Goal: Task Accomplishment & Management: Use online tool/utility

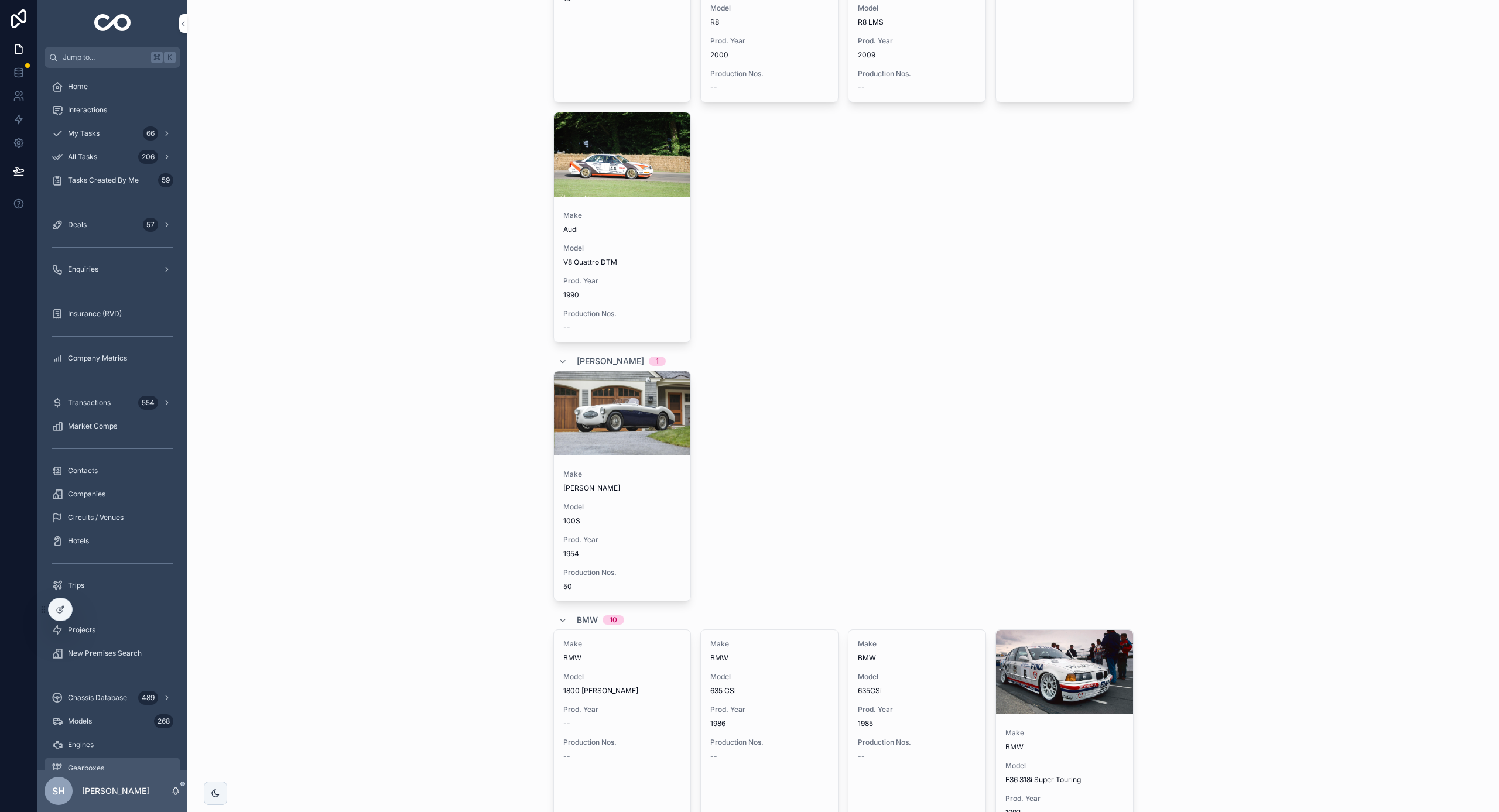
scroll to position [2245, 0]
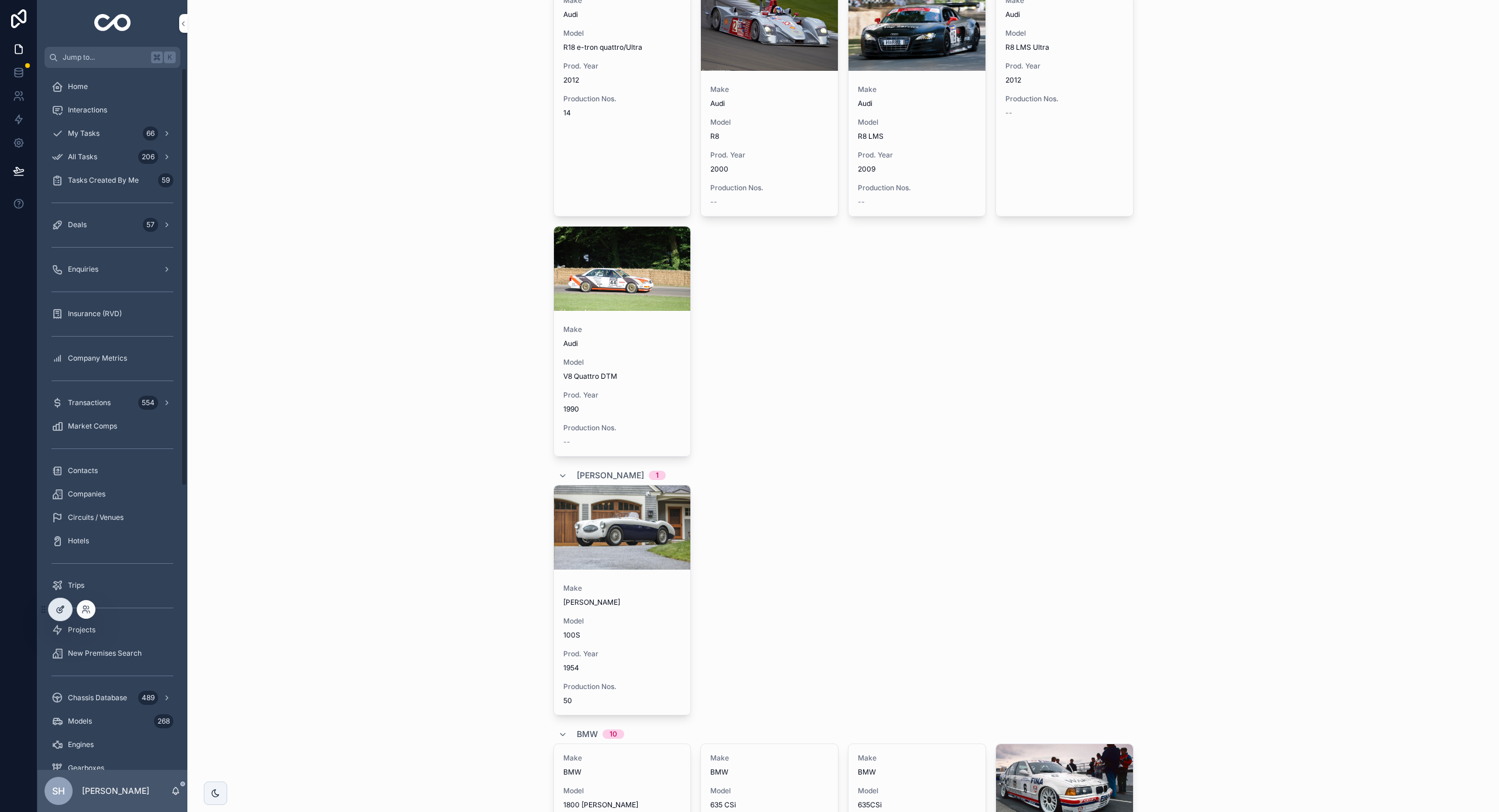
click at [63, 605] on icon at bounding box center [60, 610] width 9 height 9
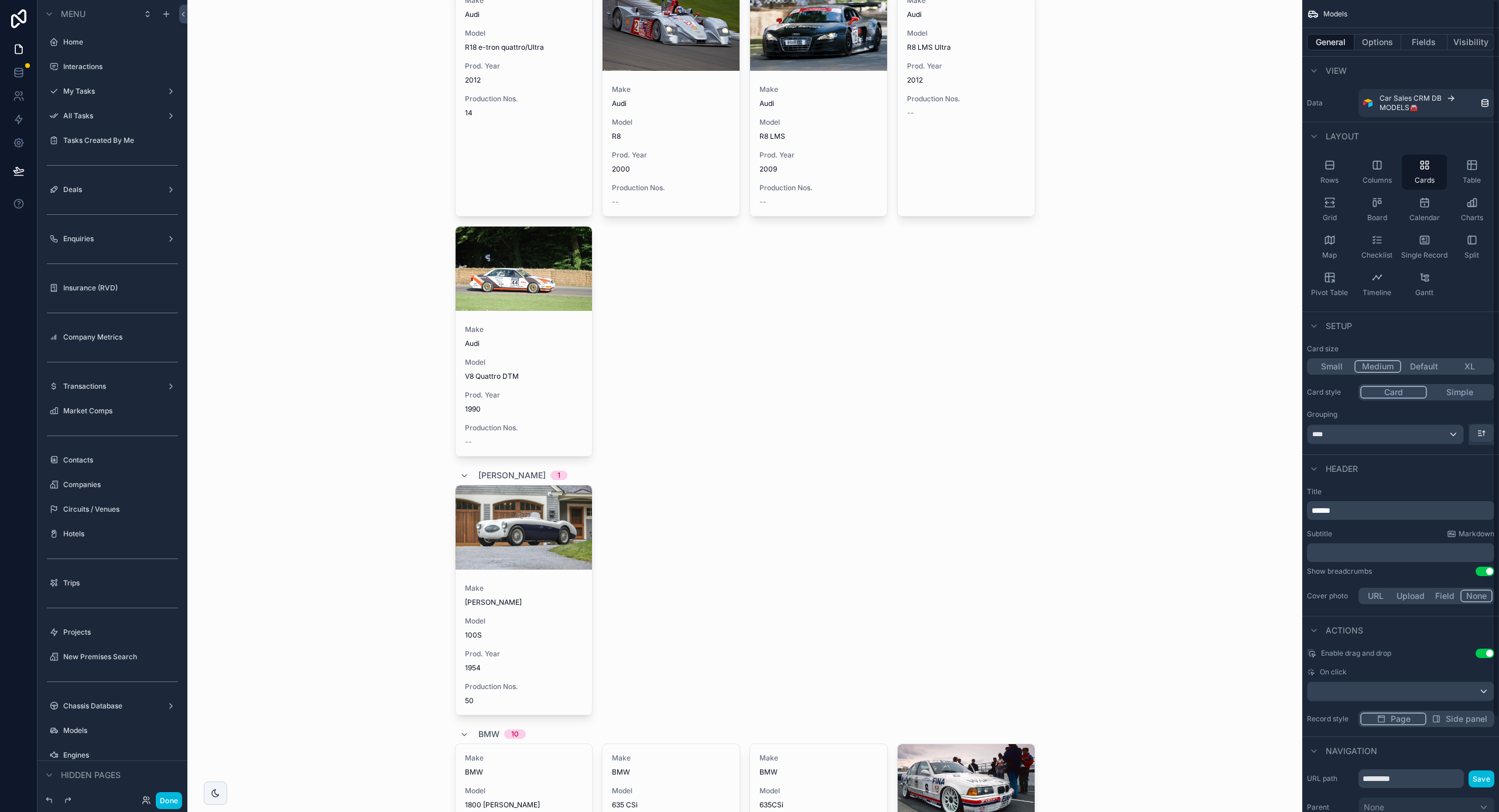
click at [1441, 363] on button "Default" at bounding box center [1424, 366] width 45 height 13
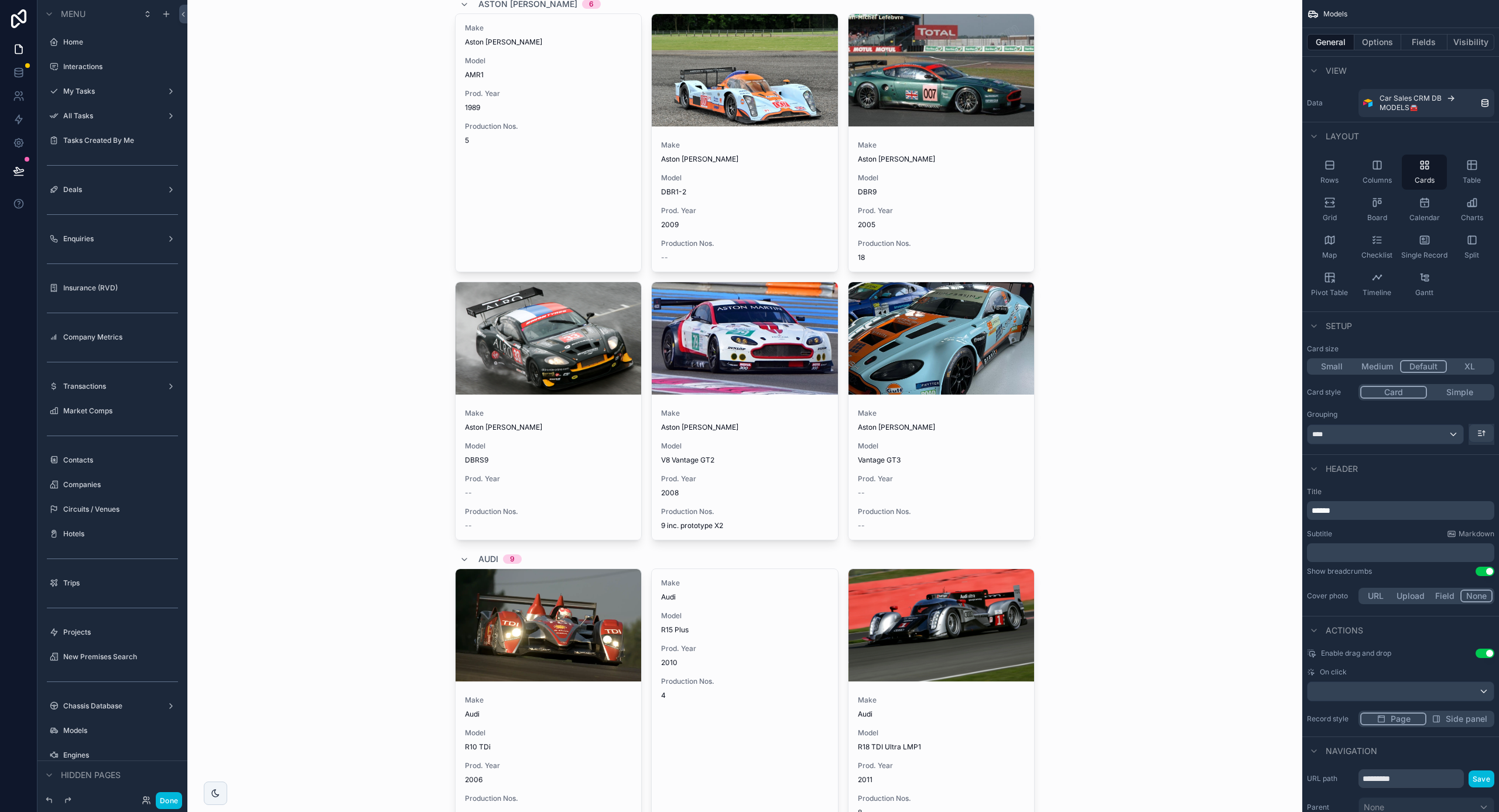
scroll to position [1509, 0]
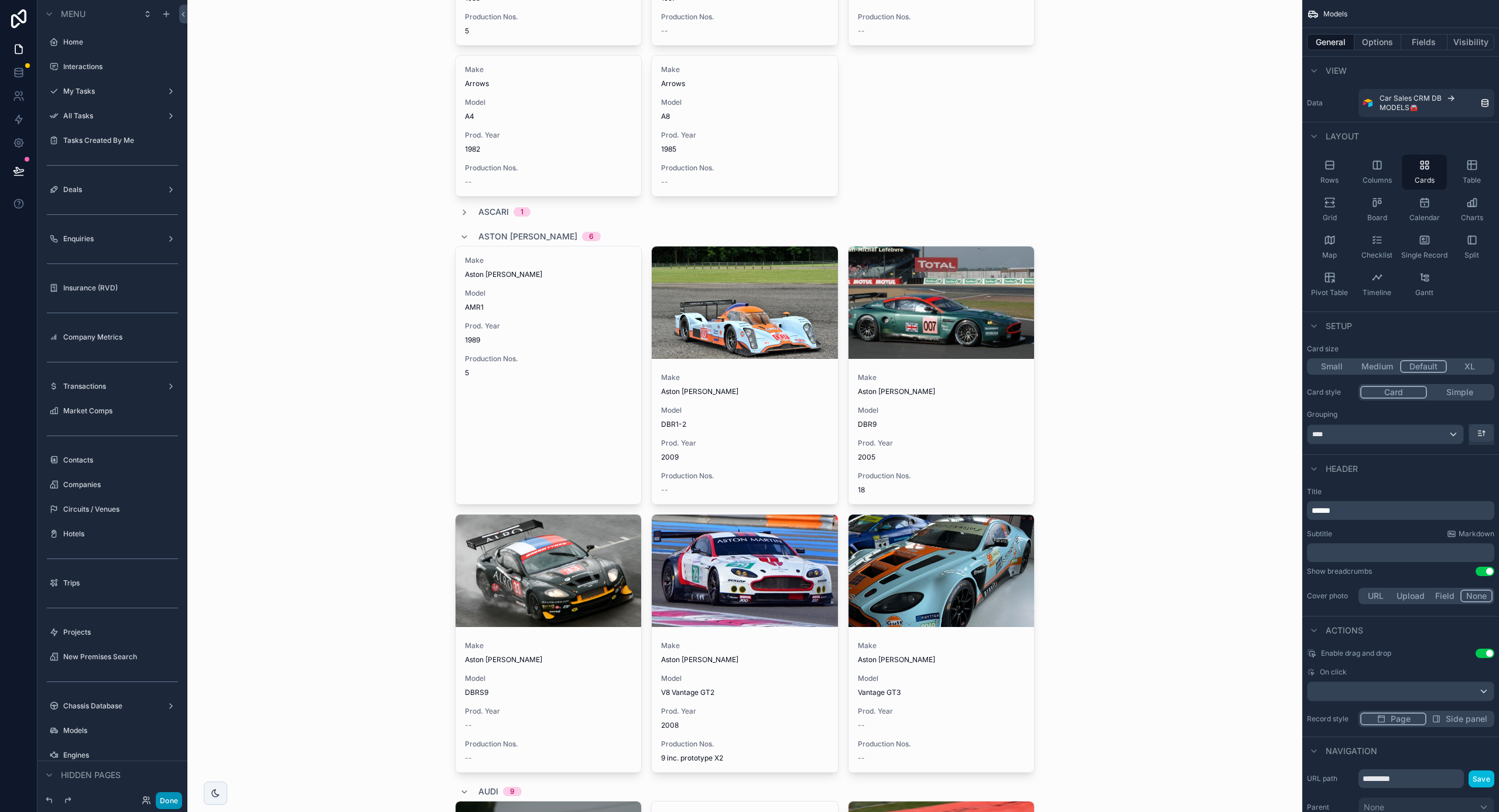
click at [165, 800] on button "Done" at bounding box center [169, 801] width 26 height 17
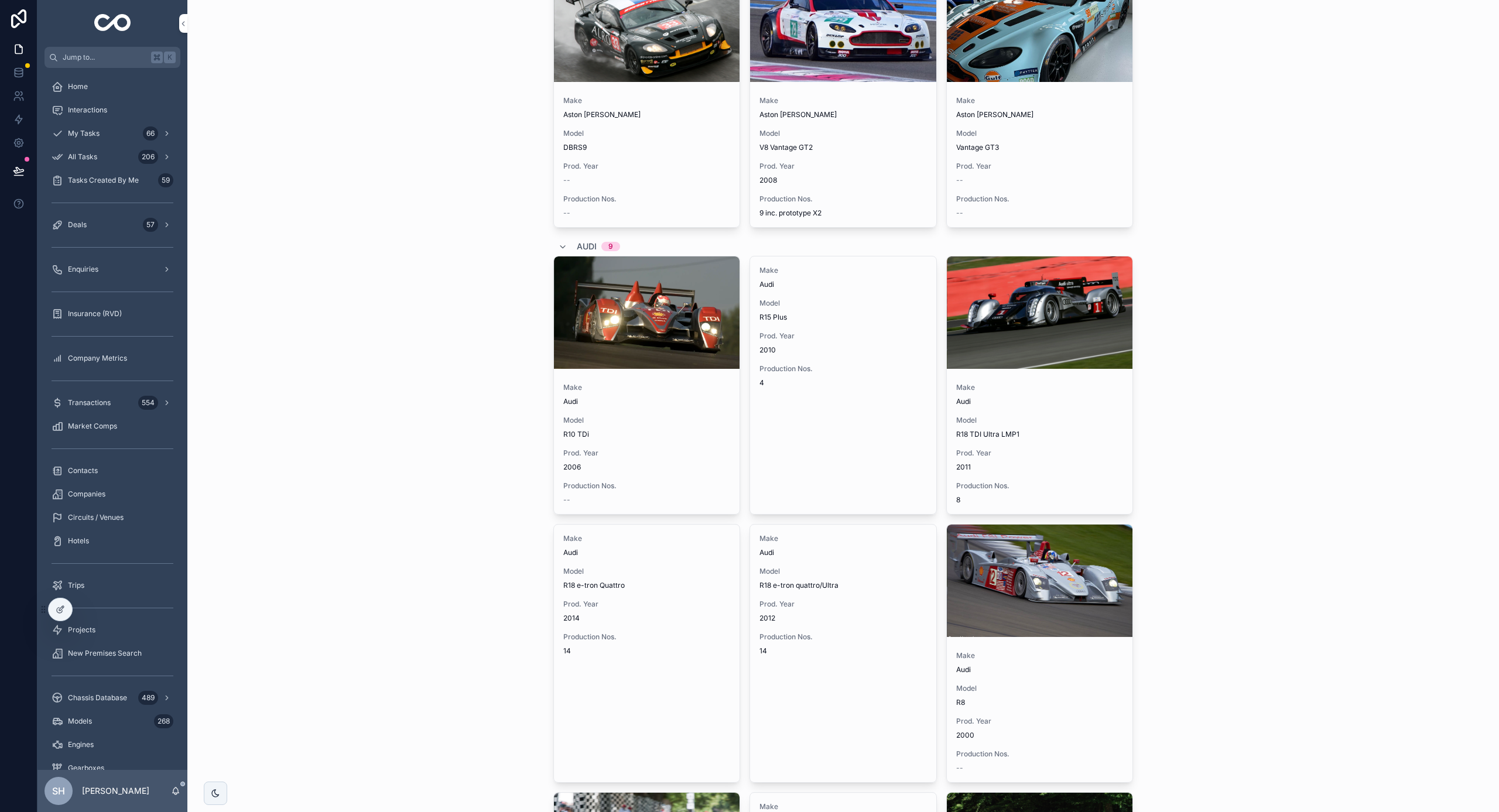
scroll to position [2007, 0]
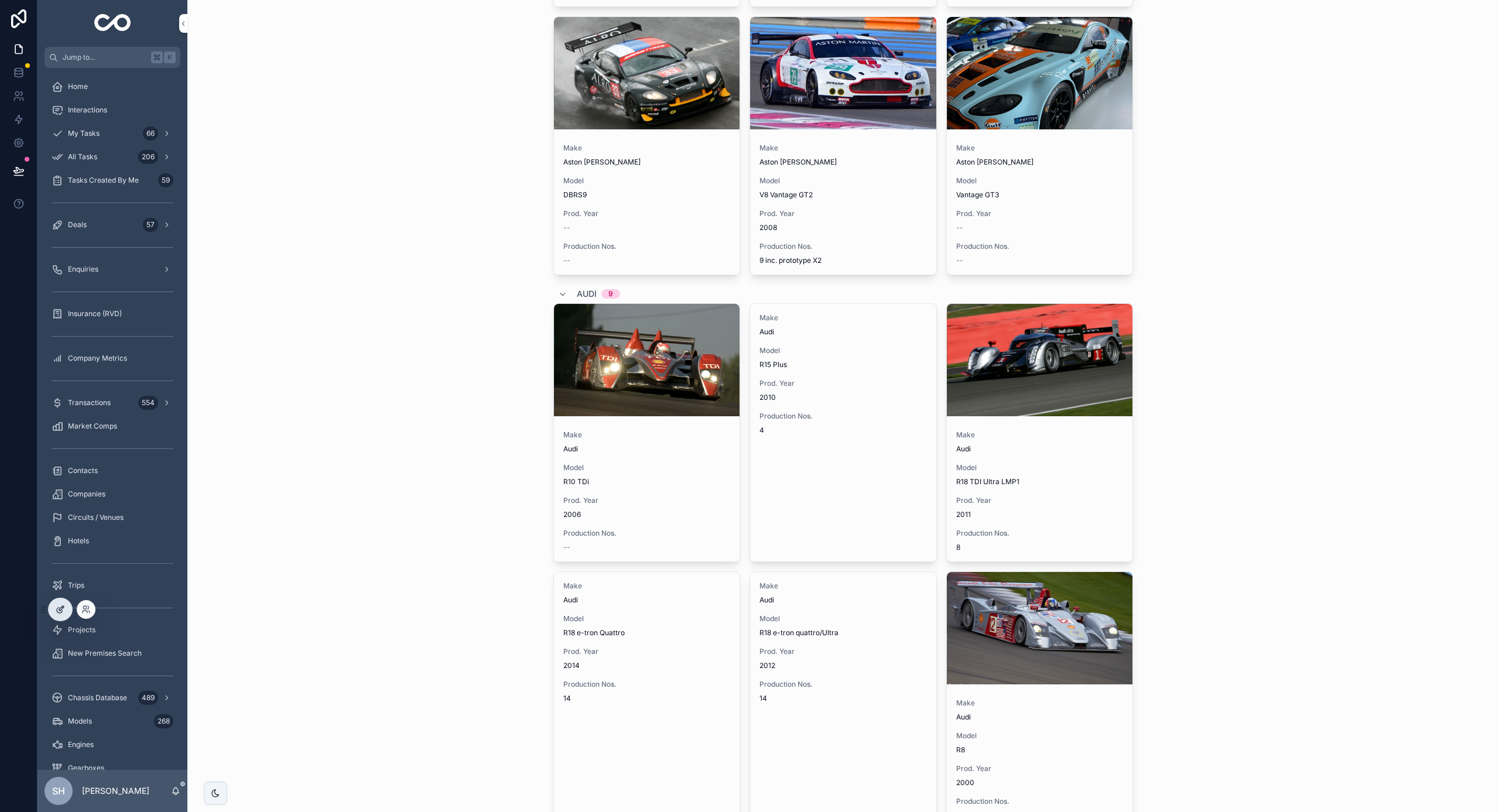
click at [59, 606] on icon at bounding box center [60, 610] width 9 height 9
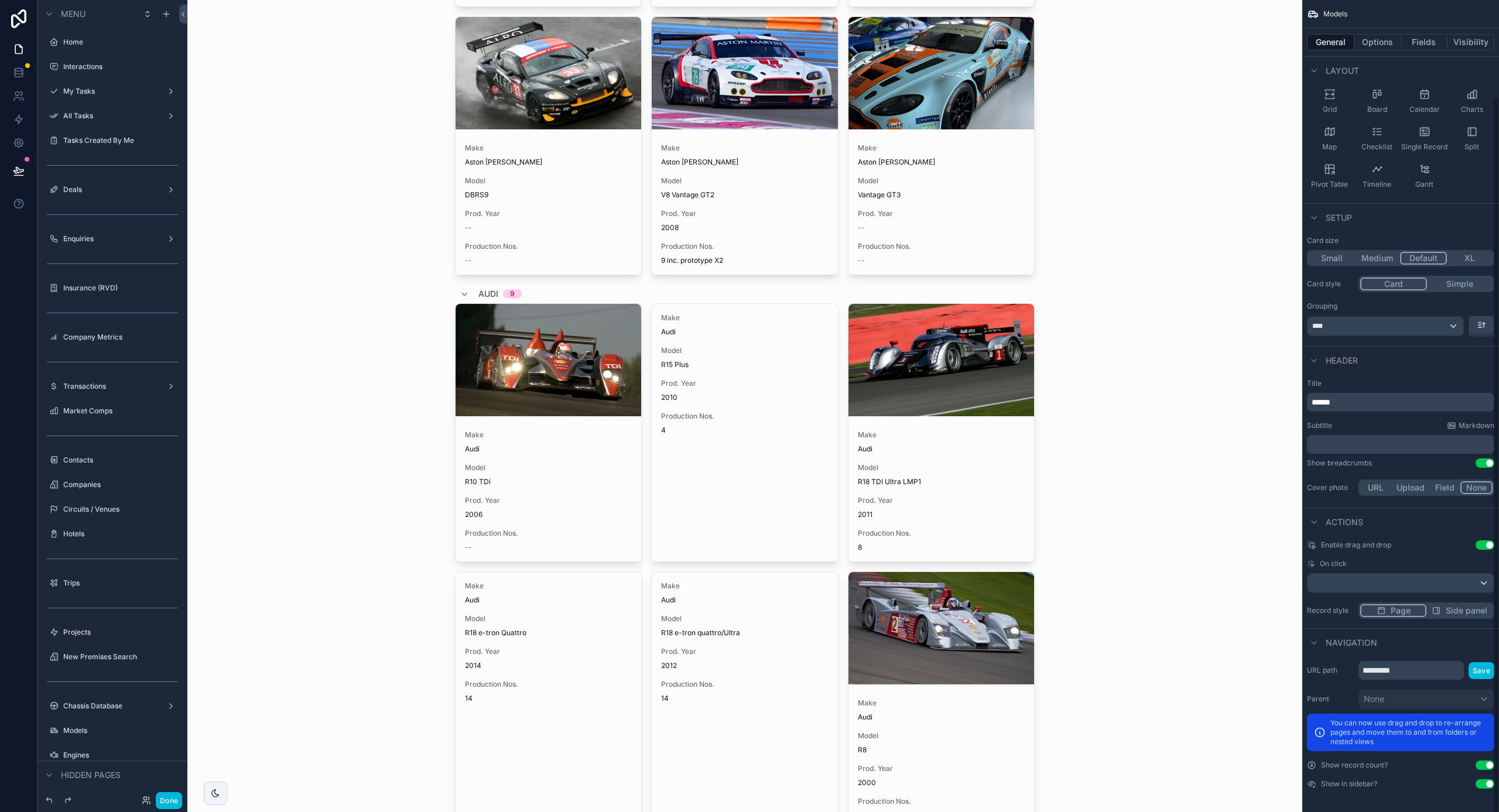
scroll to position [107, 0]
click at [1415, 581] on div "scrollable content" at bounding box center [1401, 584] width 187 height 18
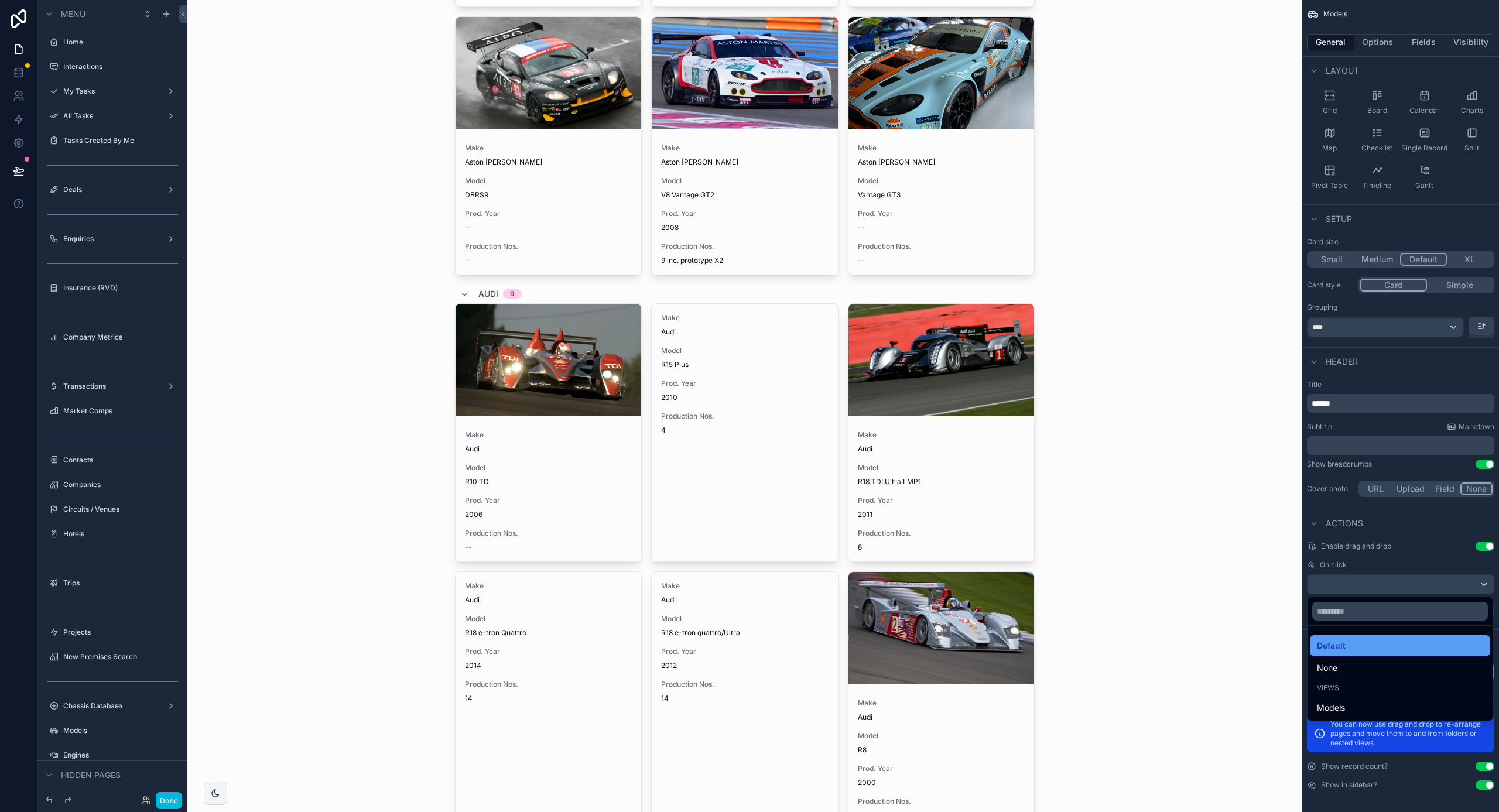
click at [1392, 643] on div "Default" at bounding box center [1400, 645] width 166 height 14
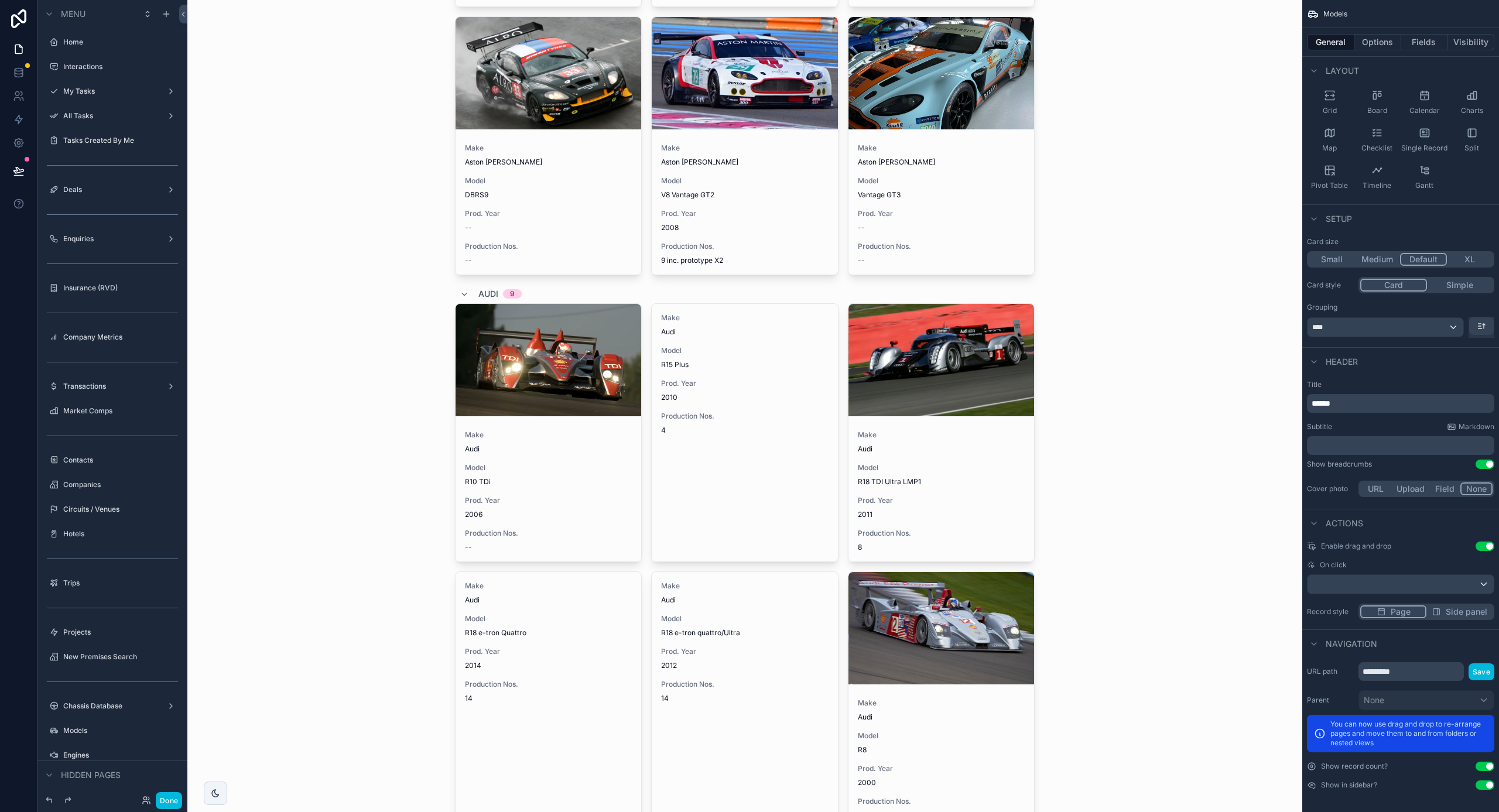
click at [1454, 612] on span "Side panel" at bounding box center [1466, 612] width 42 height 12
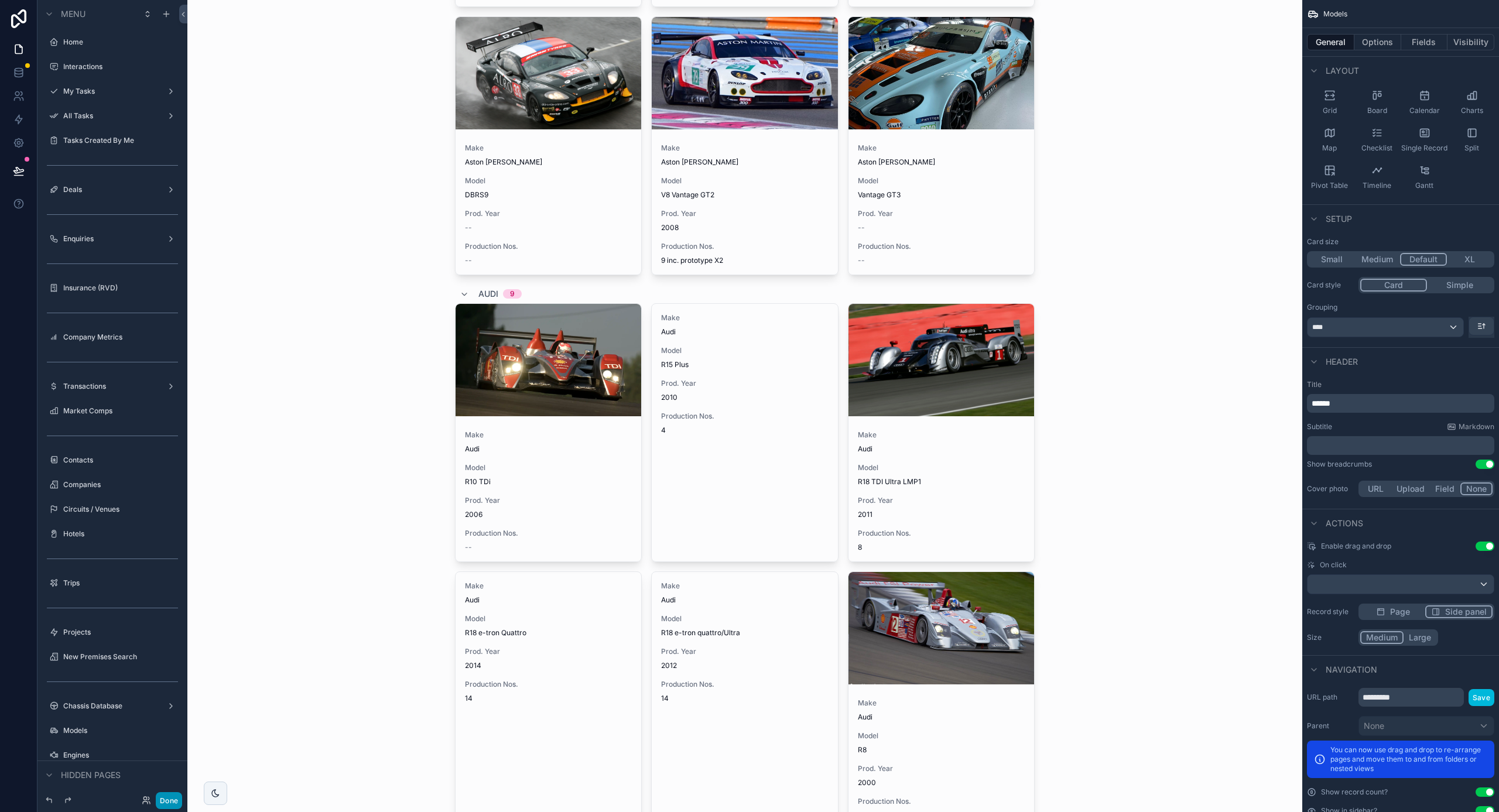
click at [165, 799] on button "Done" at bounding box center [169, 801] width 26 height 17
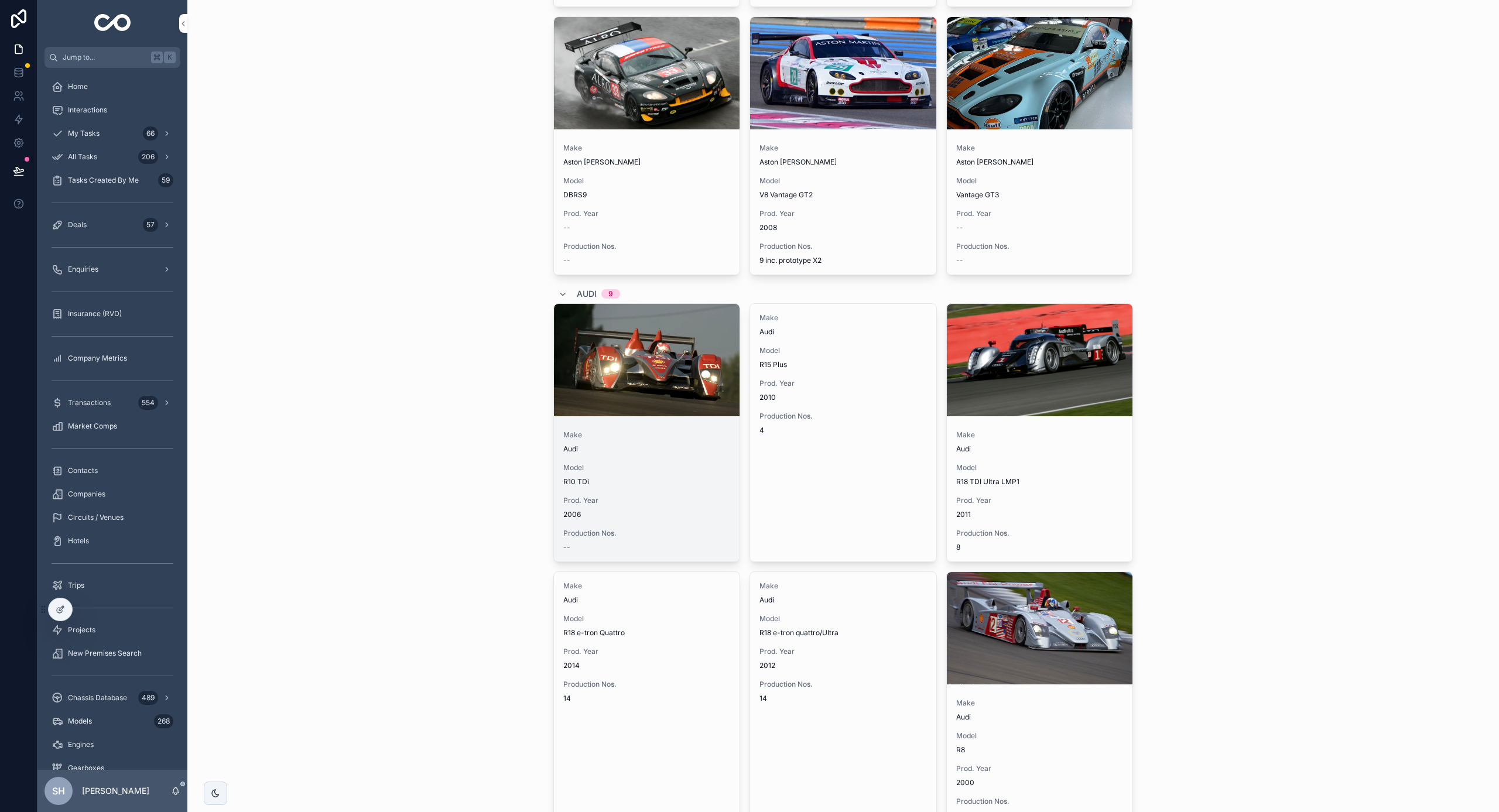
click at [637, 502] on span "Prod. Year" at bounding box center [647, 500] width 167 height 9
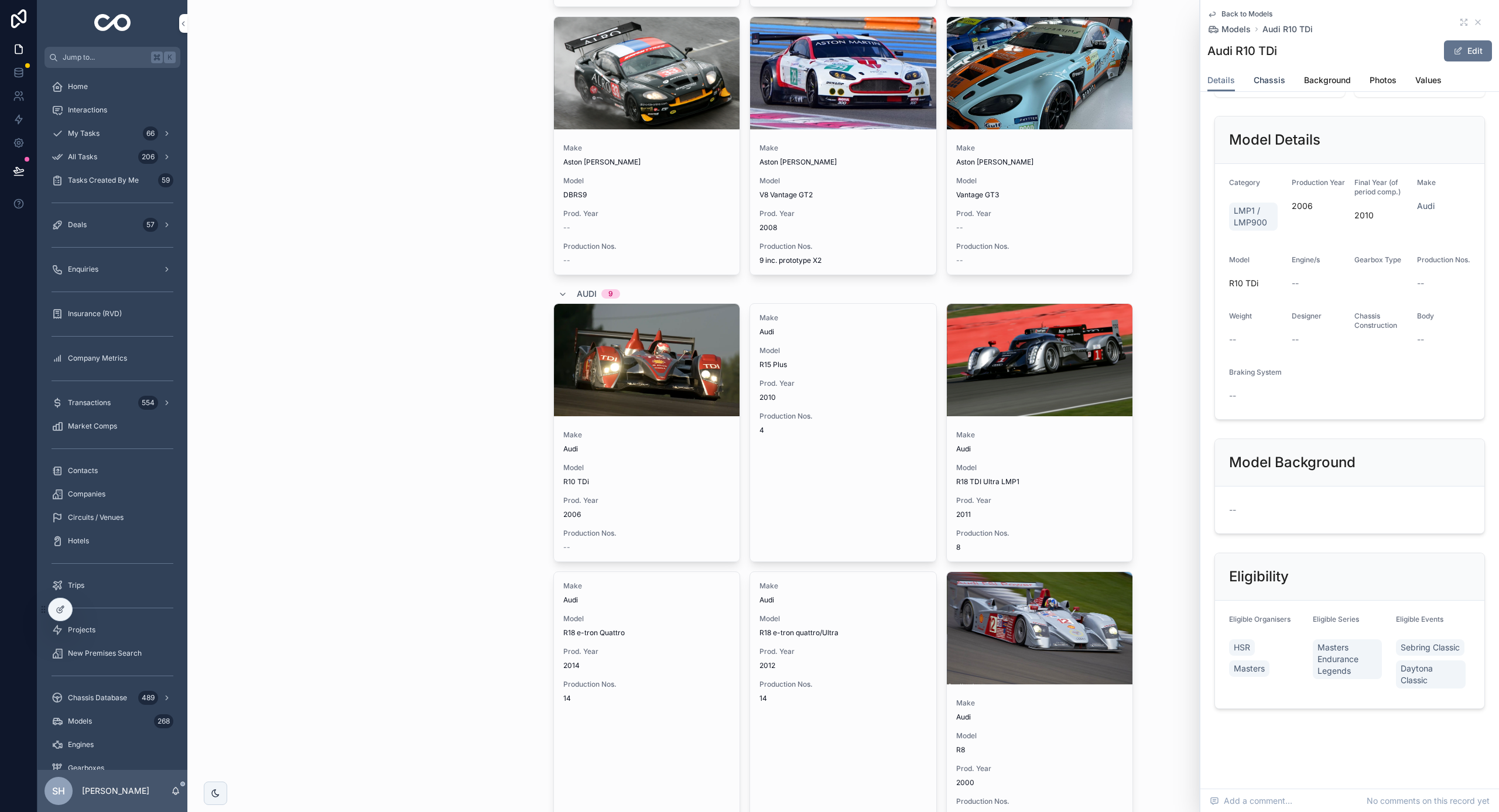
click at [1270, 80] on span "Chassis" at bounding box center [1270, 80] width 32 height 12
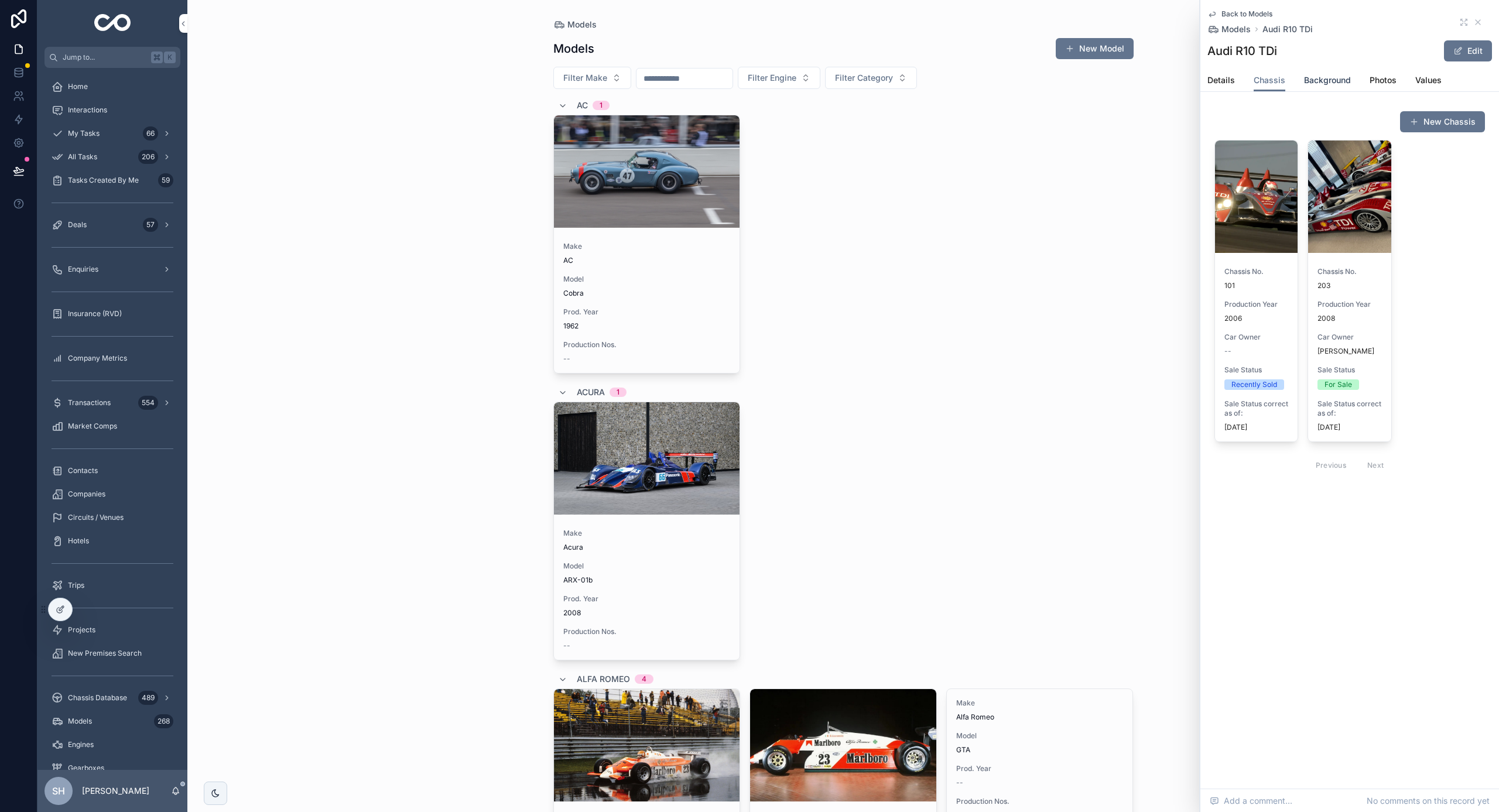
click at [1344, 76] on span "Background" at bounding box center [1327, 80] width 47 height 12
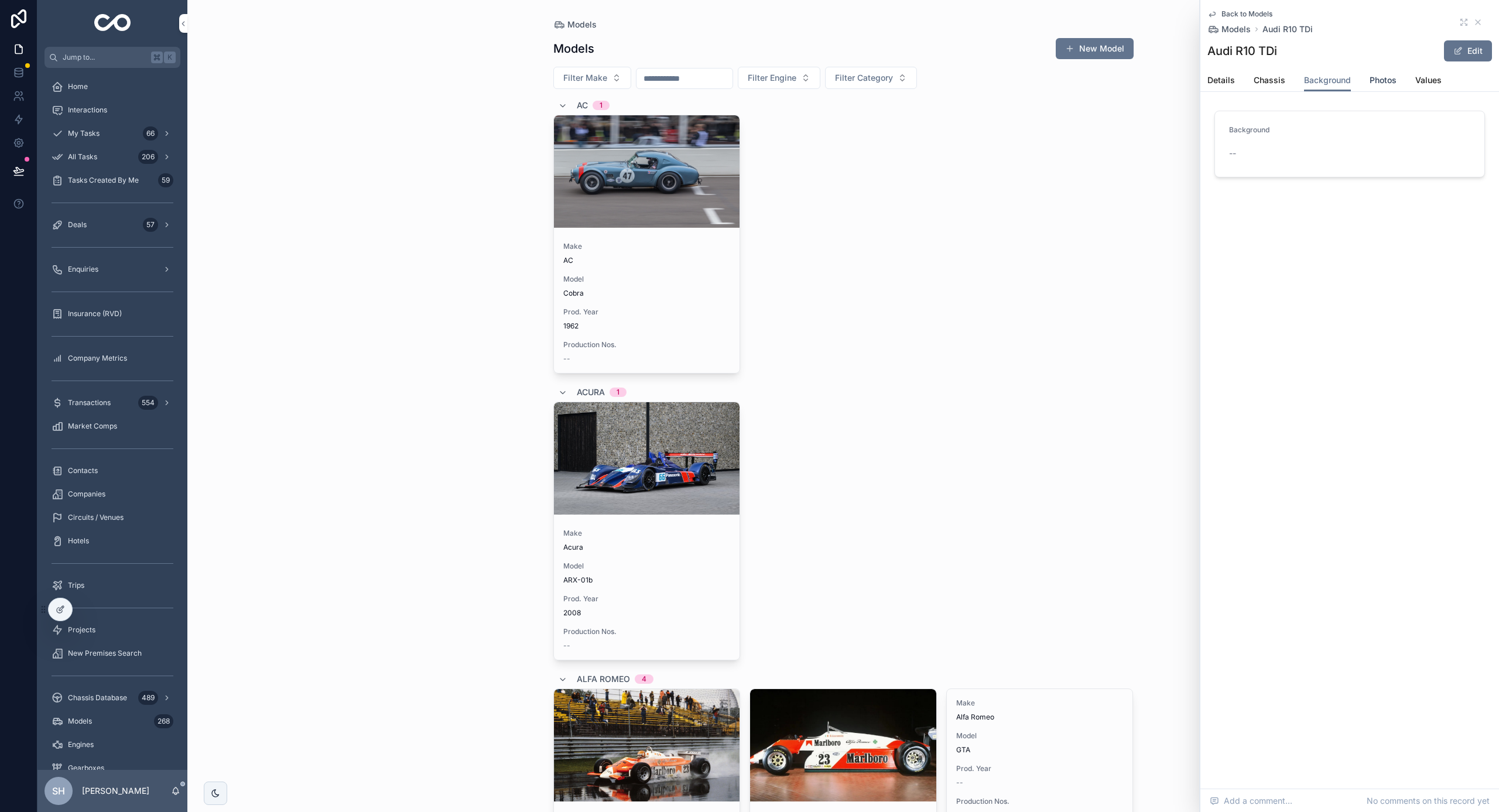
click at [1394, 80] on span "Photos" at bounding box center [1383, 80] width 27 height 12
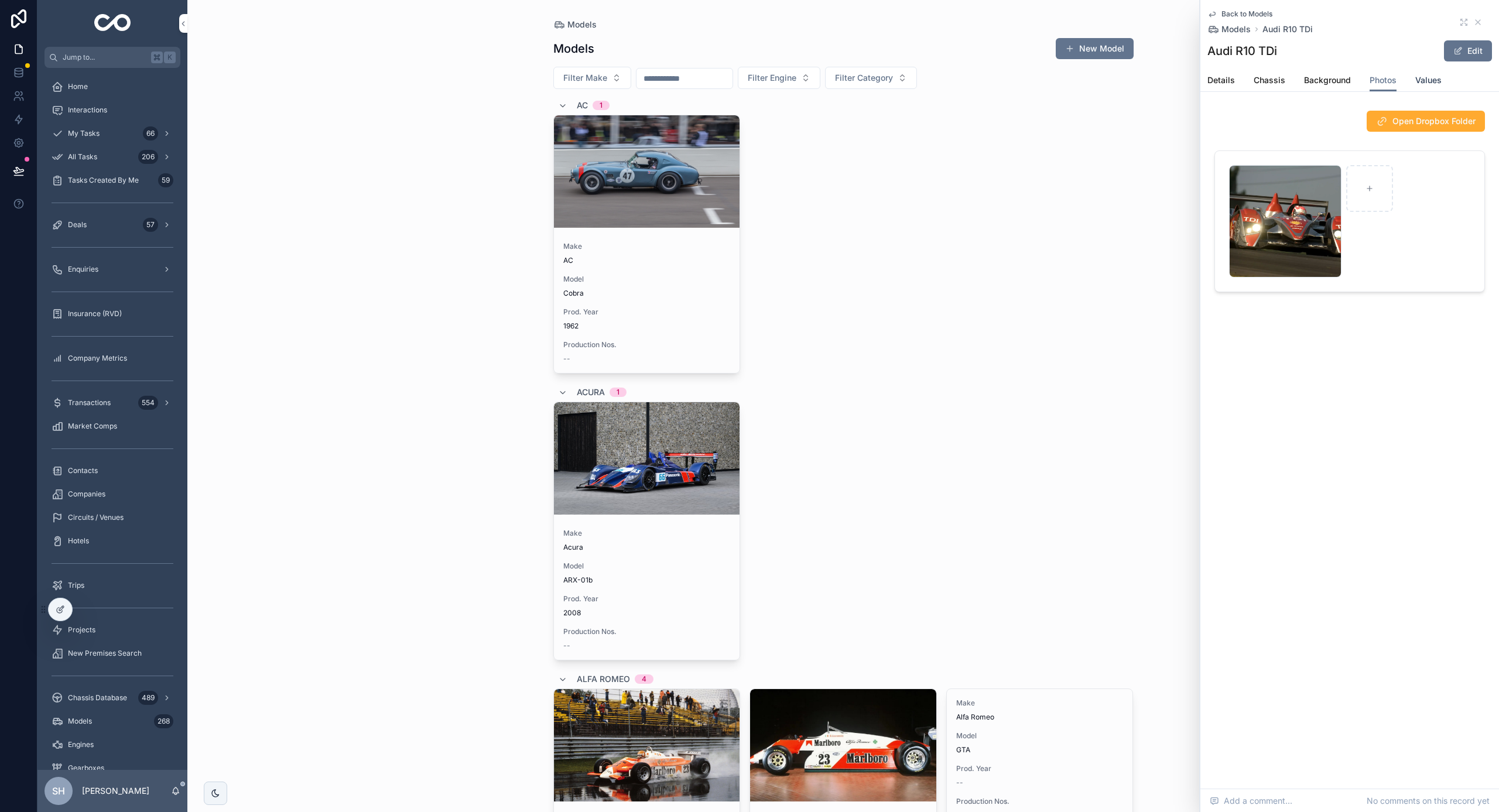
click at [1423, 82] on span "Values" at bounding box center [1428, 80] width 26 height 12
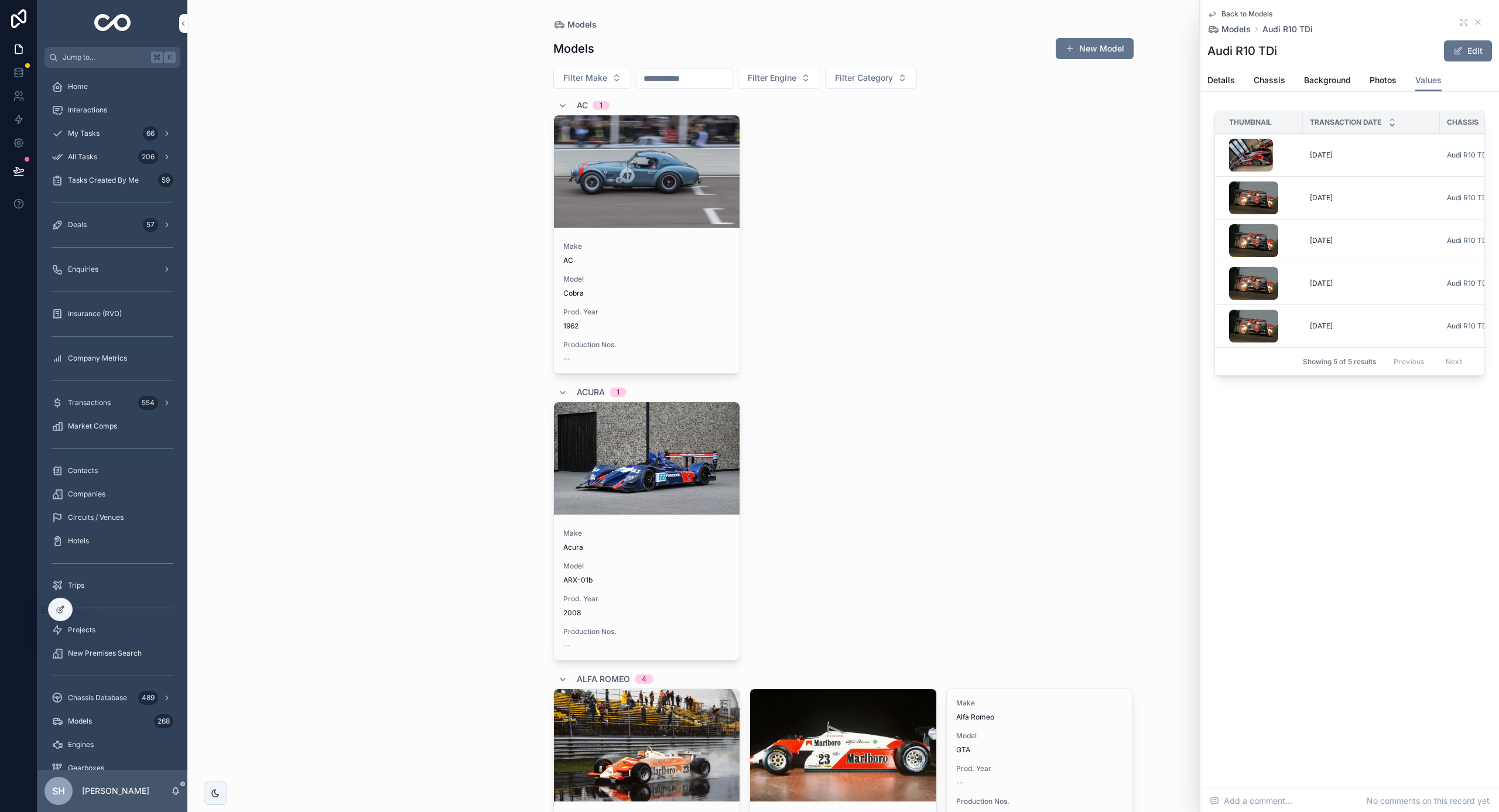
click at [1323, 446] on div "Back to Models Models Audi R10 TDi Audi R10 TDi Edit Values Details Chassis Bac…" at bounding box center [1349, 230] width 299 height 460
click at [59, 608] on icon at bounding box center [59, 610] width 5 height 5
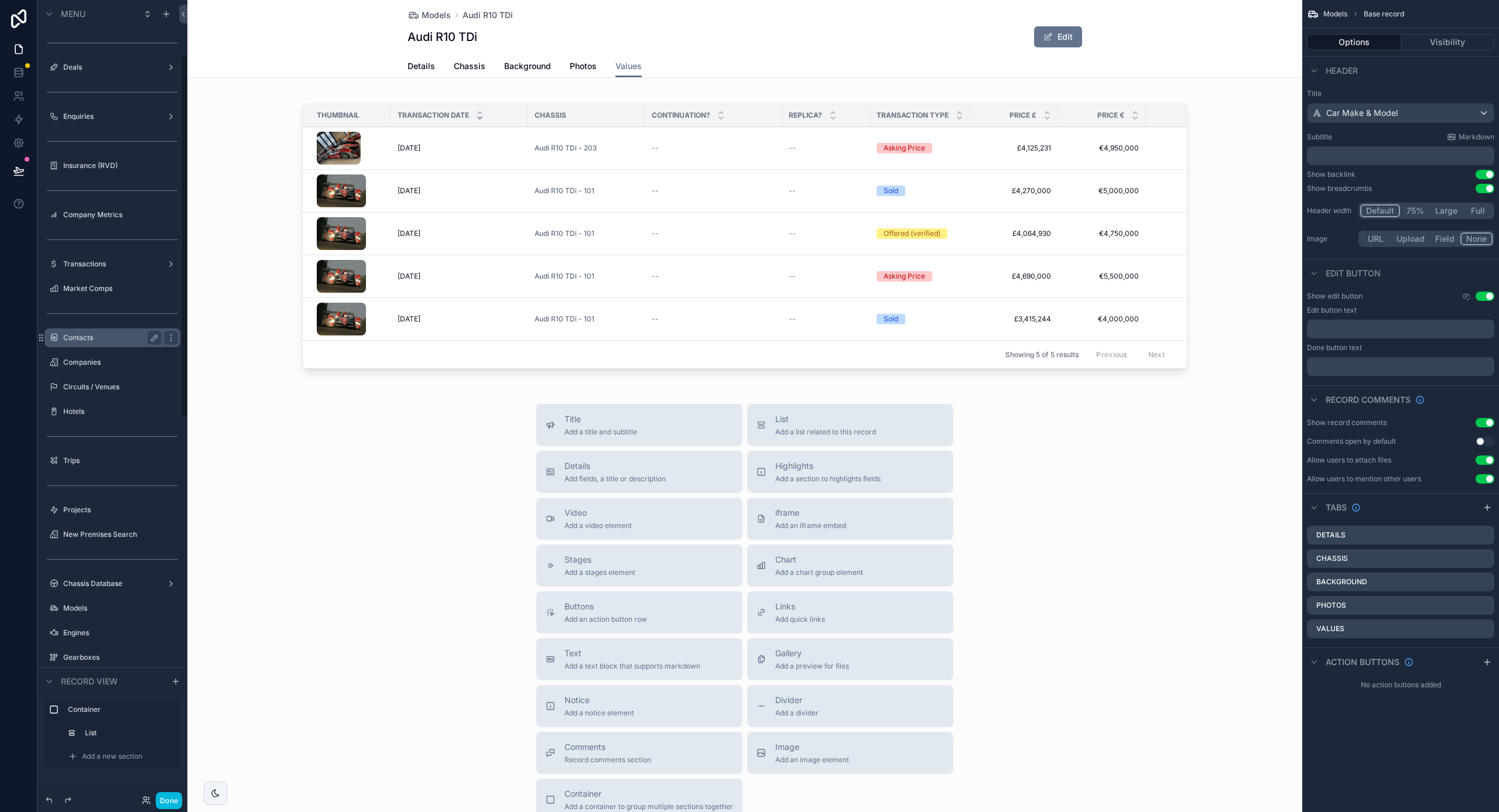
scroll to position [140, 0]
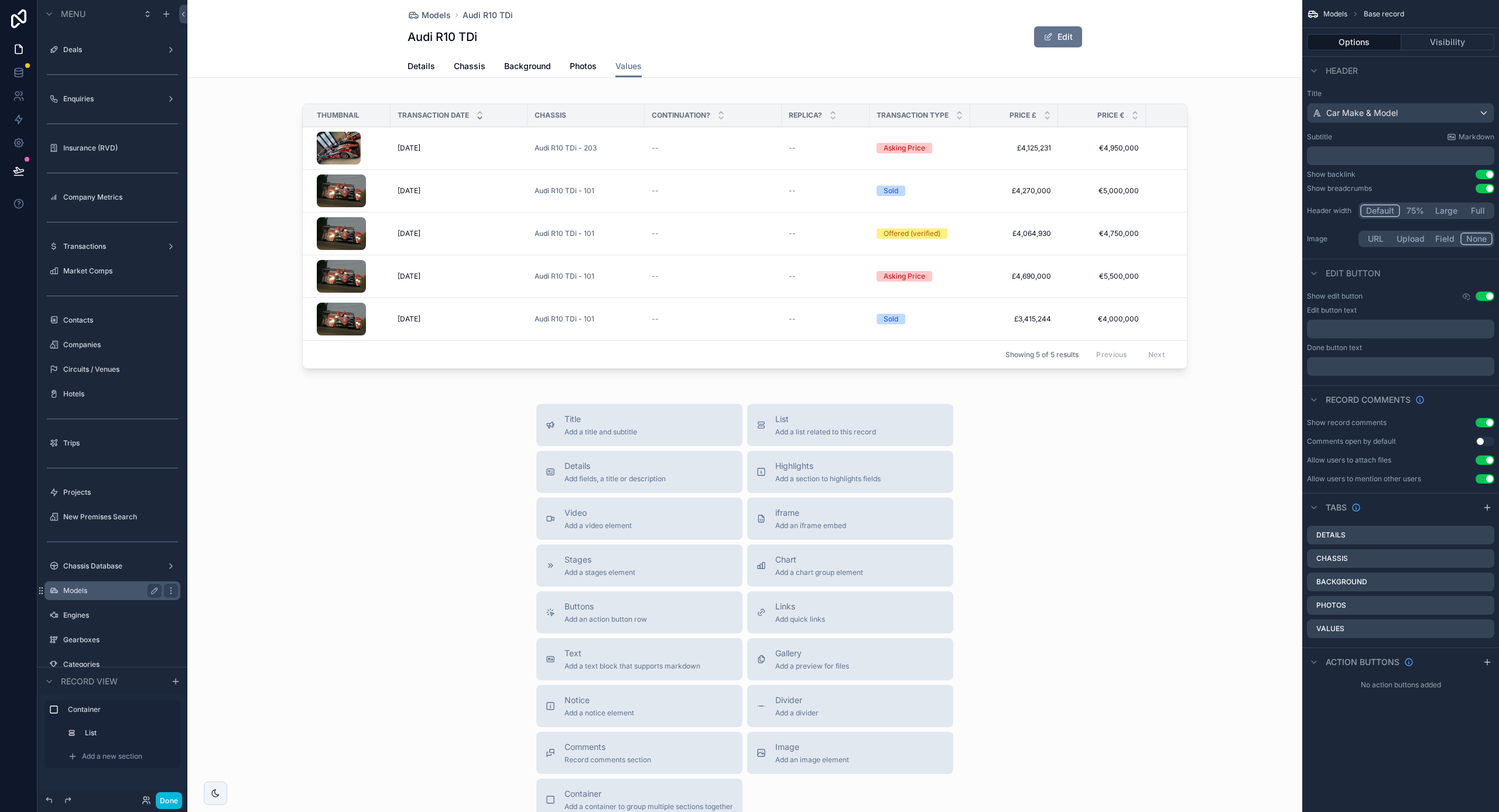
click at [78, 600] on div "Models" at bounding box center [112, 591] width 131 height 18
click at [78, 589] on label "Models" at bounding box center [110, 591] width 94 height 9
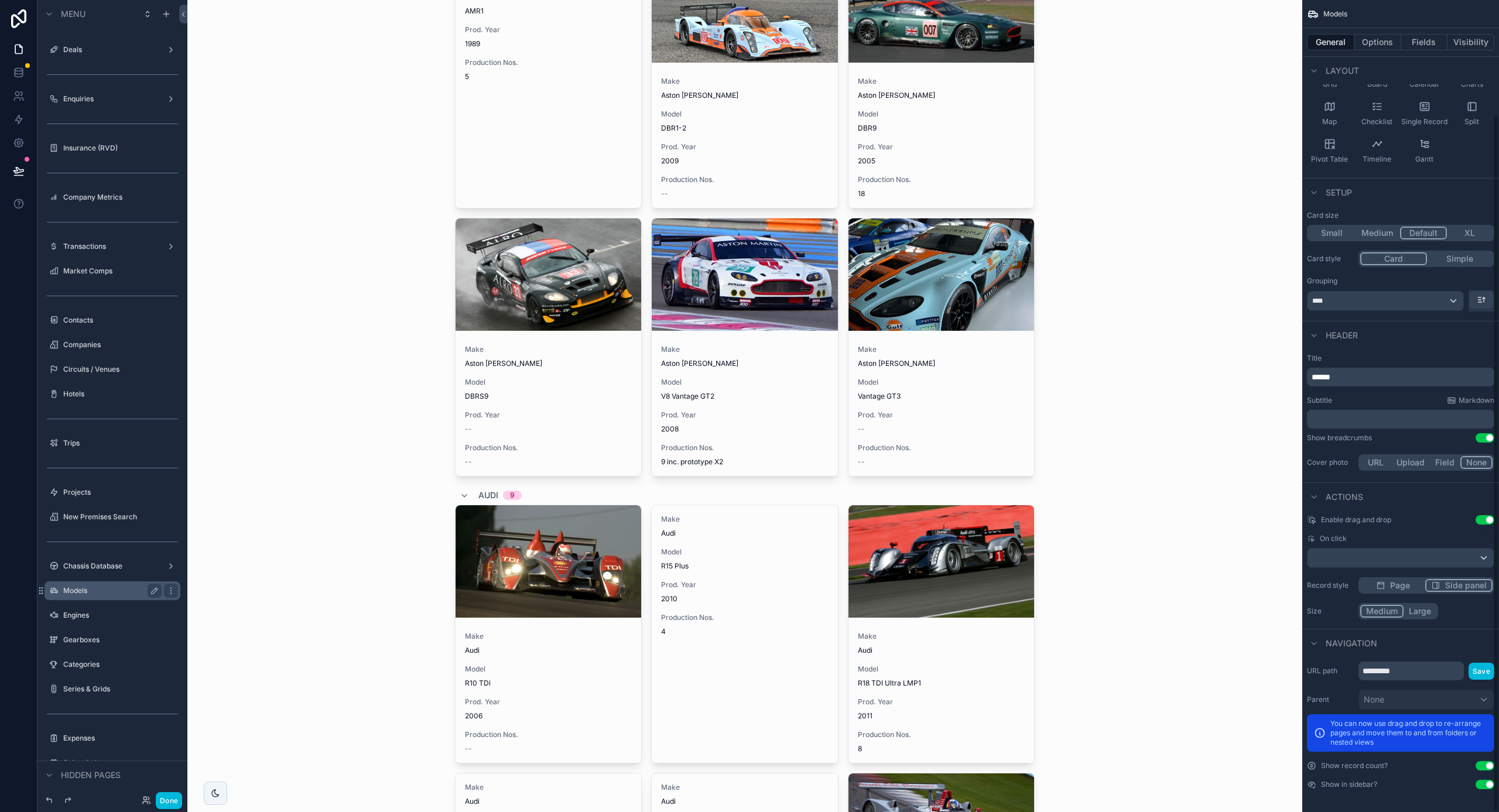
scroll to position [133, 0]
click at [1466, 235] on button "XL" at bounding box center [1469, 234] width 45 height 13
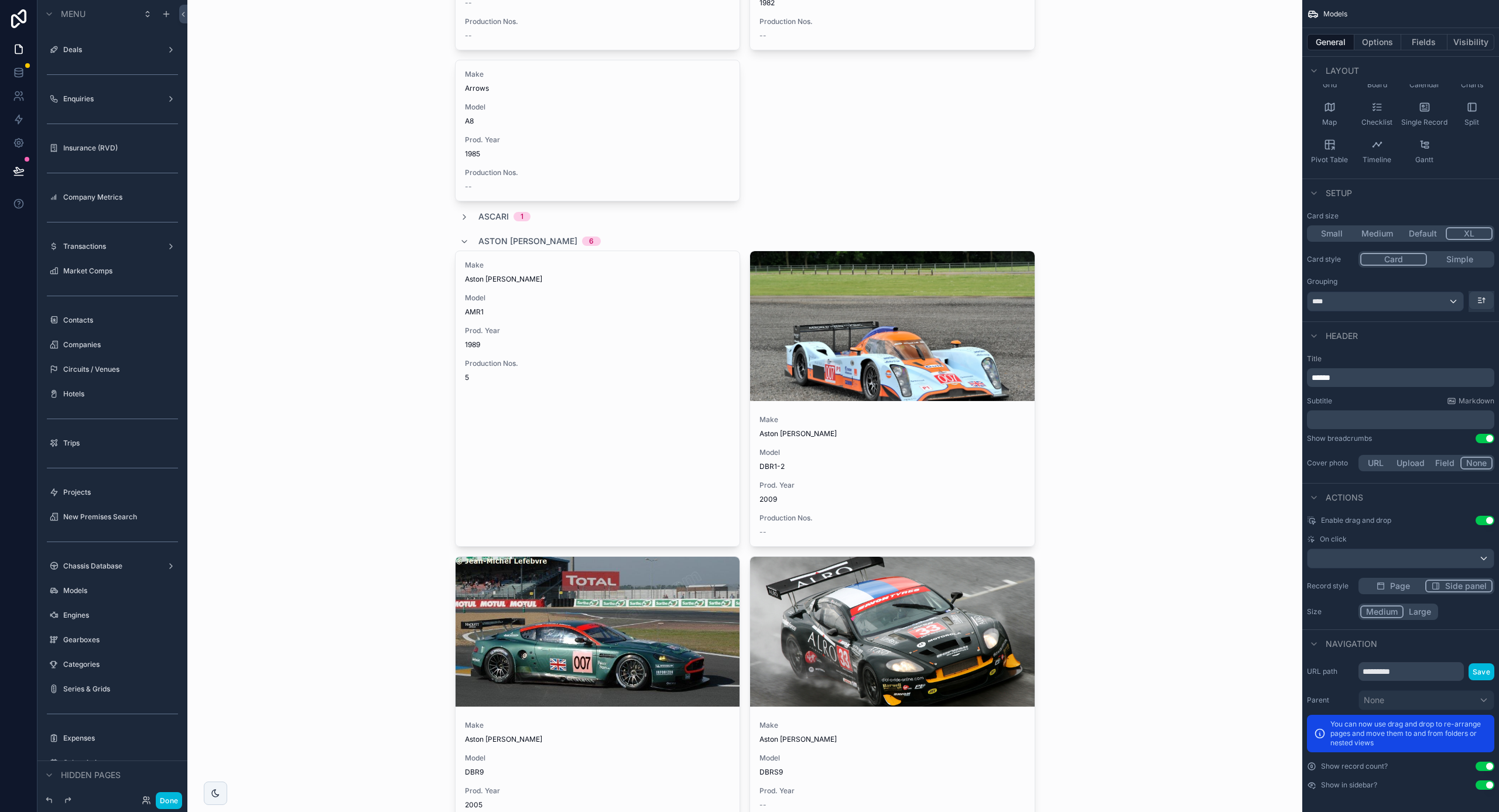
click at [1429, 237] on button "Default" at bounding box center [1423, 234] width 45 height 13
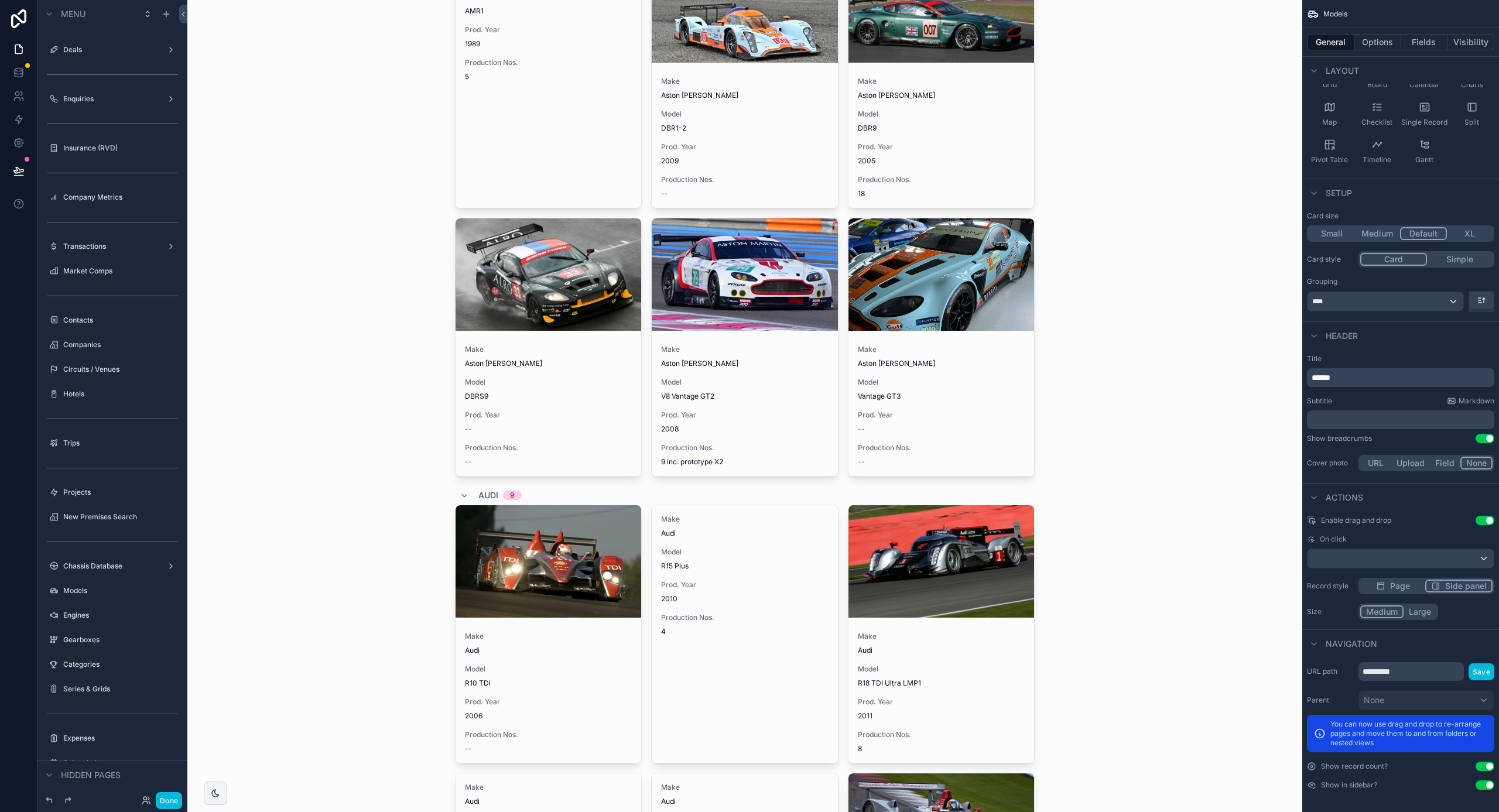
click at [1429, 612] on button "Large" at bounding box center [1420, 612] width 33 height 13
click at [169, 799] on button "Done" at bounding box center [169, 801] width 26 height 17
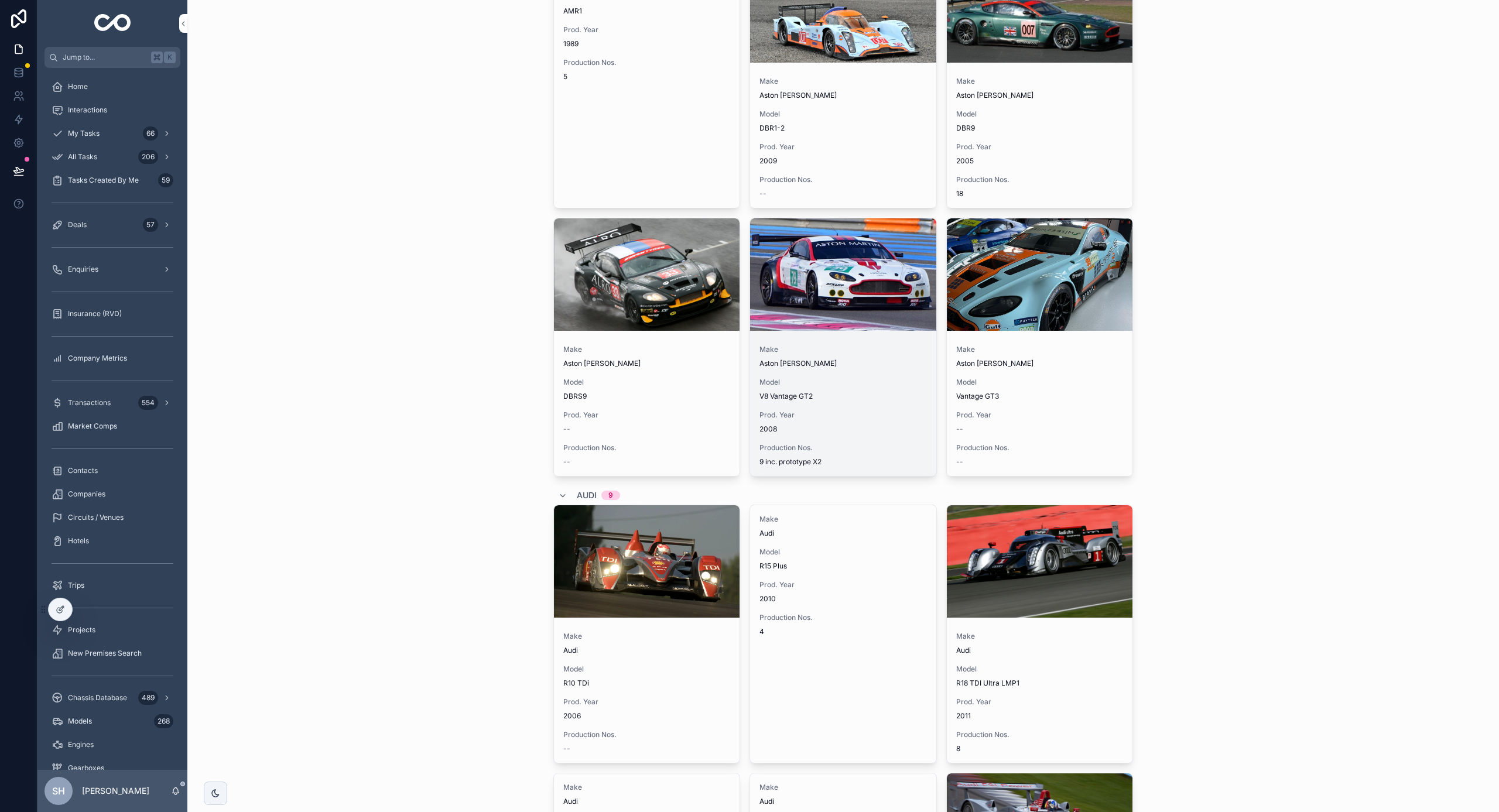
click at [913, 409] on div "Make Aston Martin Model V8 Vantage GT2 Prod. Year 2008 Production Nos. 9 inc. p…" at bounding box center [843, 405] width 187 height 140
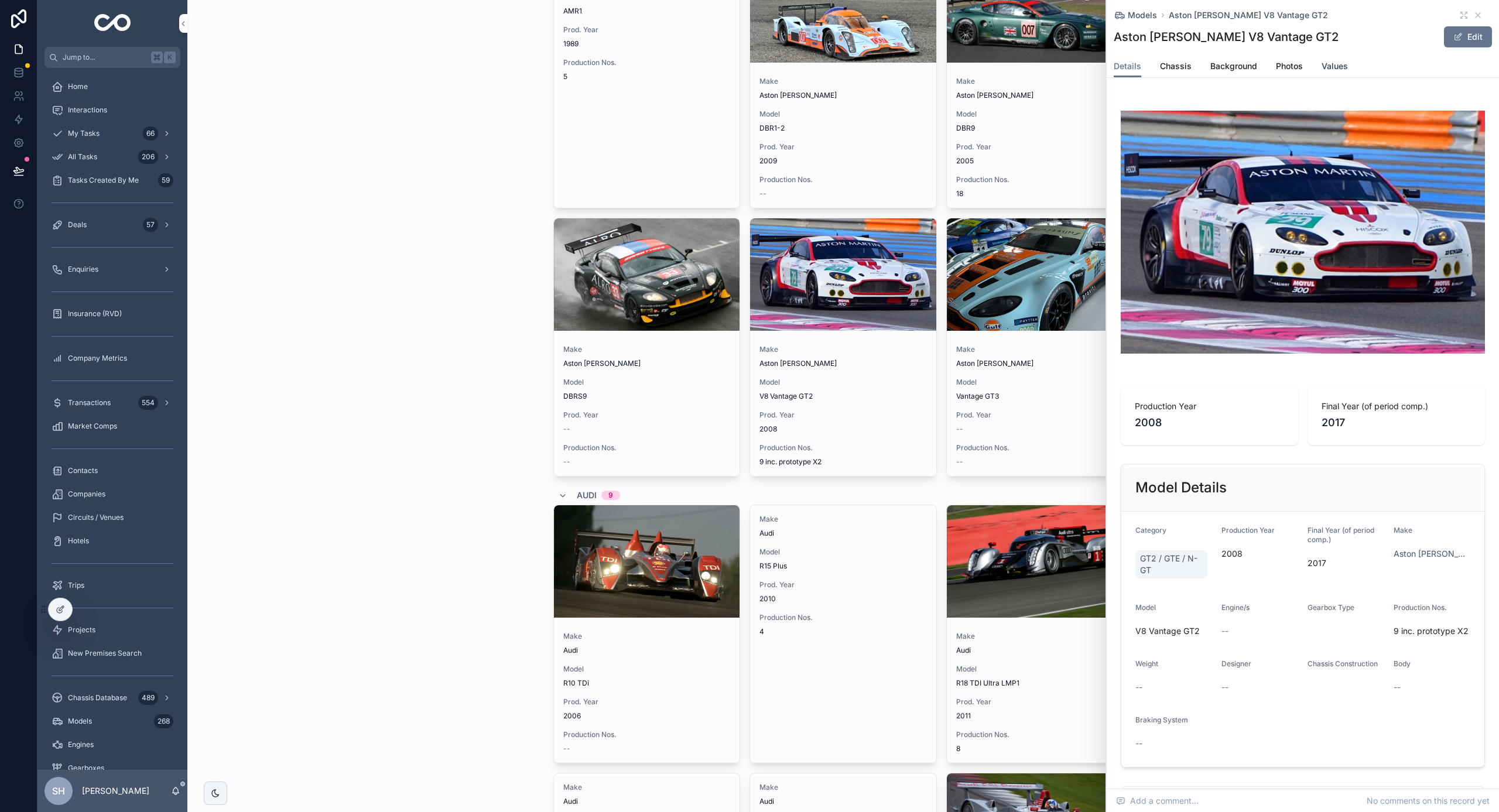
click at [1344, 65] on span "Values" at bounding box center [1335, 67] width 26 height 12
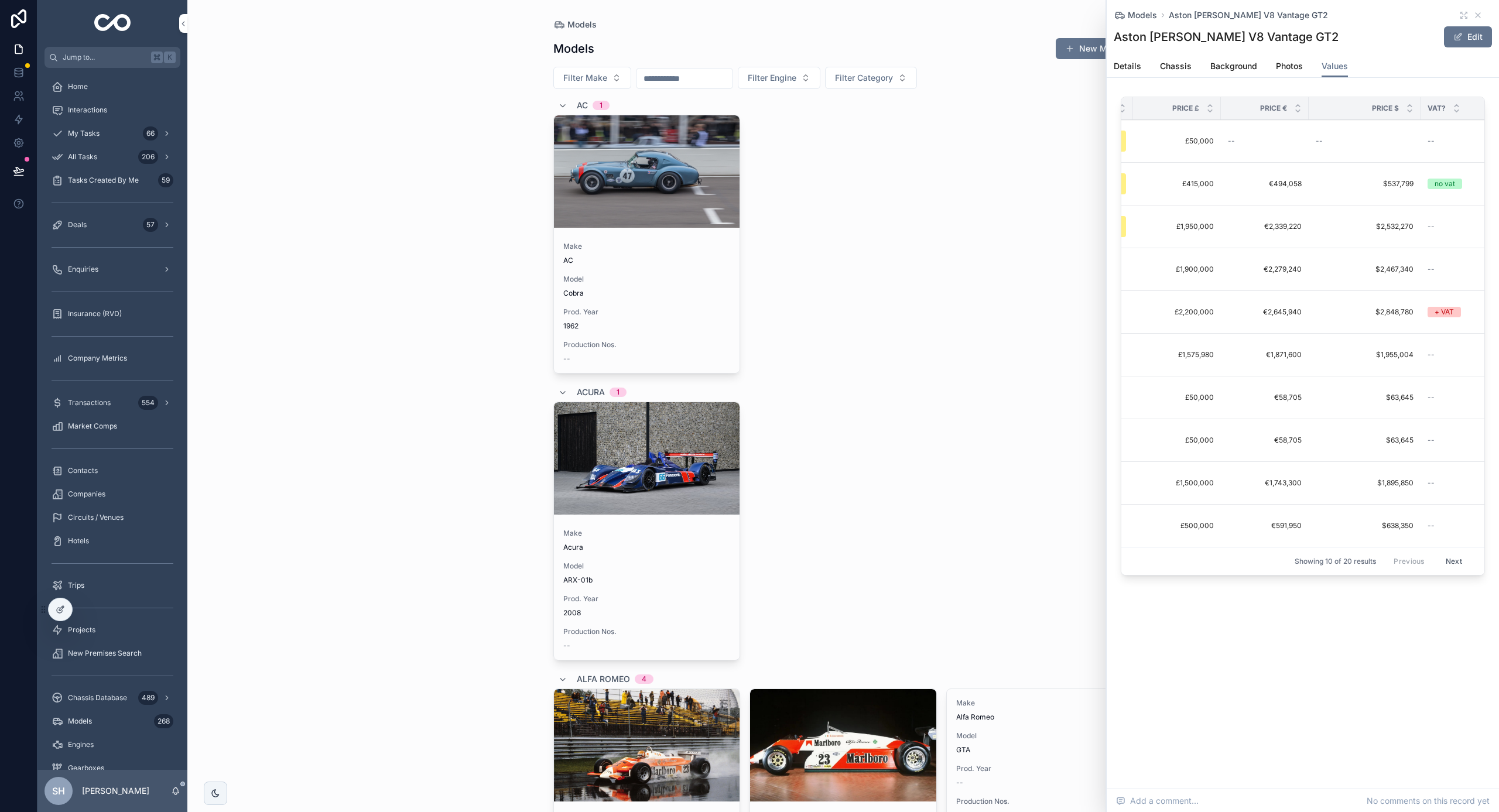
scroll to position [0, 668]
click at [1480, 14] on icon "scrollable content" at bounding box center [1478, 15] width 9 height 9
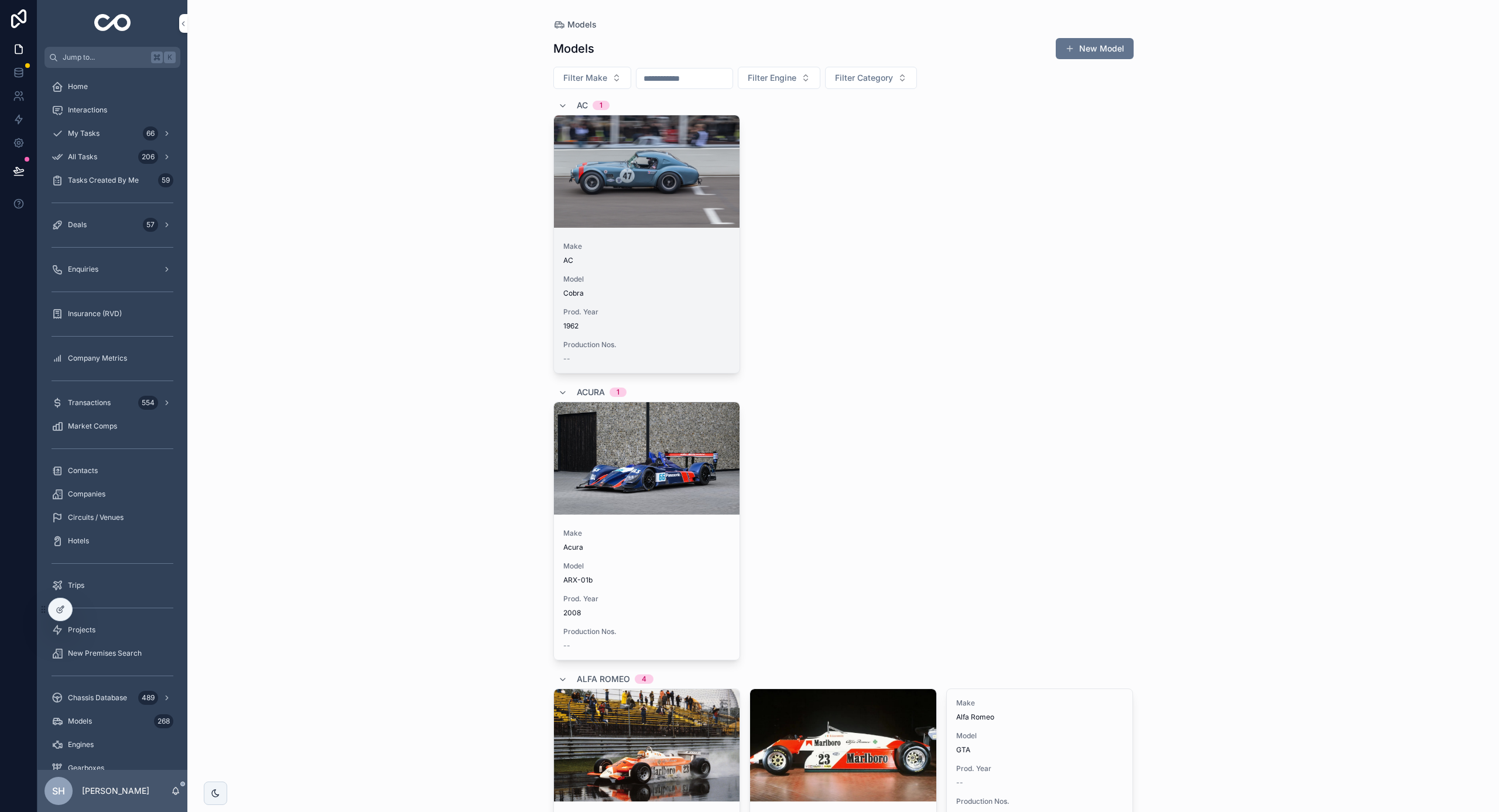
click at [611, 289] on span "Cobra" at bounding box center [647, 293] width 167 height 9
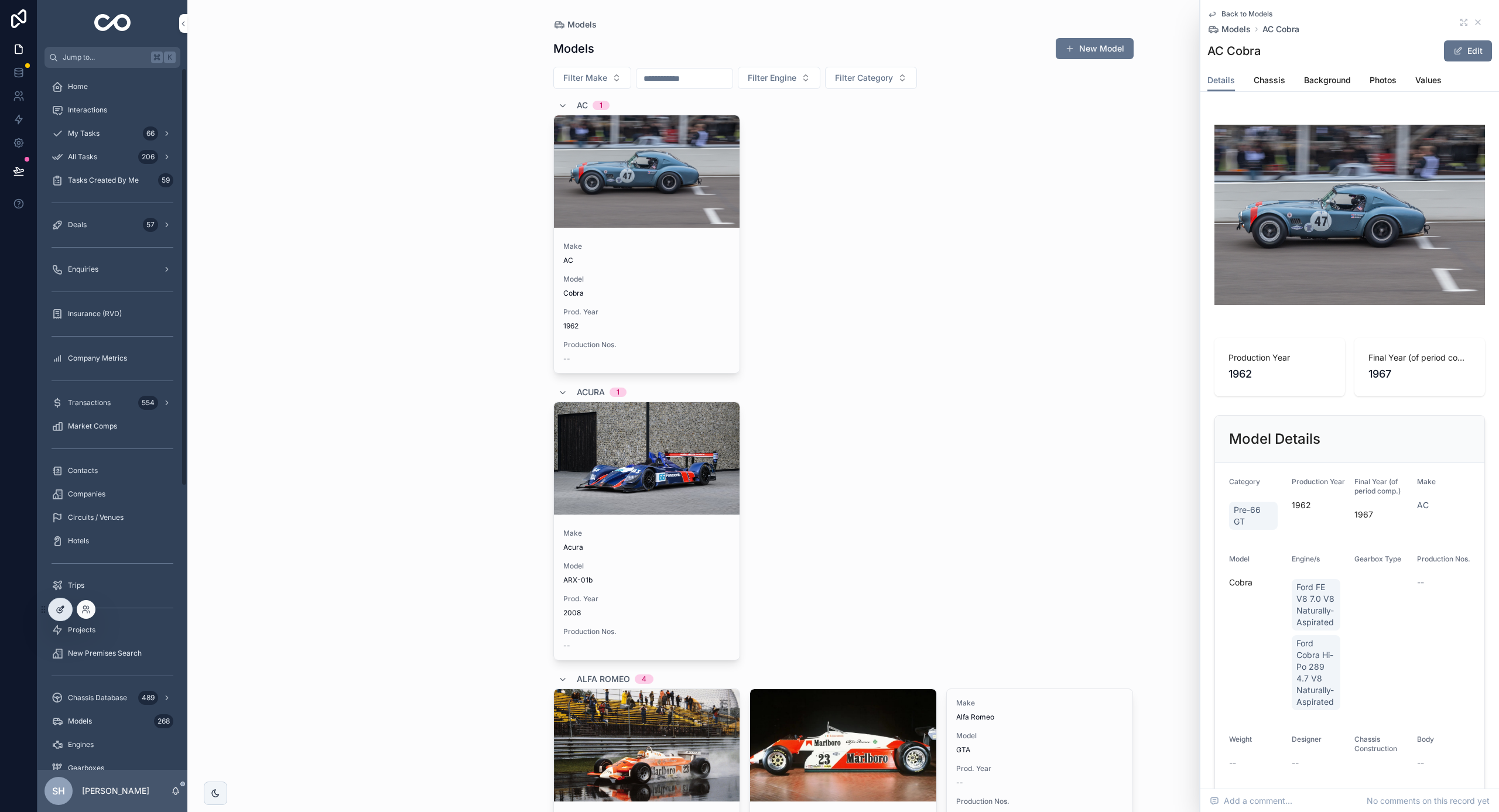
click at [55, 609] on div at bounding box center [61, 610] width 24 height 22
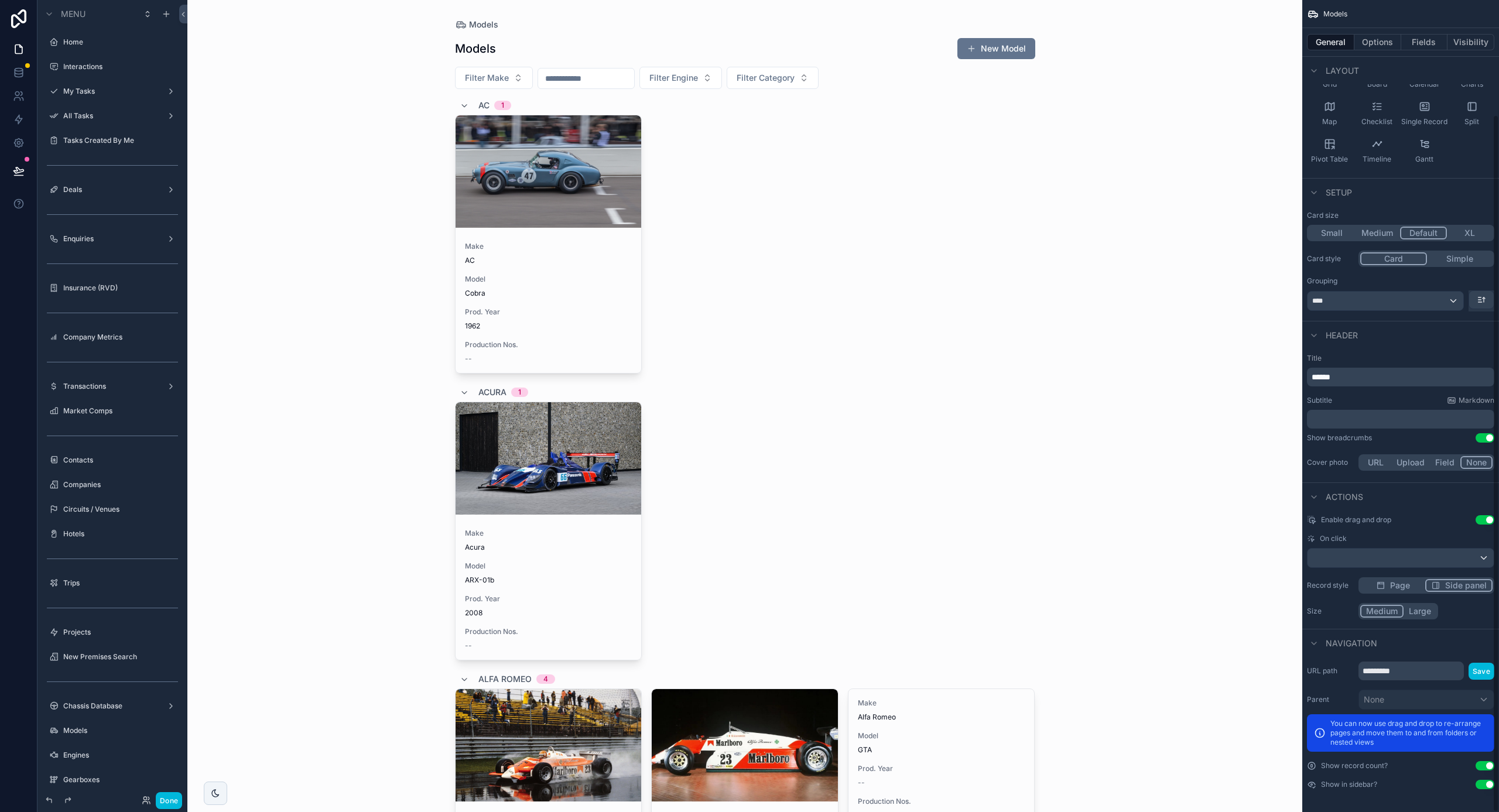
scroll to position [133, 0]
click at [1421, 616] on button "Large" at bounding box center [1420, 612] width 33 height 13
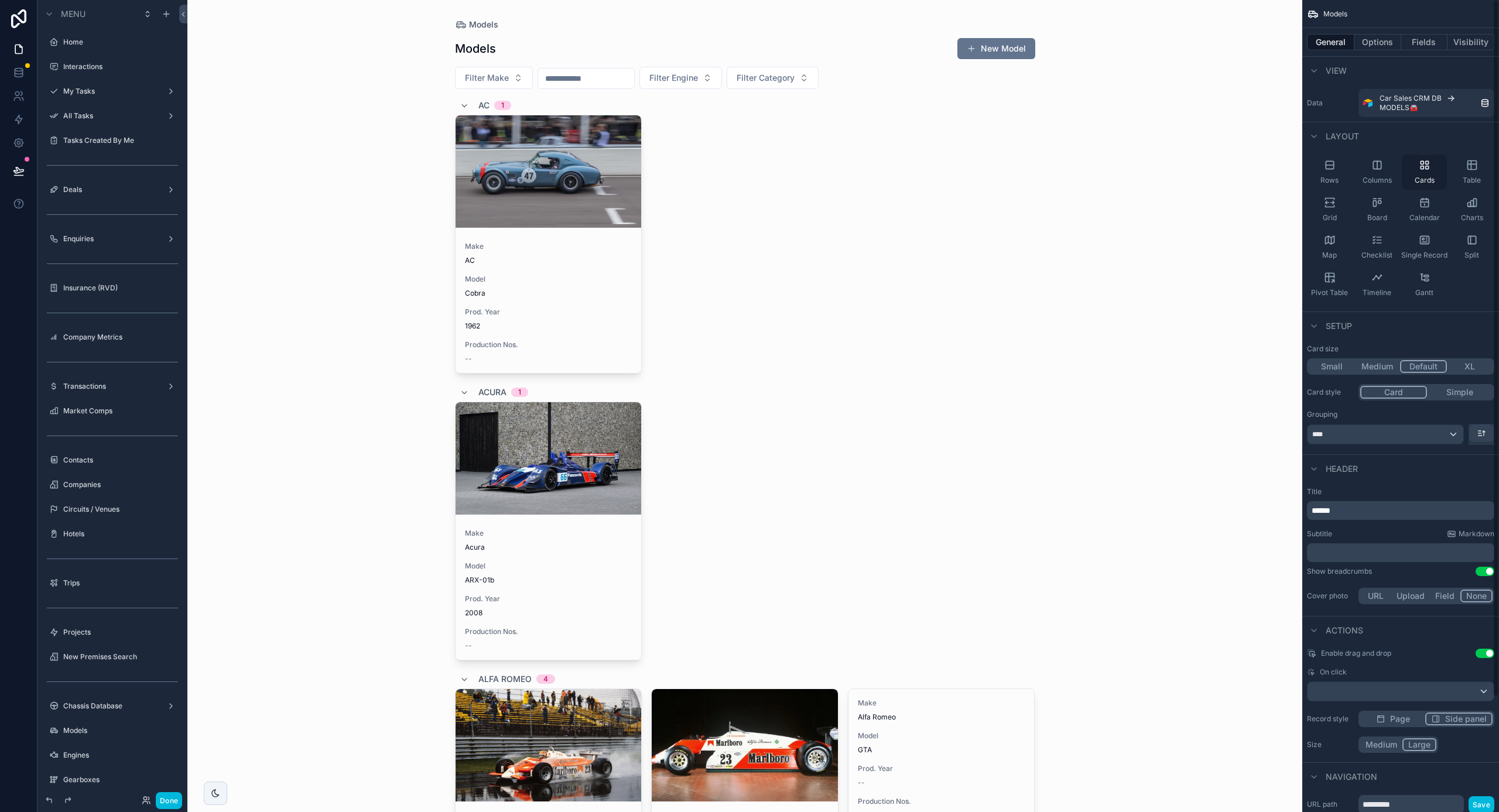
scroll to position [0, 0]
click at [1426, 50] on button "Fields" at bounding box center [1425, 42] width 47 height 16
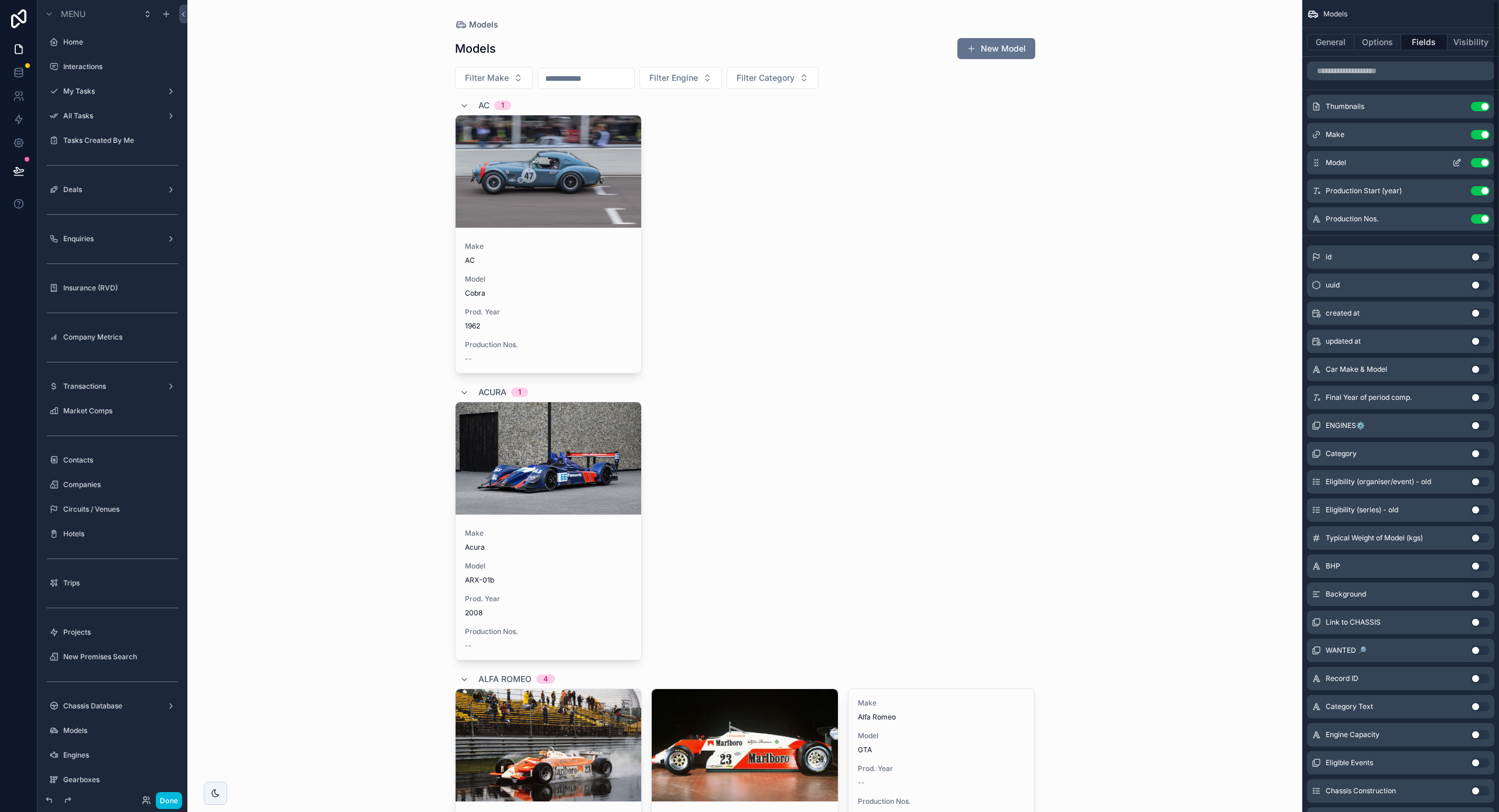
click at [1456, 162] on icon "scrollable content" at bounding box center [1458, 161] width 5 height 5
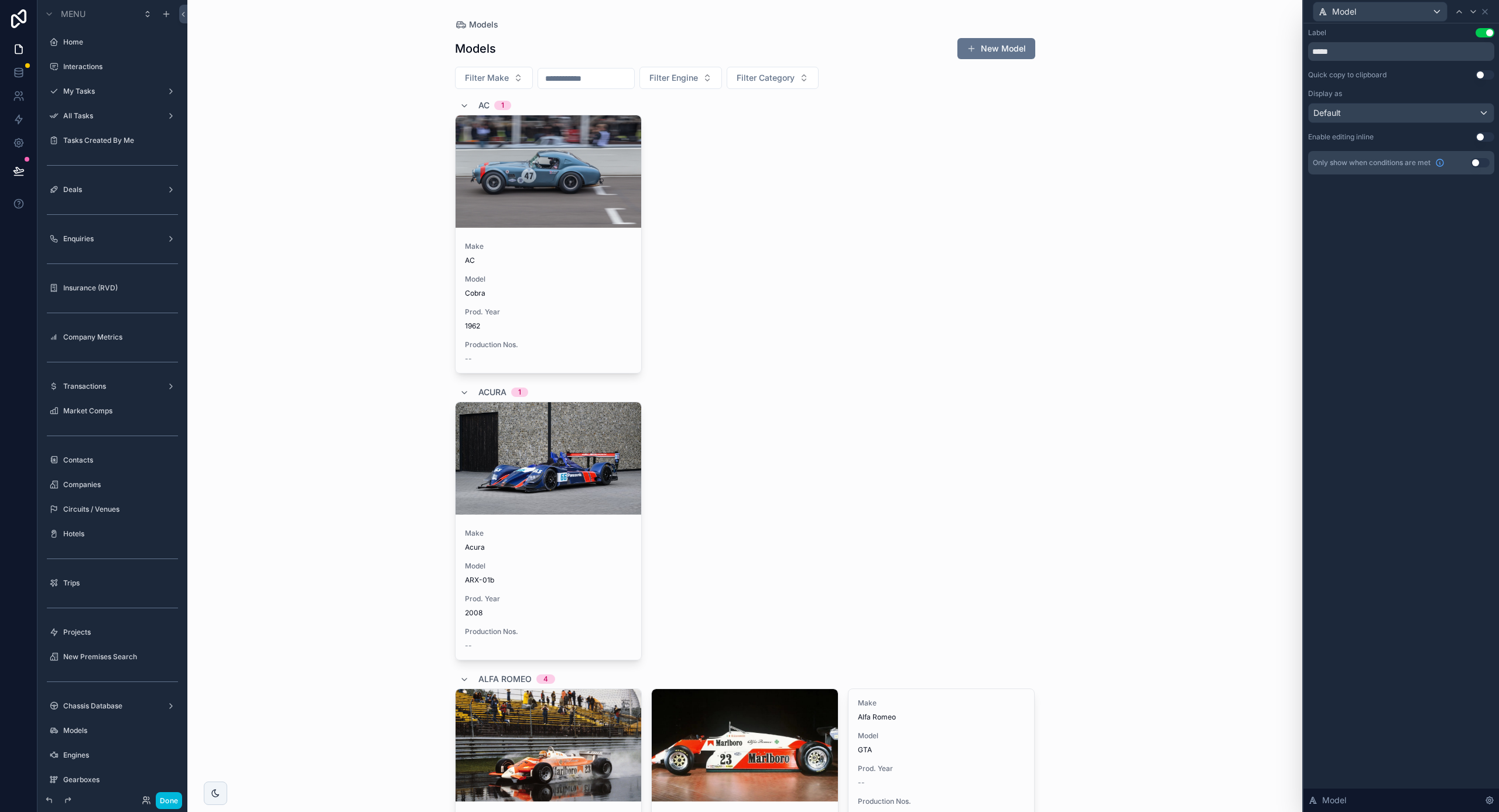
click at [1361, 103] on div "Default" at bounding box center [1401, 113] width 185 height 18
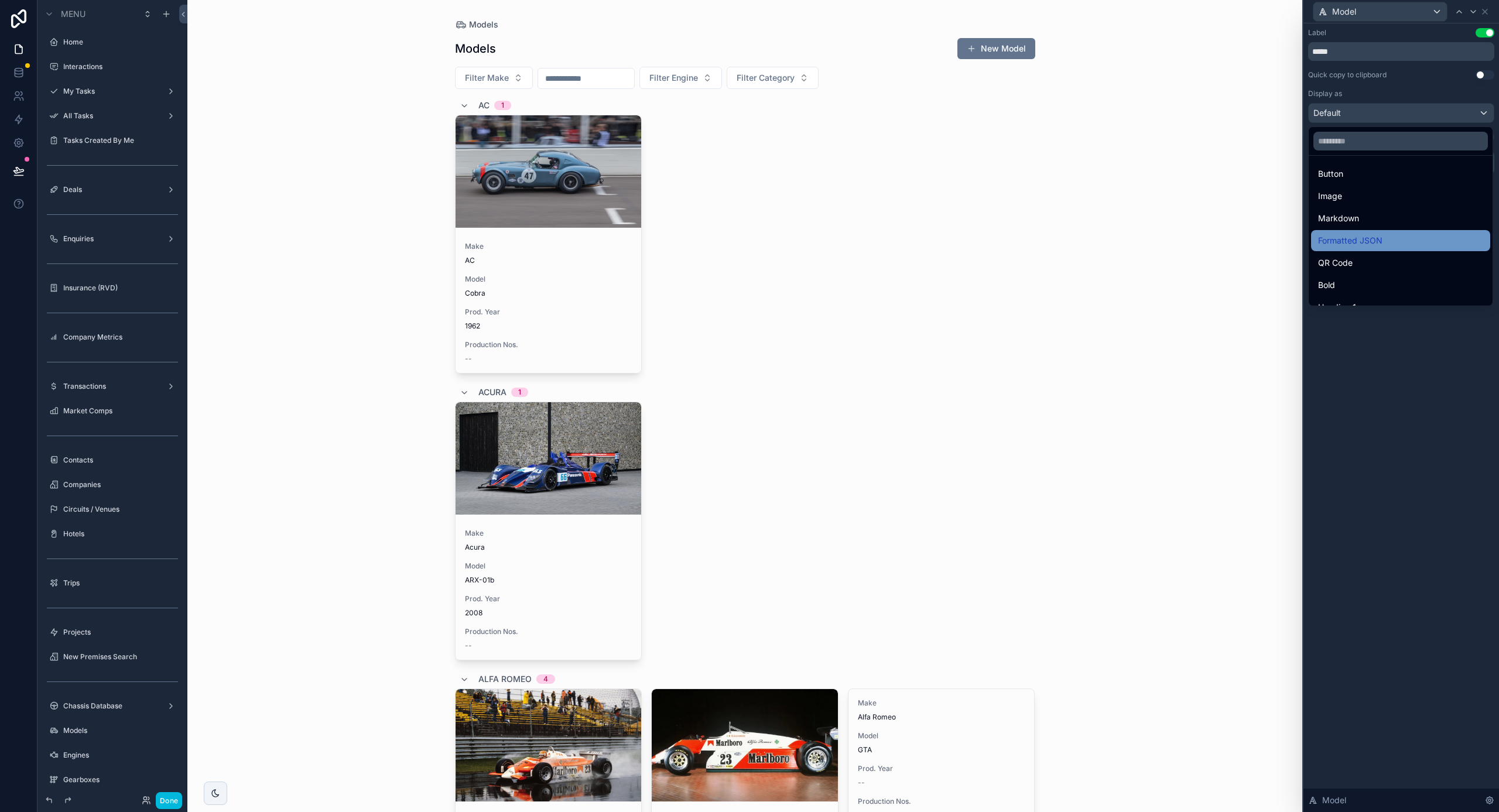
scroll to position [51, 0]
click at [1347, 286] on div "Bold" at bounding box center [1401, 280] width 165 height 14
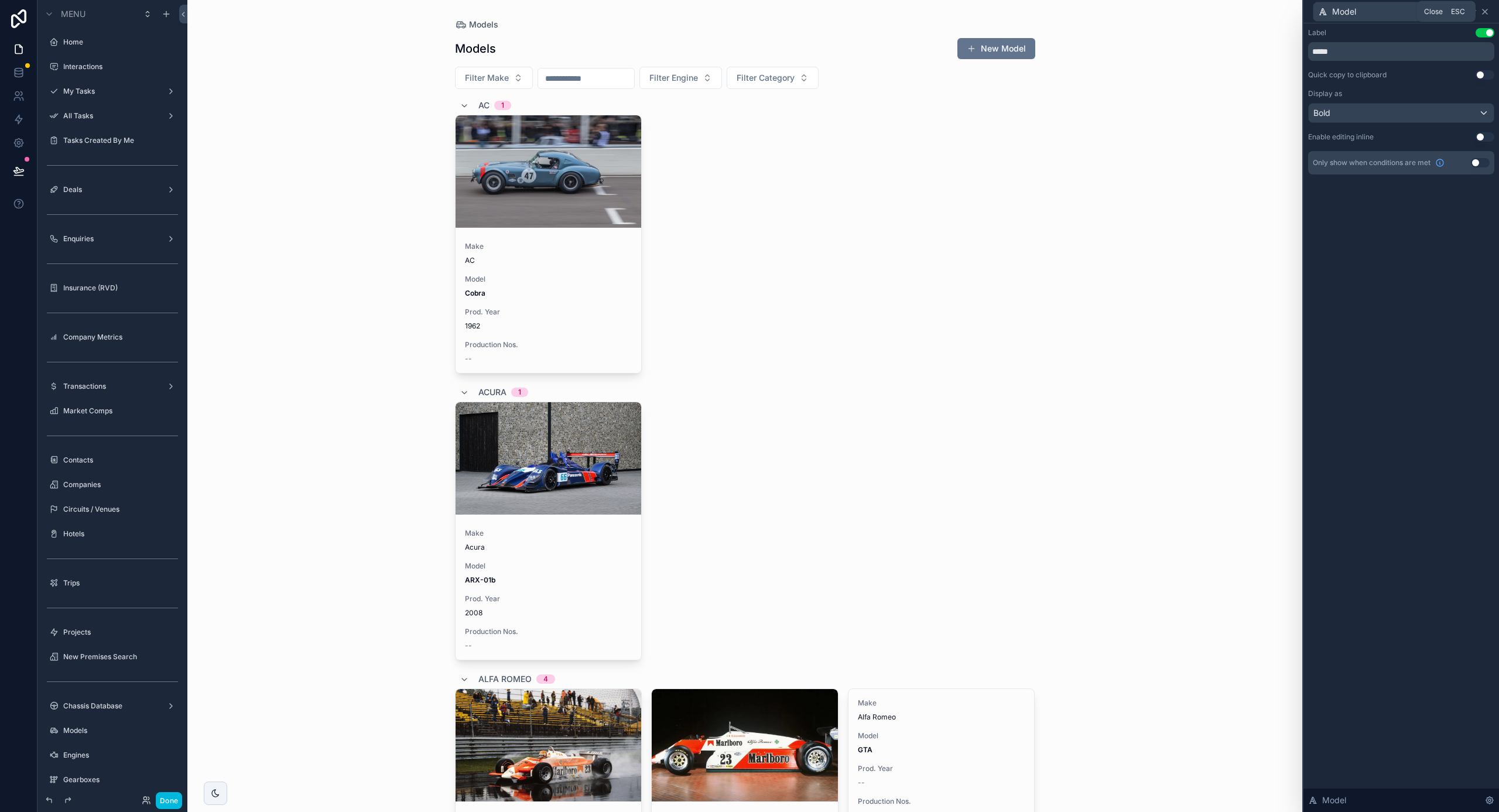
click at [1486, 11] on icon at bounding box center [1485, 12] width 9 height 9
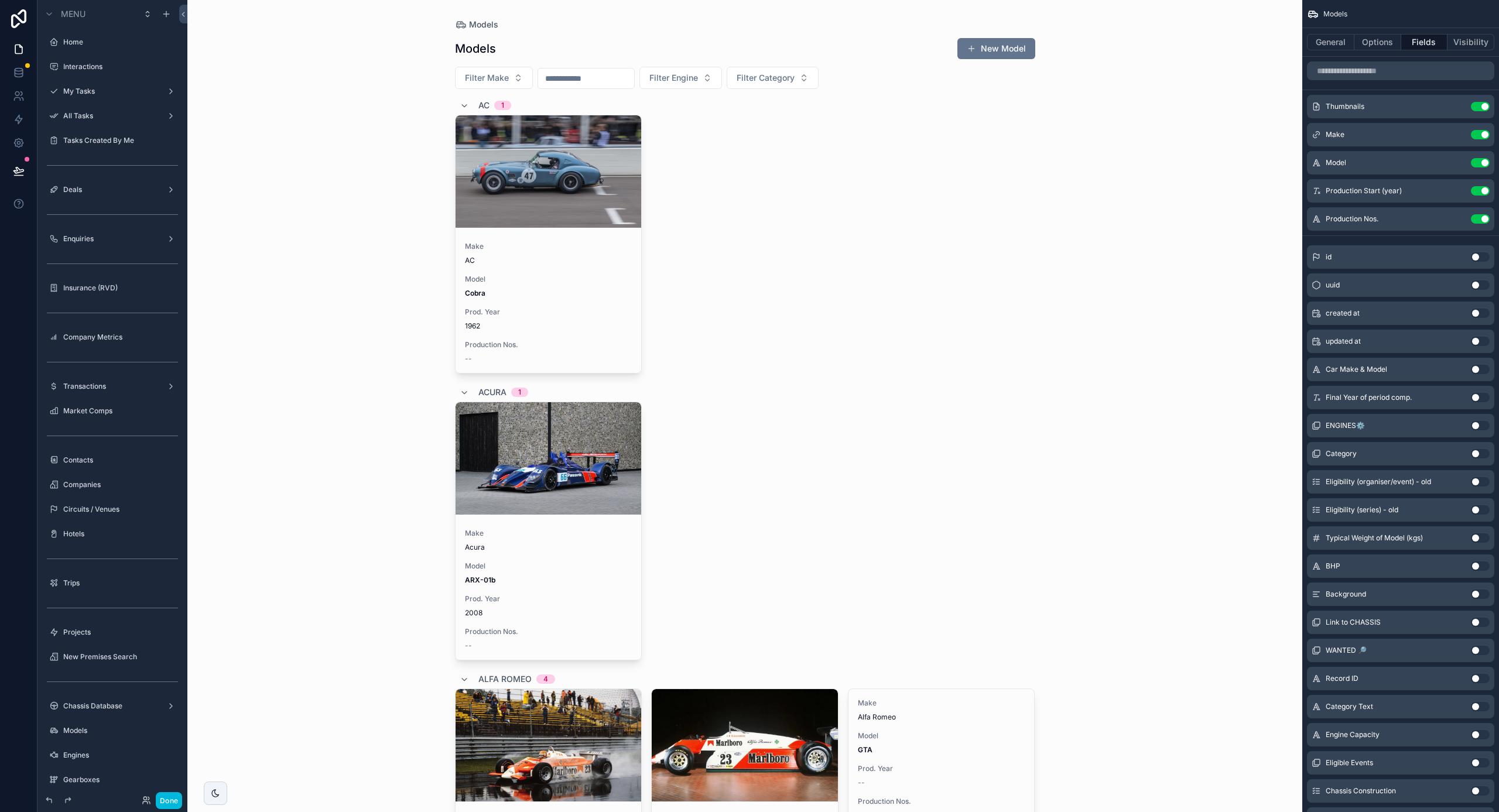
click at [1477, 368] on button "Use setting" at bounding box center [1481, 369] width 18 height 9
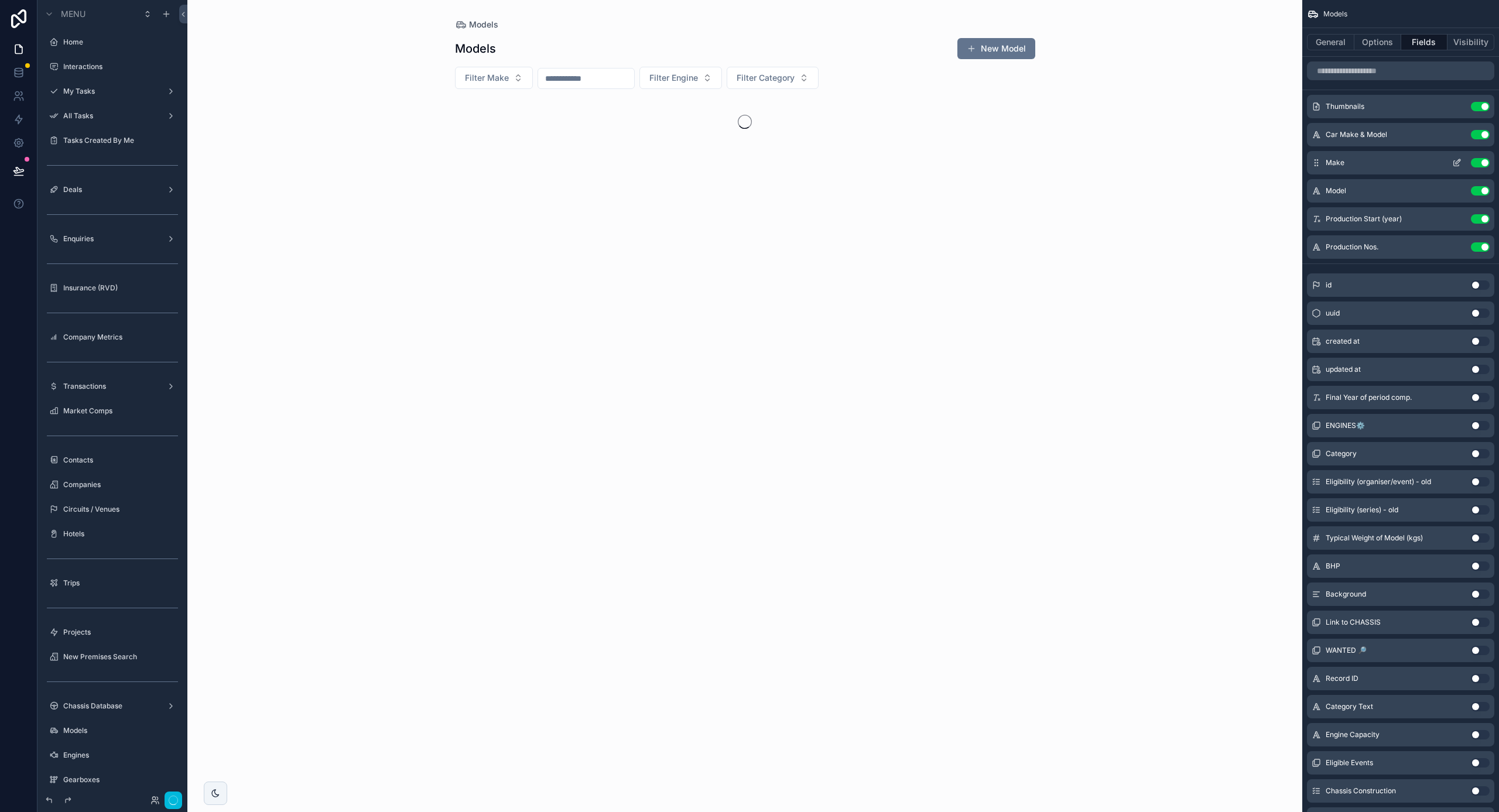
click at [1483, 163] on button "Use setting" at bounding box center [1481, 163] width 18 height 9
click at [1482, 163] on button "Use setting" at bounding box center [1481, 163] width 18 height 9
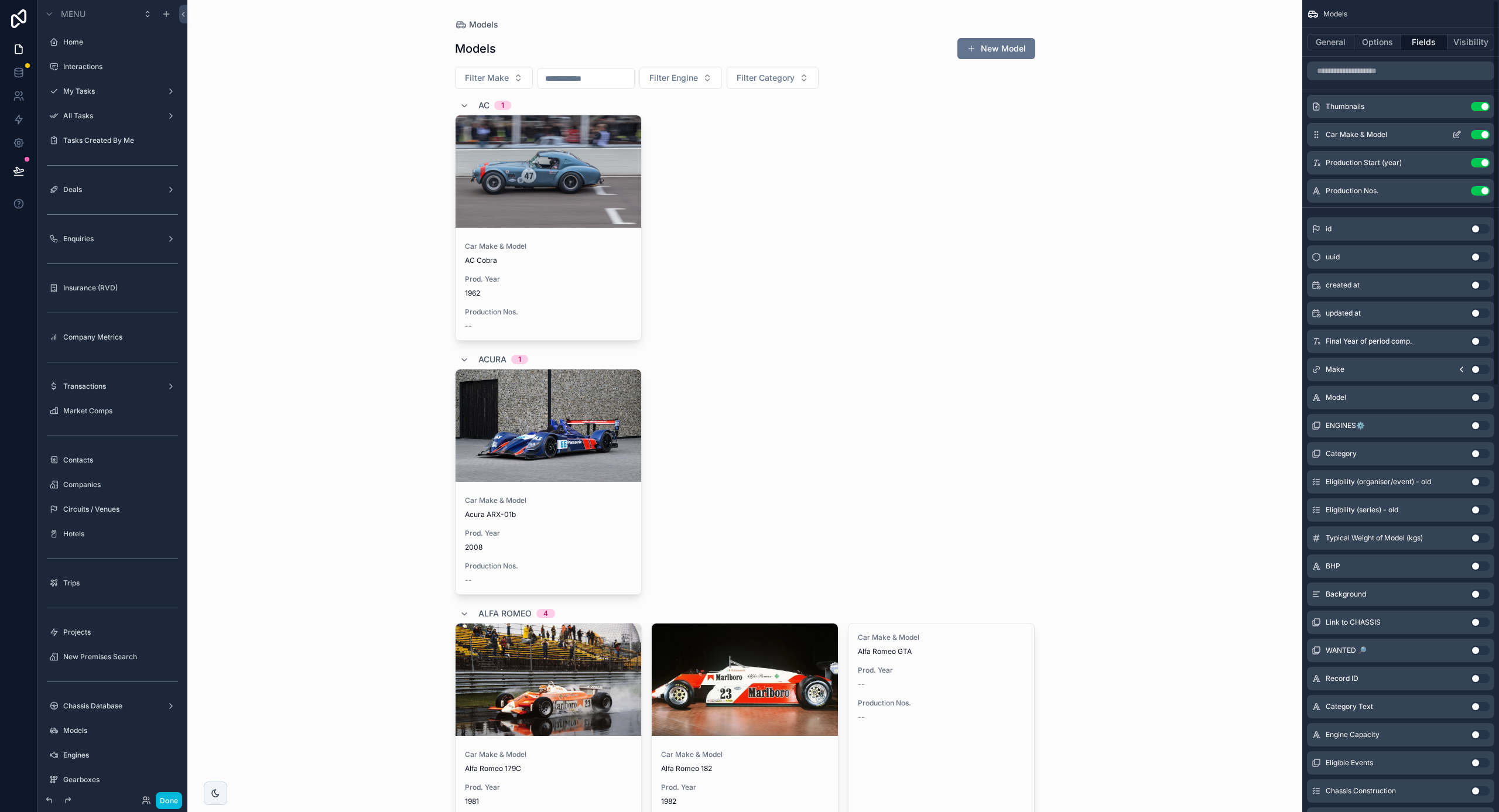
click at [1456, 136] on icon "scrollable content" at bounding box center [1458, 133] width 5 height 5
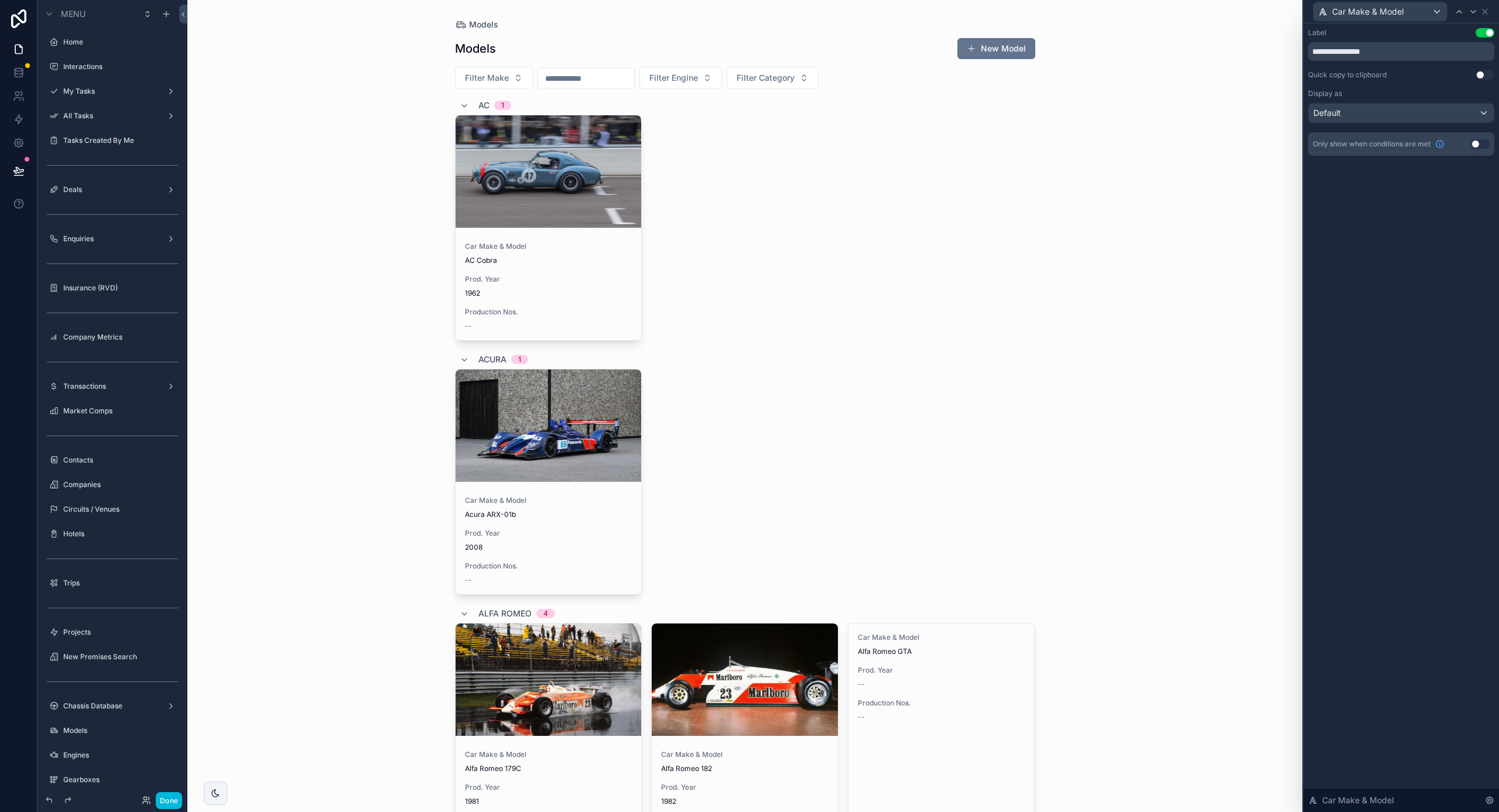
click at [1485, 32] on button "Use setting" at bounding box center [1485, 33] width 18 height 9
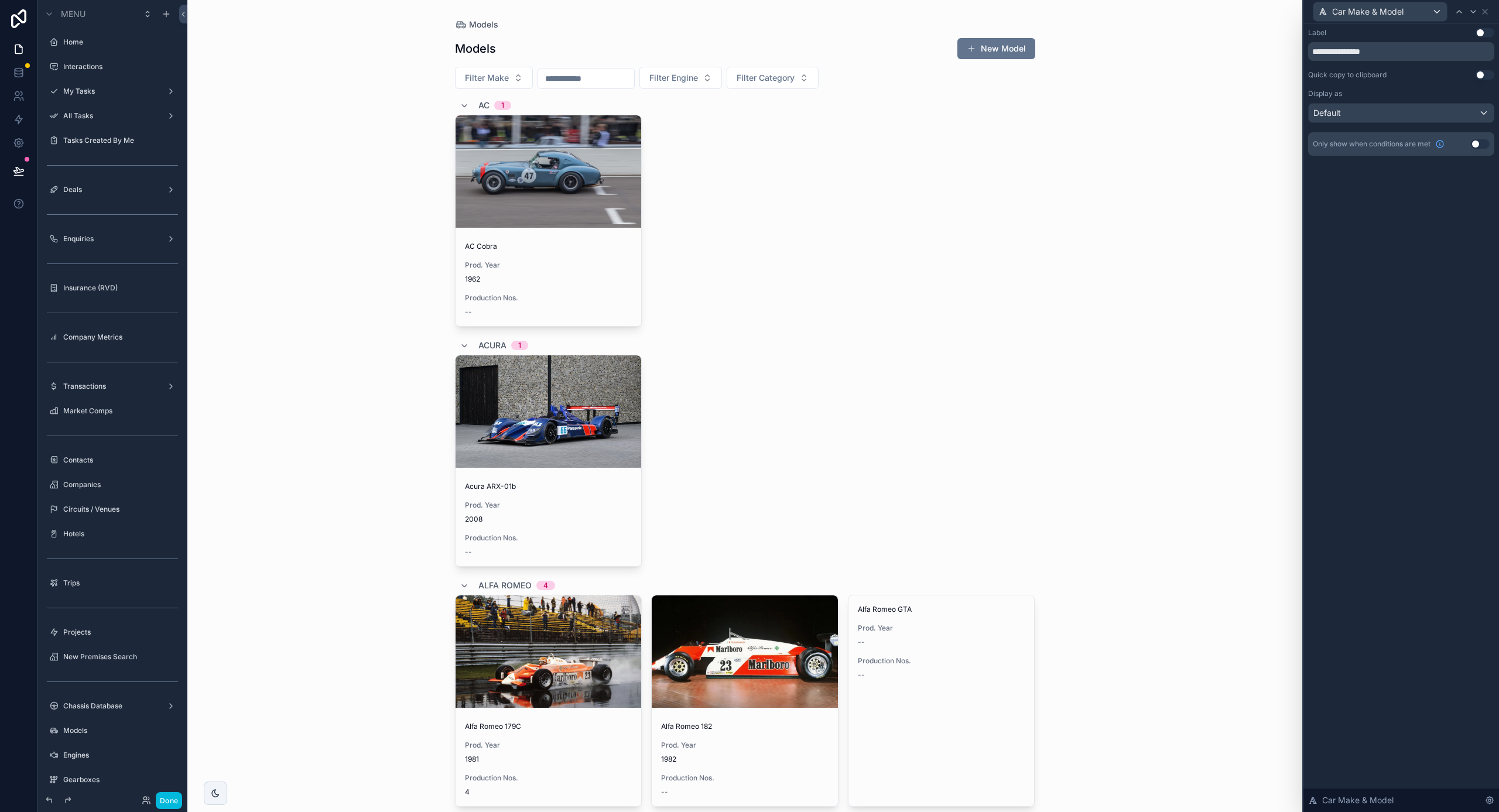
click at [1397, 117] on div "Default" at bounding box center [1401, 113] width 185 height 18
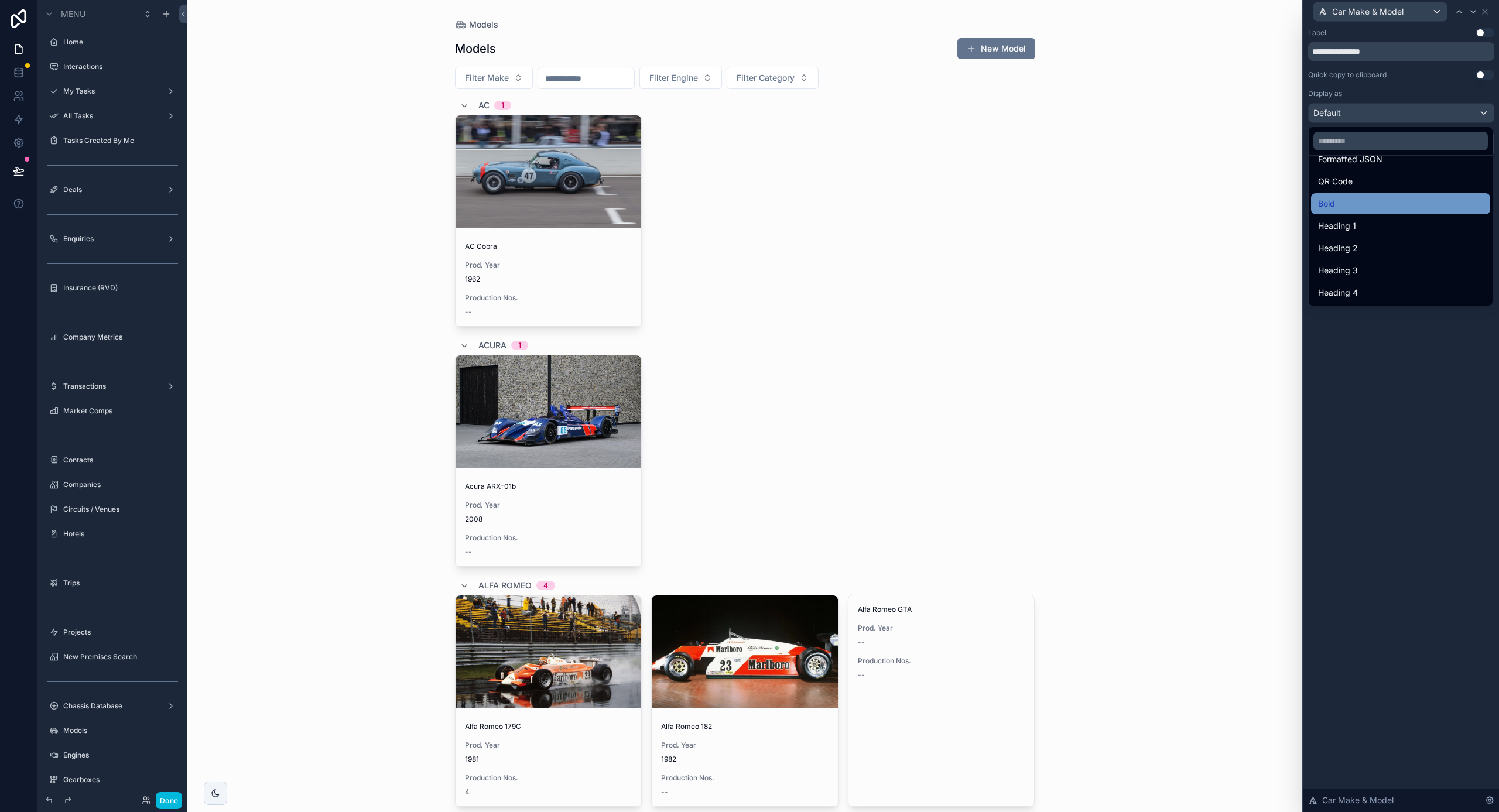
scroll to position [128, 0]
click at [1390, 288] on div "Heading 4" at bounding box center [1401, 293] width 165 height 14
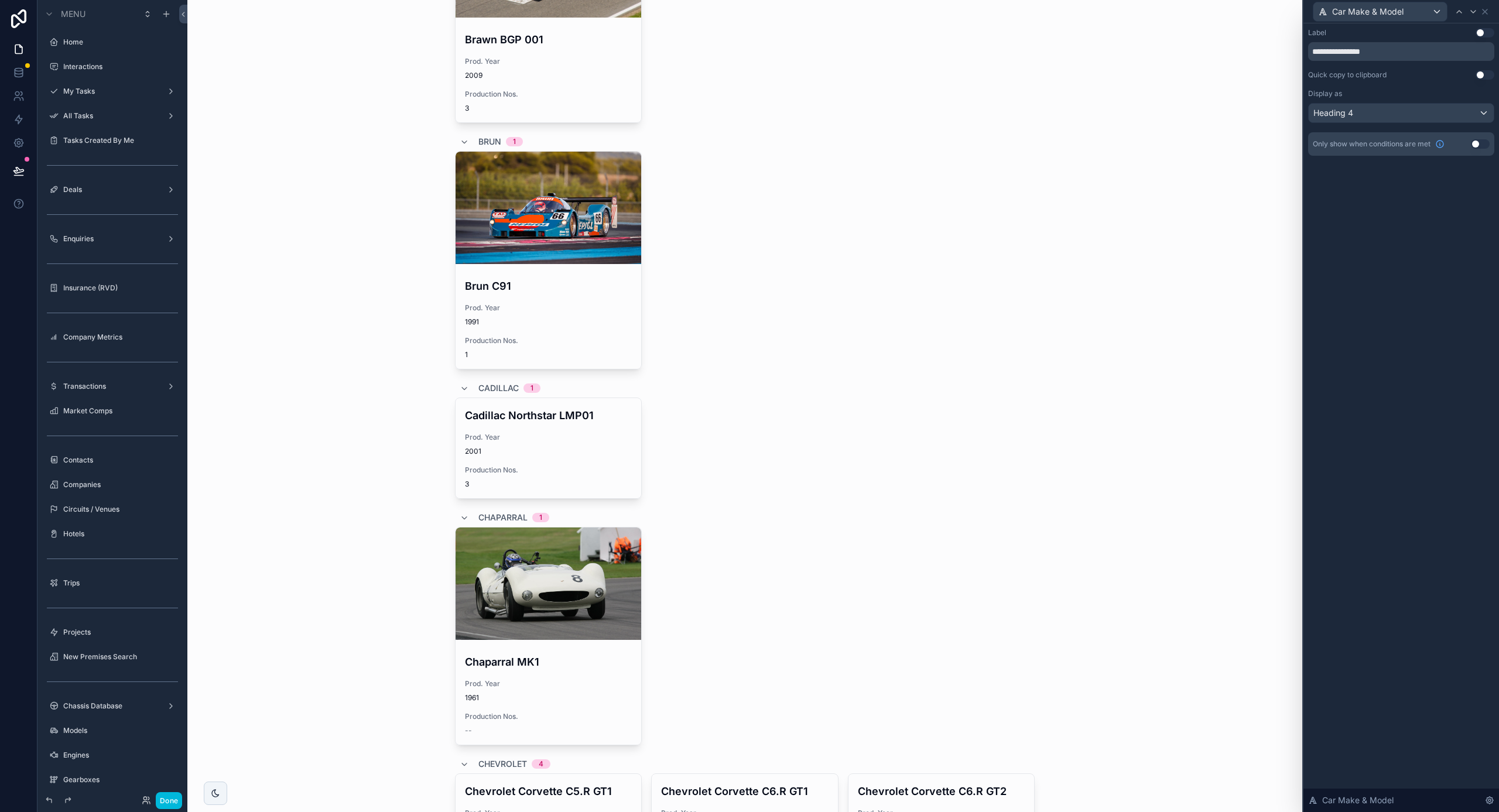
scroll to position [4669, 0]
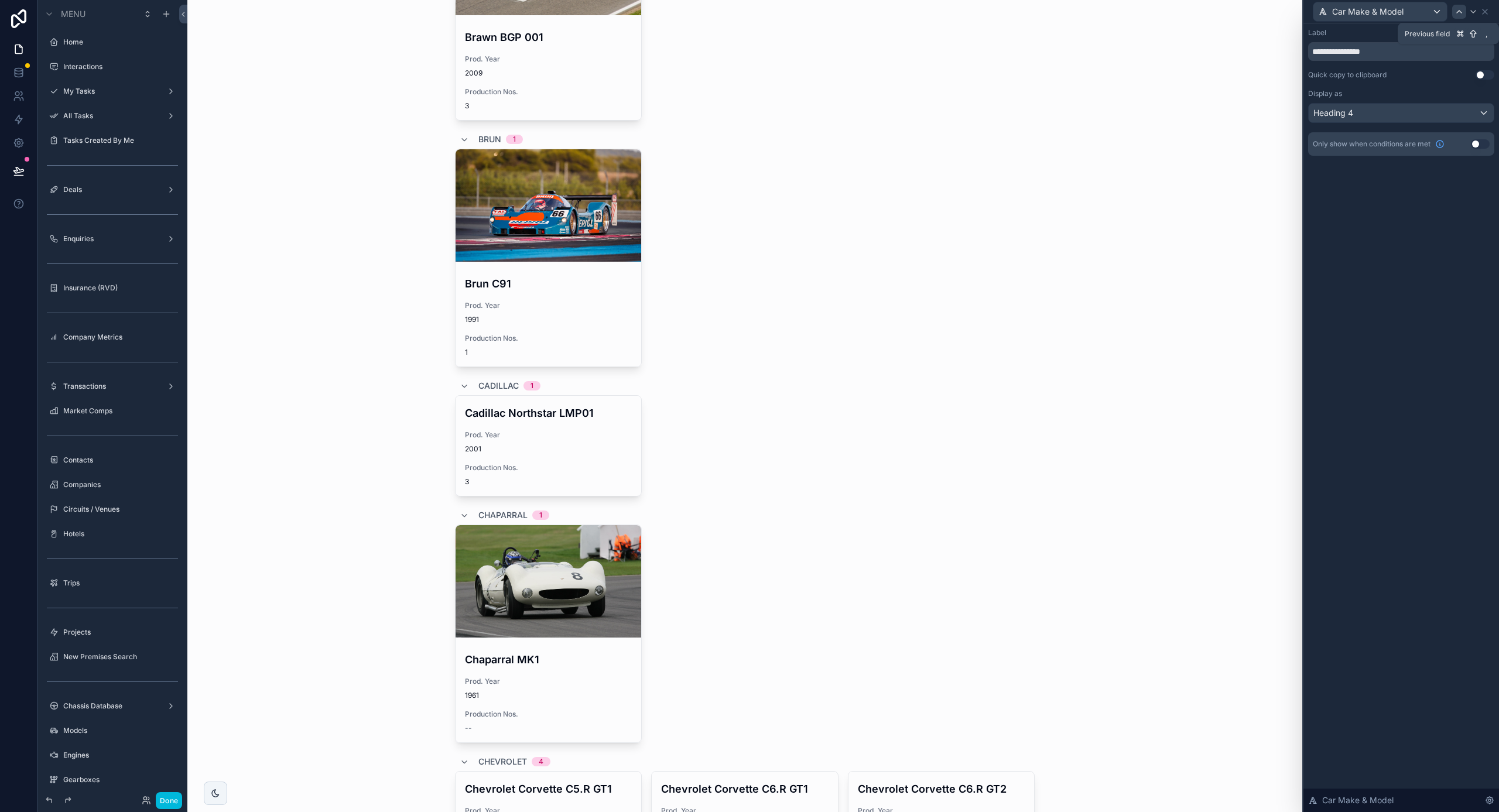
click at [1461, 9] on icon at bounding box center [1459, 12] width 9 height 9
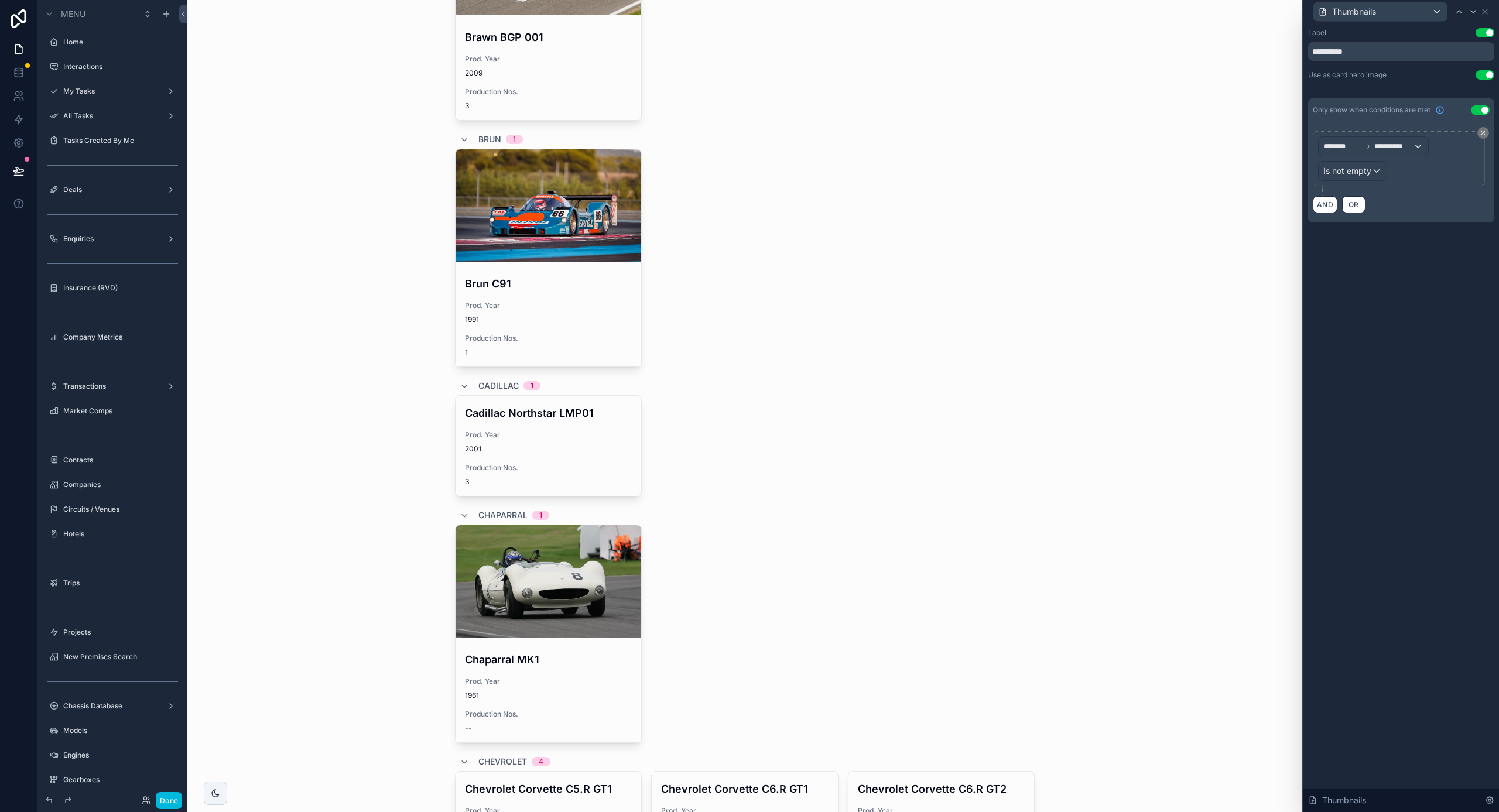
click at [1461, 9] on icon at bounding box center [1459, 12] width 9 height 9
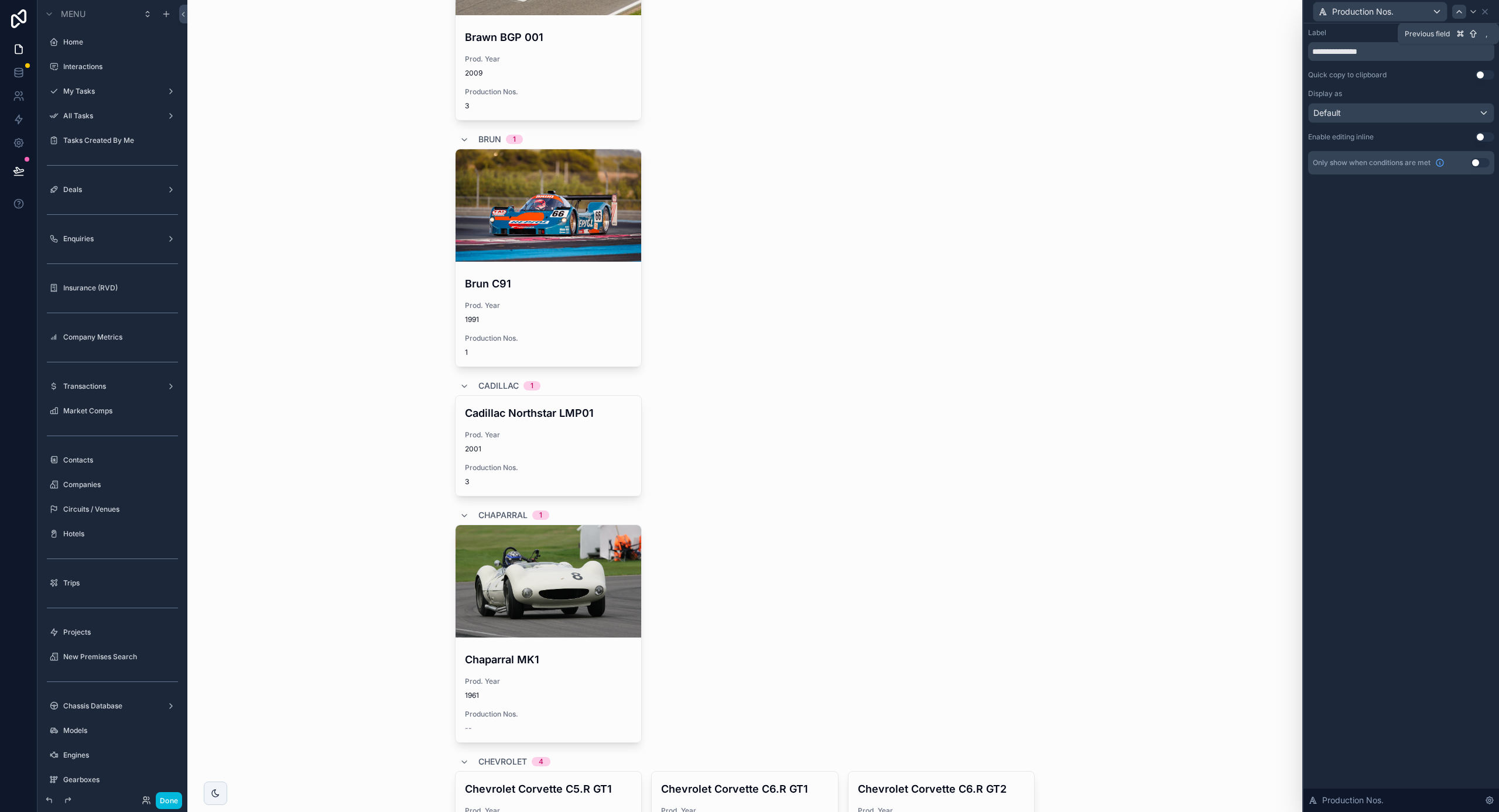
click at [1460, 11] on icon at bounding box center [1459, 12] width 5 height 3
click at [1486, 12] on icon at bounding box center [1485, 12] width 9 height 9
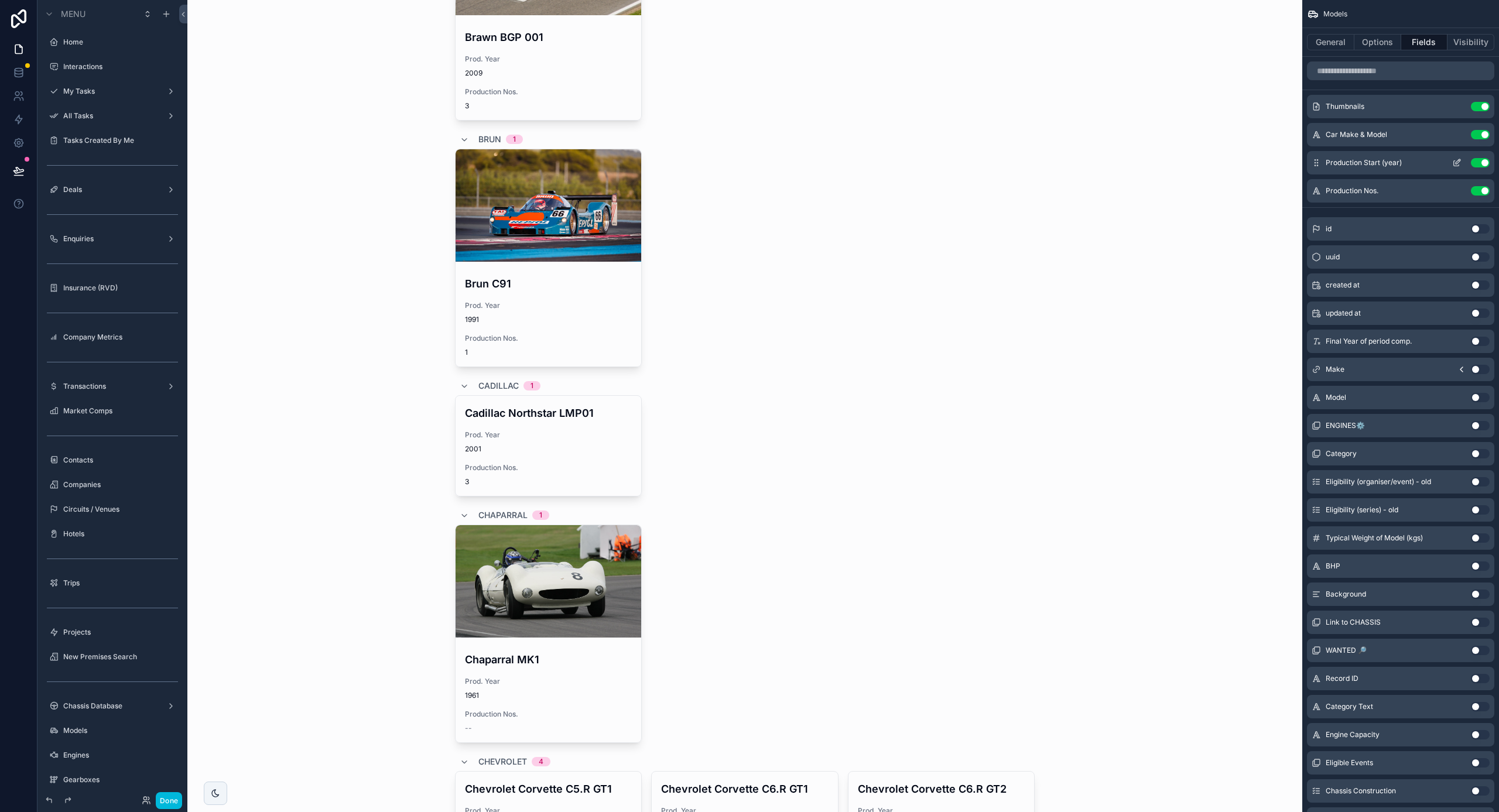
click at [1459, 160] on icon "scrollable content" at bounding box center [1459, 161] width 1 height 1
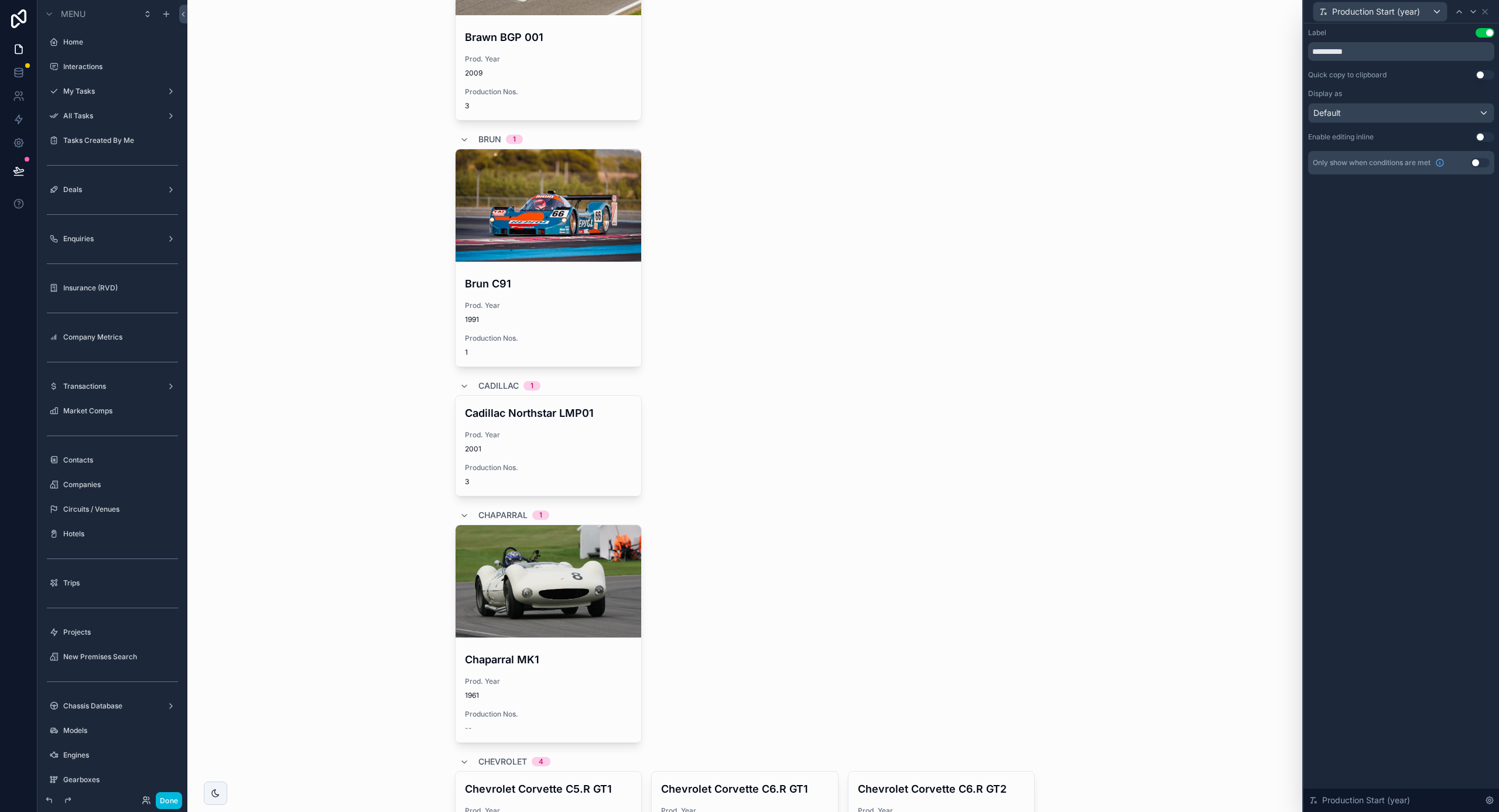
click at [1382, 111] on div "Default" at bounding box center [1401, 113] width 185 height 18
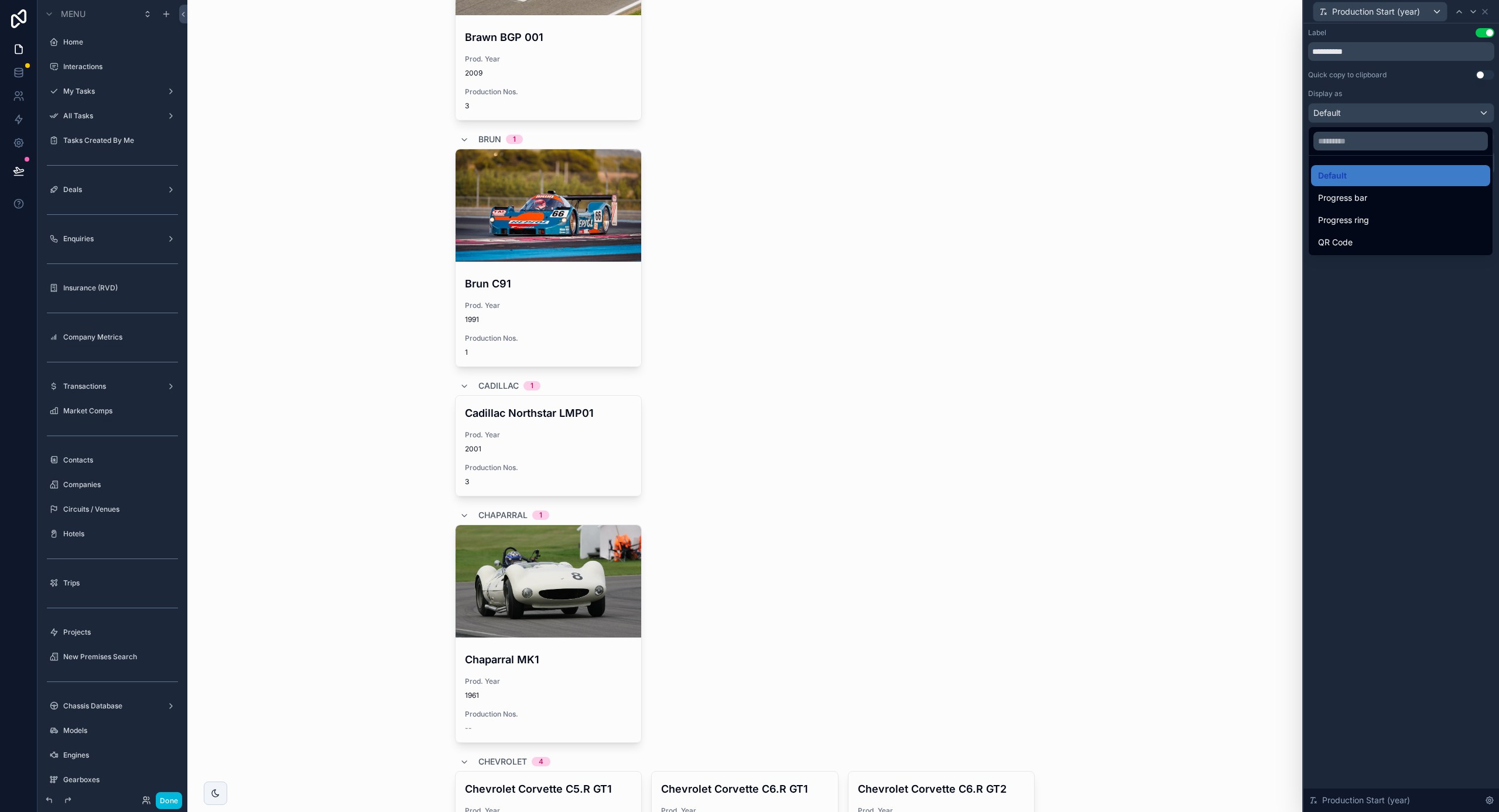
click at [1407, 97] on div at bounding box center [1401, 406] width 196 height 812
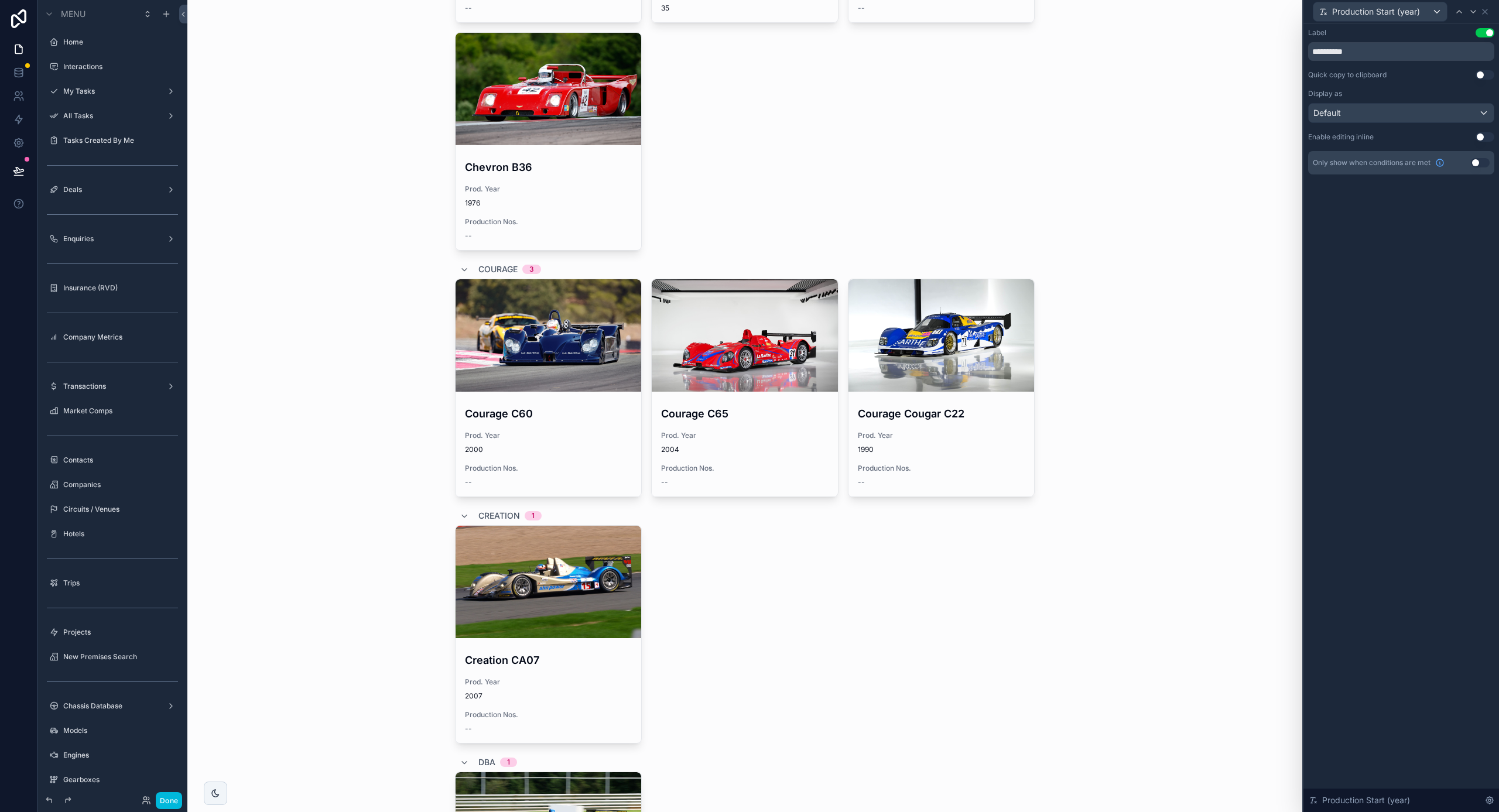
scroll to position [5760, 0]
click at [172, 797] on button "Done" at bounding box center [169, 801] width 26 height 17
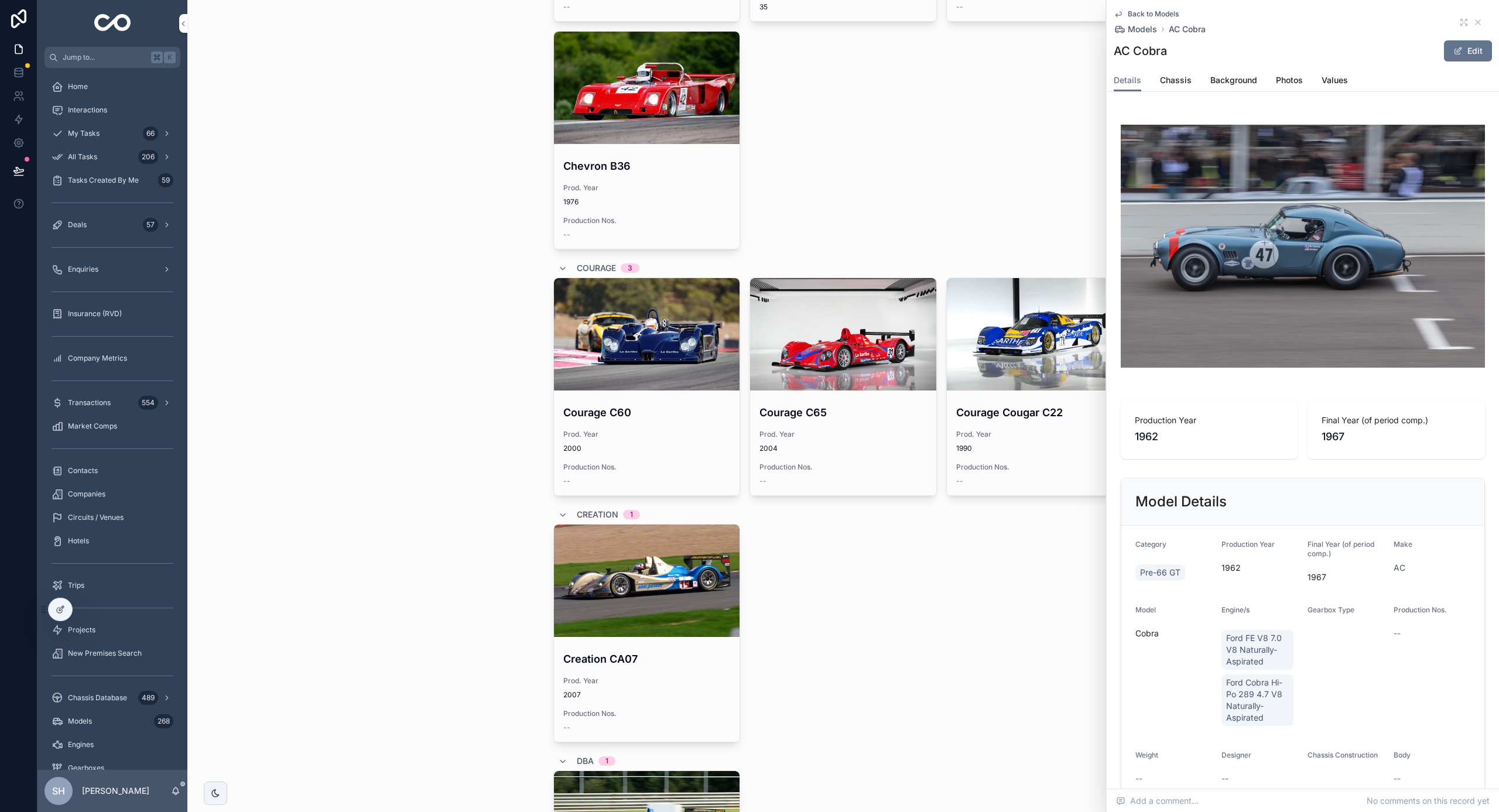
scroll to position [5294, 0]
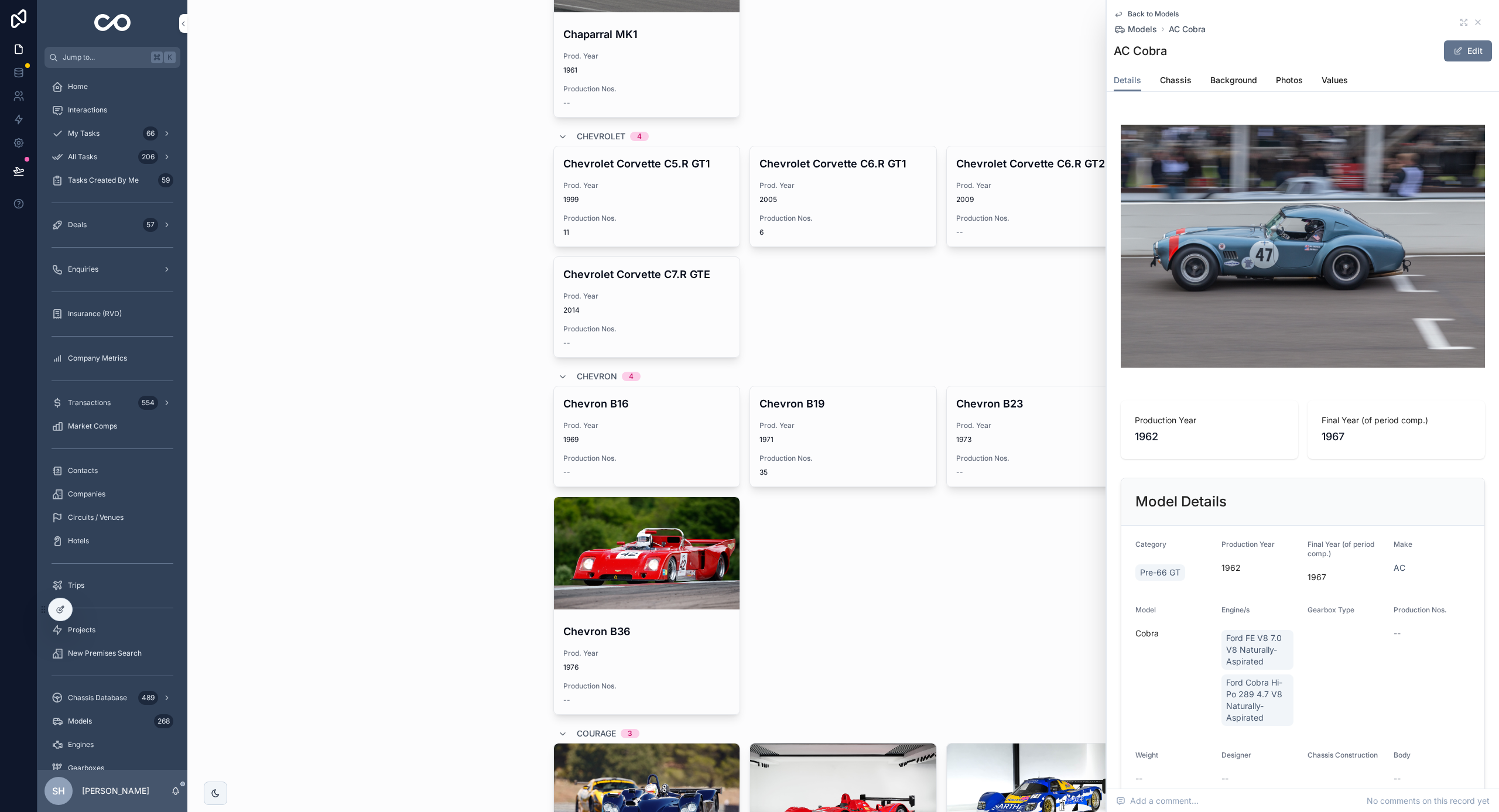
click at [346, 359] on div "Models Models New Model Filter Make Filter Engine Filter Category AC 1 AC Cobra…" at bounding box center [843, 406] width 1312 height 812
click at [1477, 21] on icon "scrollable content" at bounding box center [1478, 22] width 5 height 5
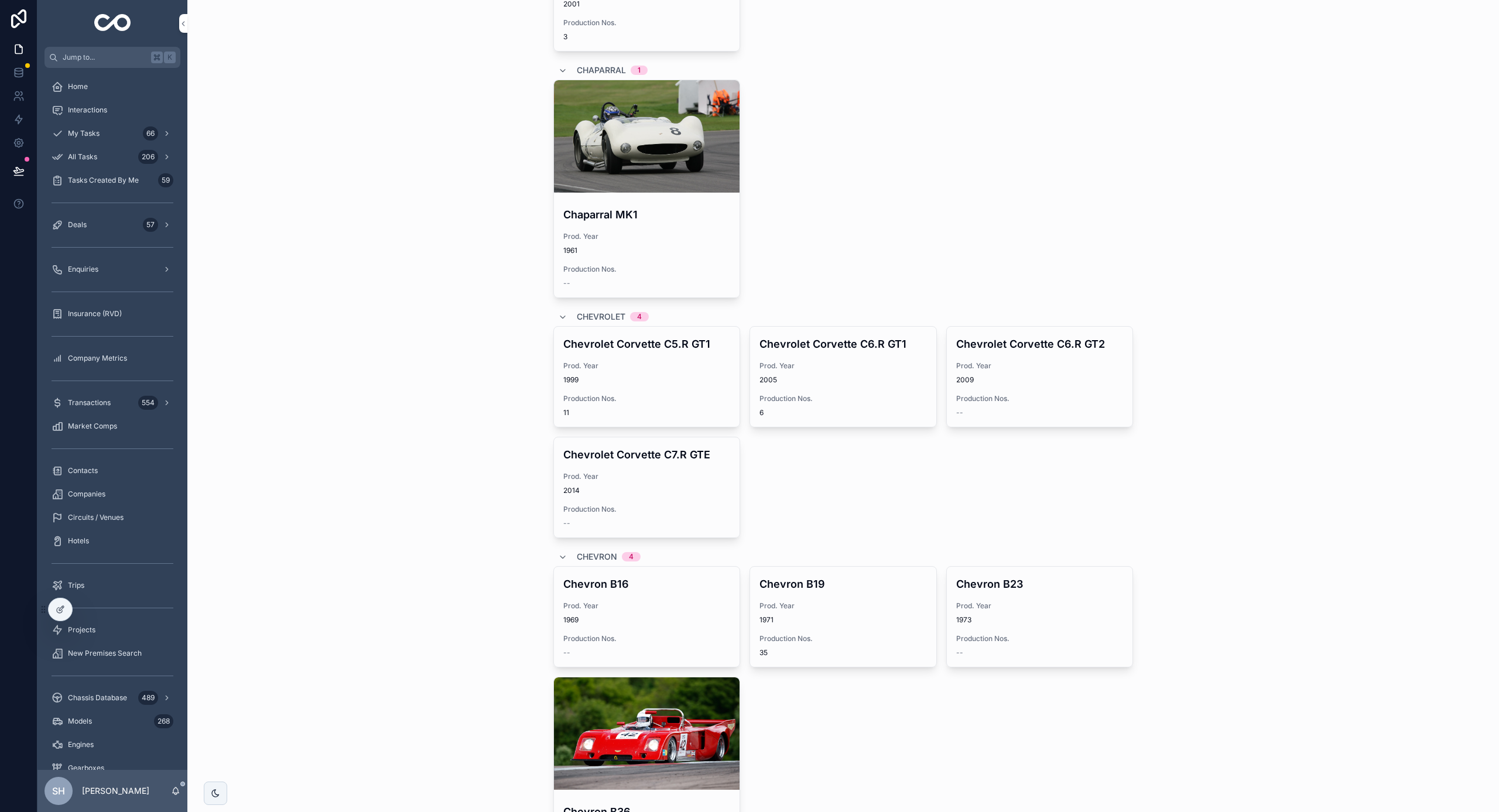
scroll to position [5117, 0]
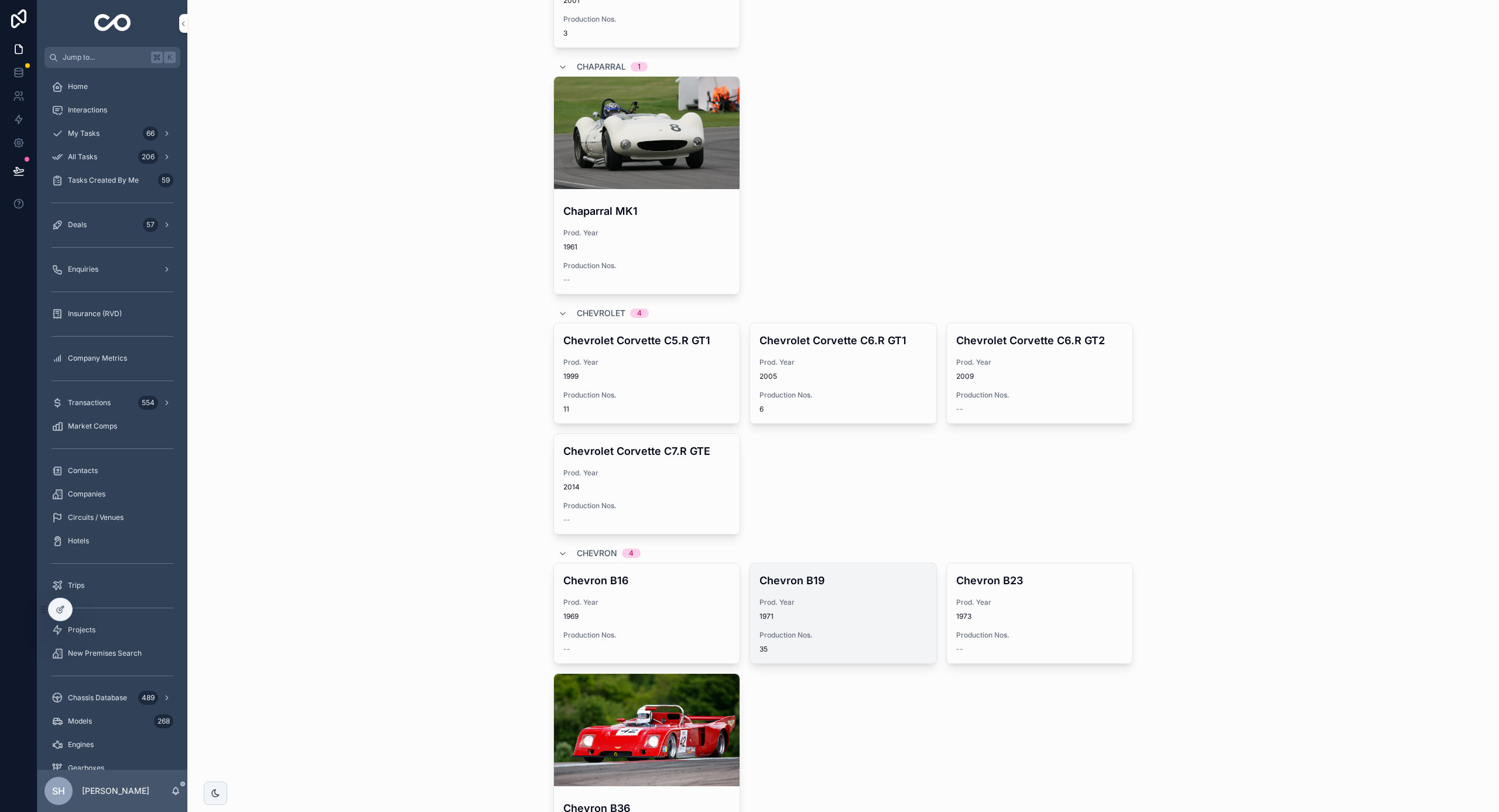
click at [896, 631] on span "Production Nos." at bounding box center [843, 635] width 167 height 9
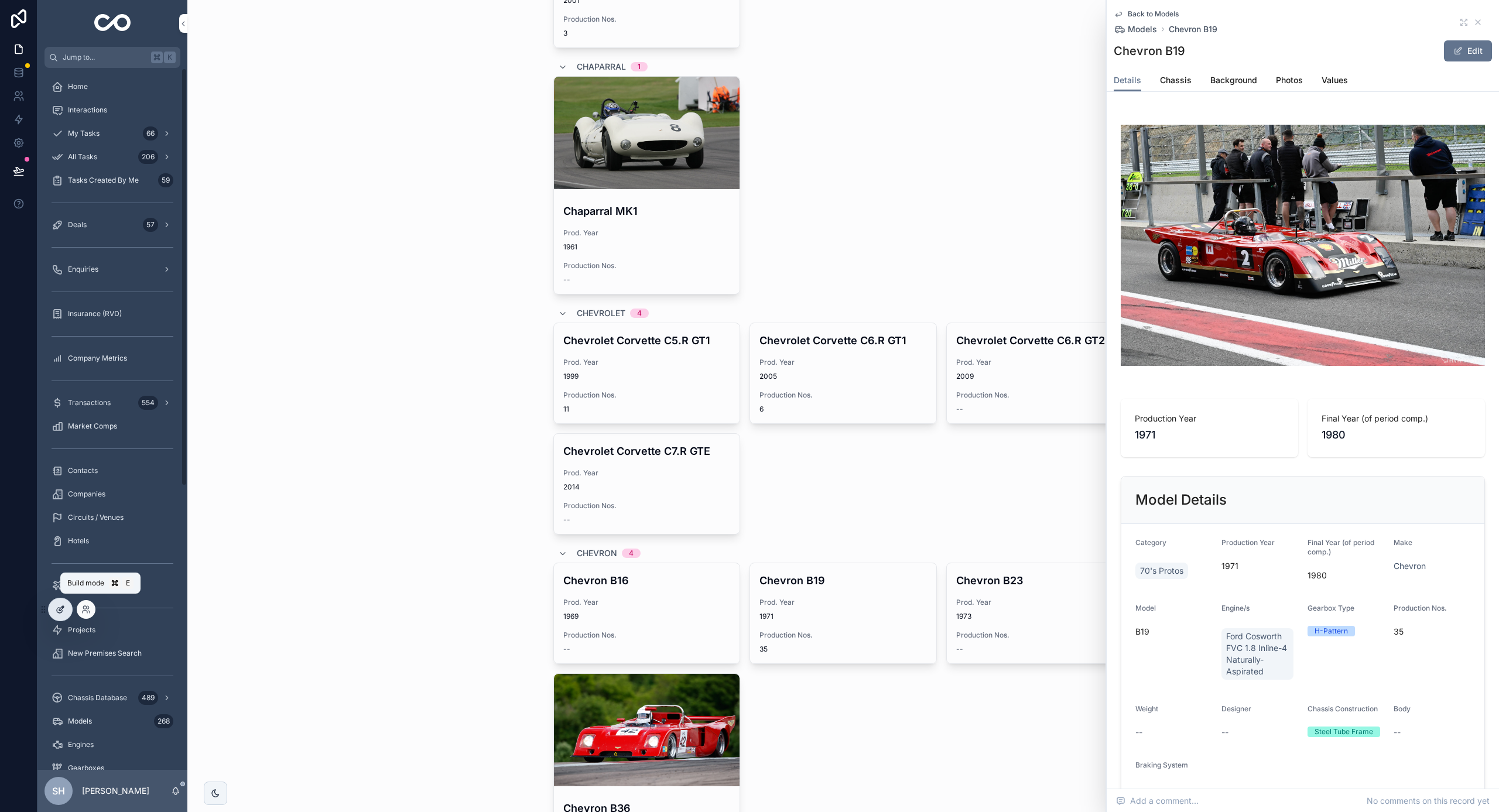
click at [62, 609] on icon at bounding box center [61, 608] width 5 height 5
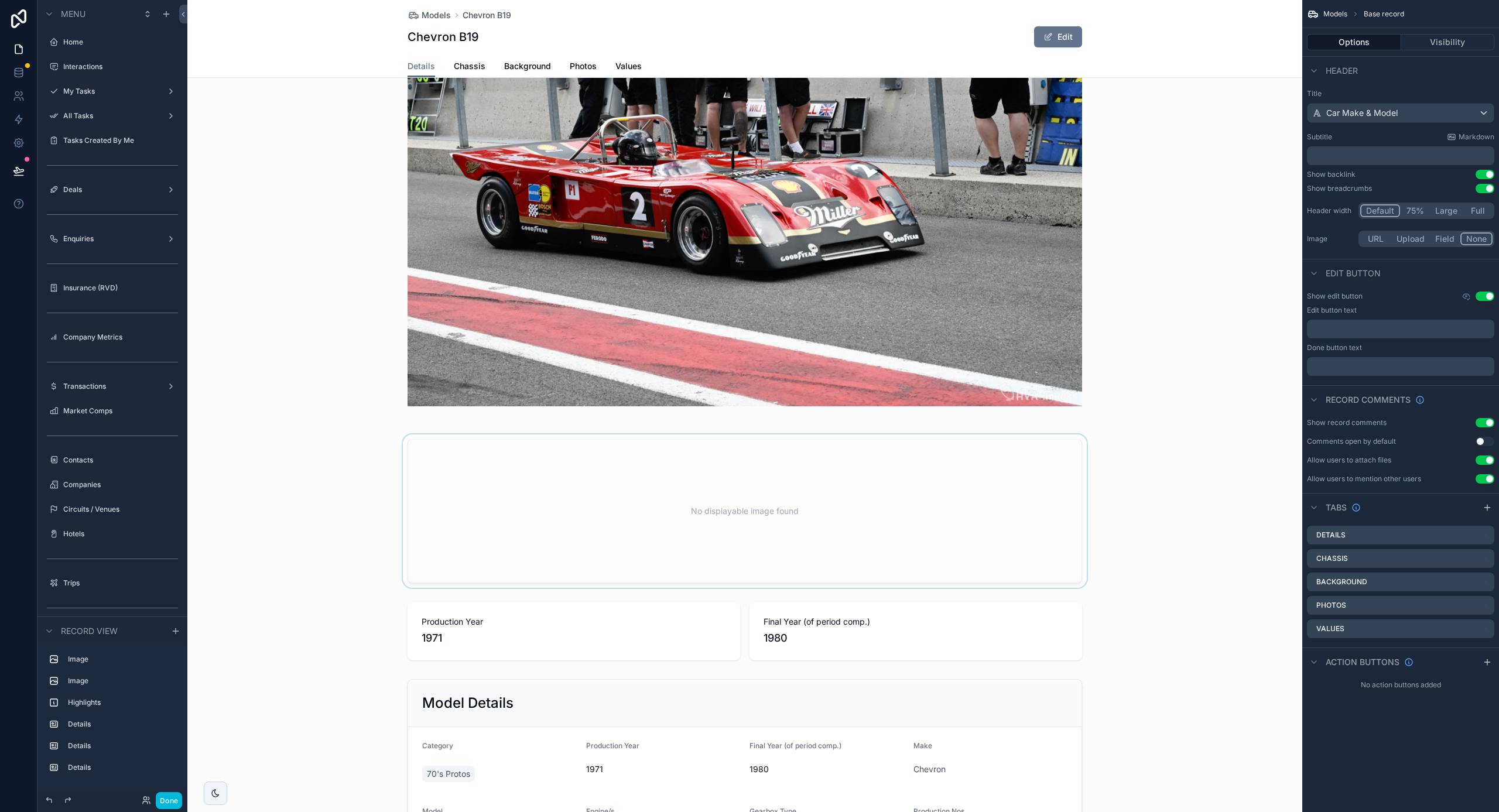
scroll to position [76, 0]
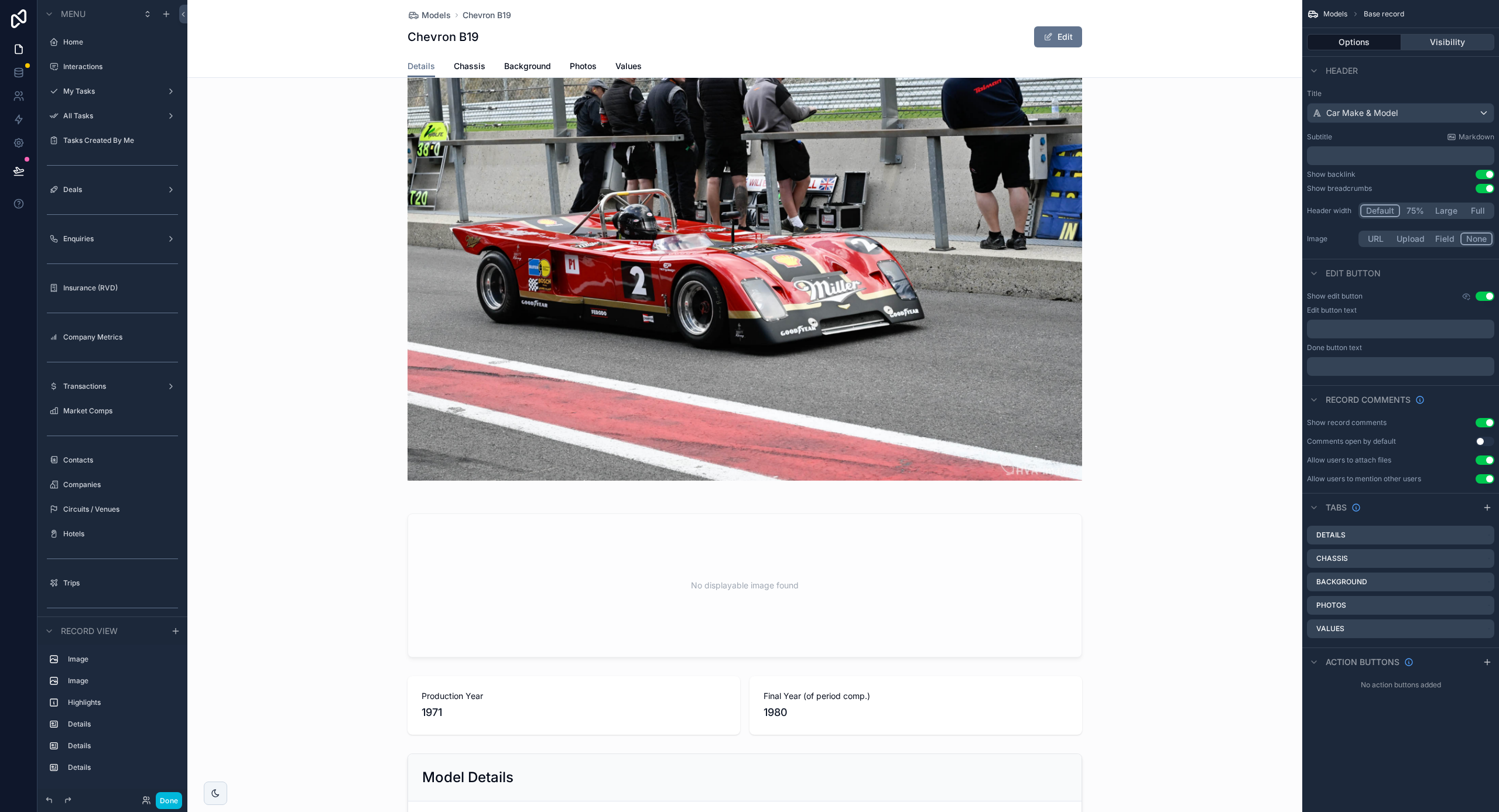
click at [1445, 38] on button "Visibility" at bounding box center [1448, 42] width 94 height 16
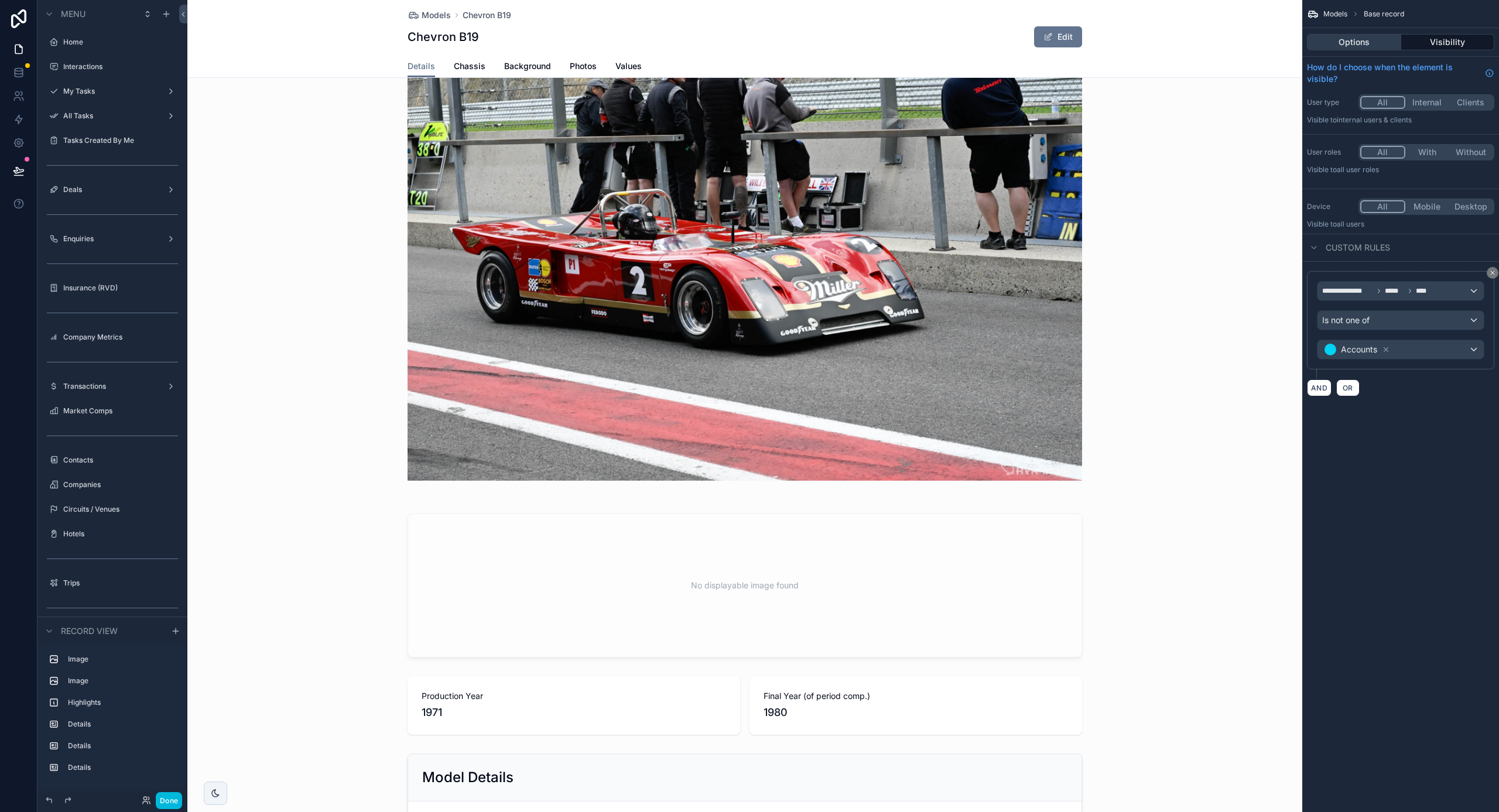
click at [1370, 36] on button "Options" at bounding box center [1354, 42] width 94 height 16
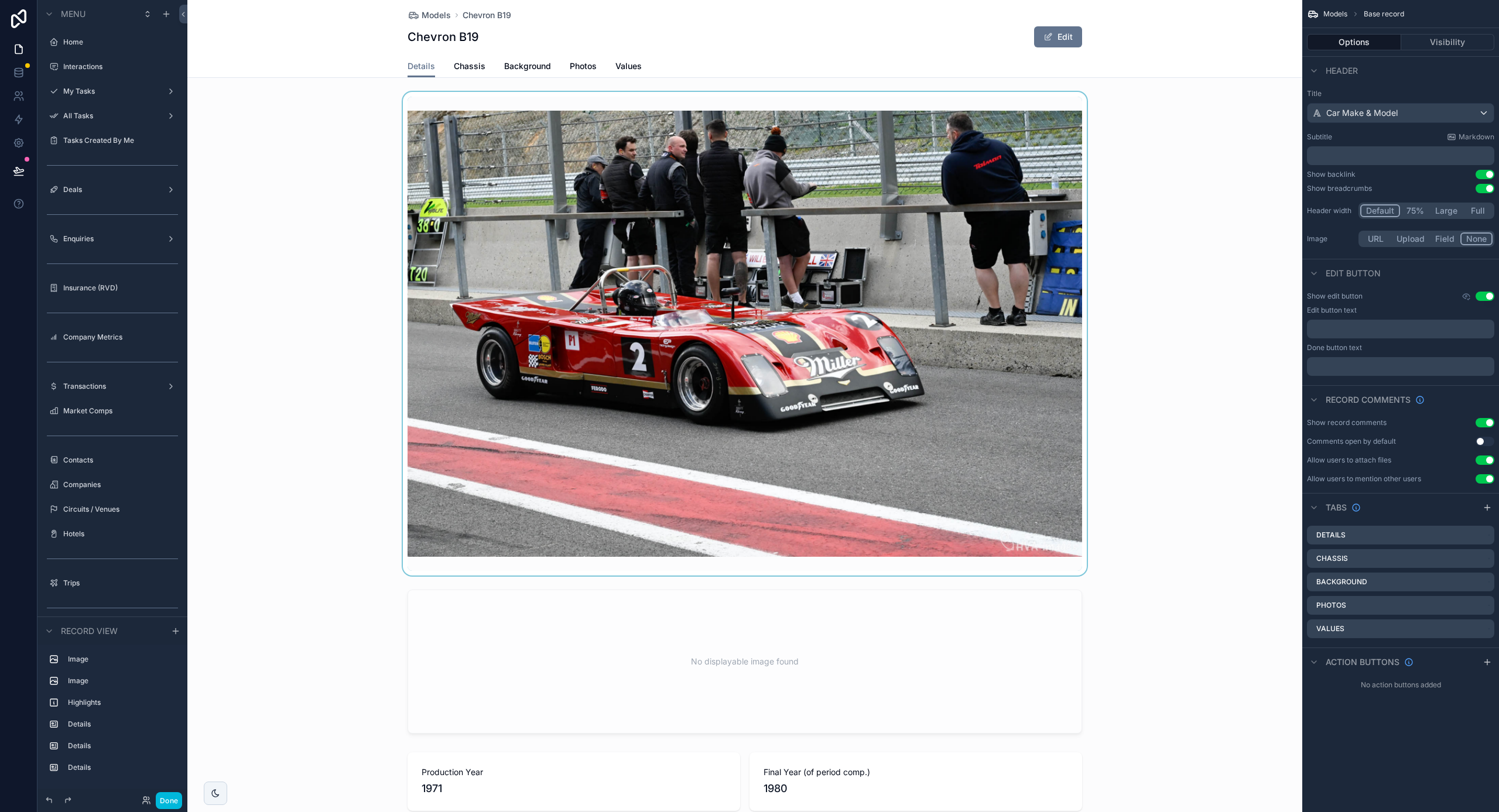
scroll to position [0, 0]
click at [964, 224] on div "scrollable content" at bounding box center [744, 334] width 1115 height 484
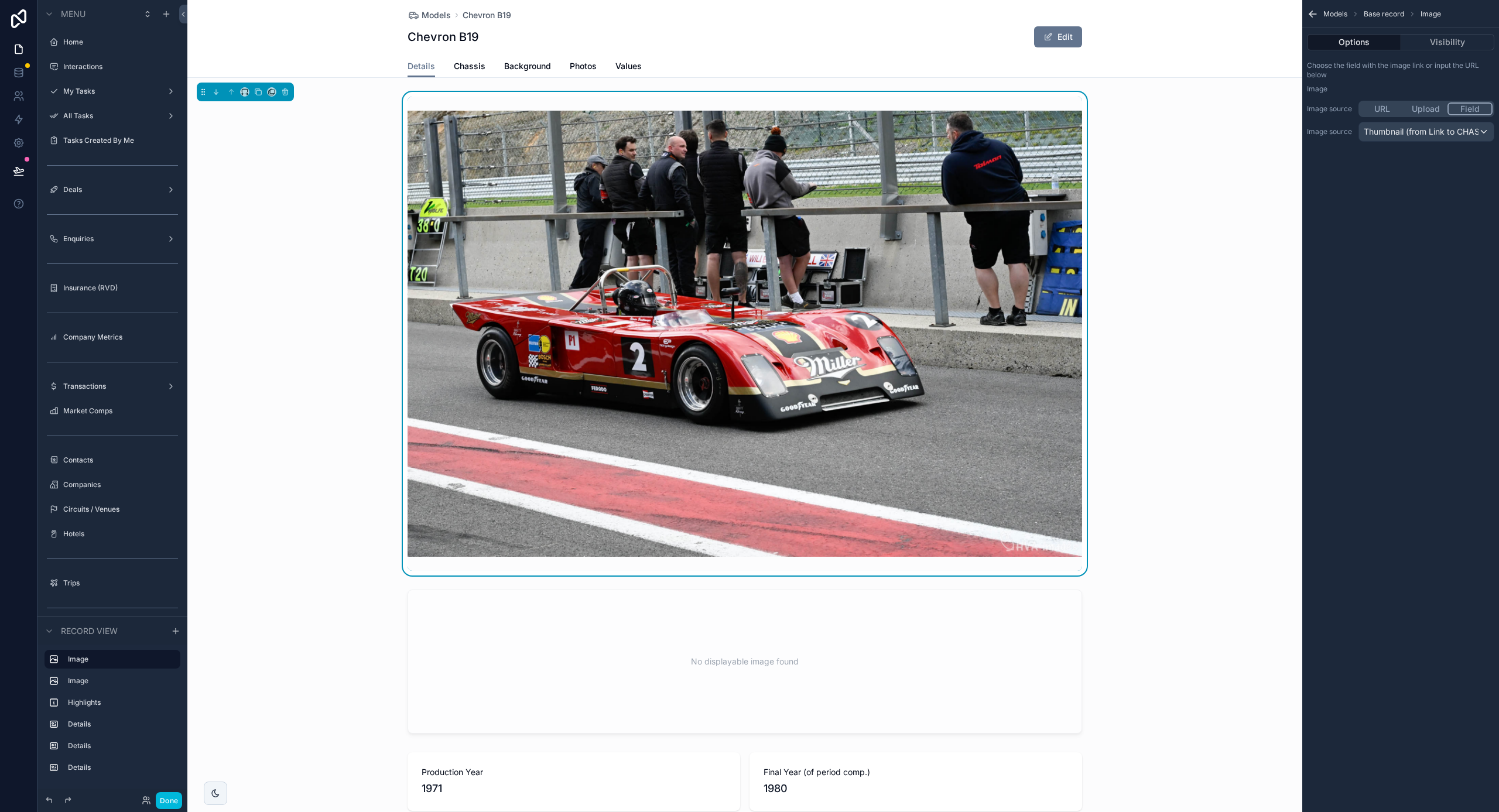
click at [1449, 135] on span "Thumbnail (from Link to CHASSIS)" at bounding box center [1421, 132] width 115 height 12
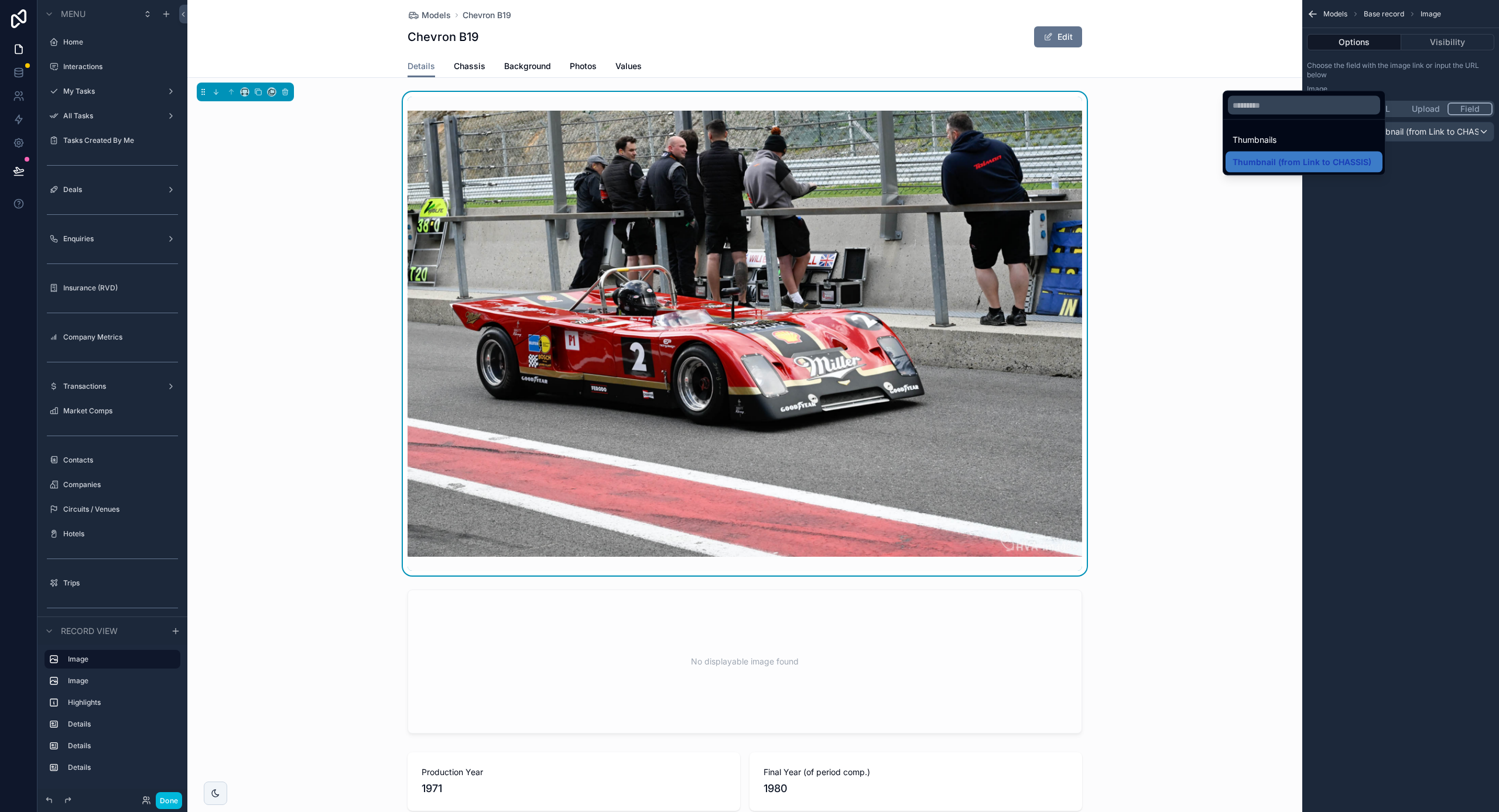
click at [1142, 311] on div "scrollable content" at bounding box center [744, 334] width 1115 height 484
click at [164, 797] on div "scrollable content" at bounding box center [750, 406] width 1499 height 812
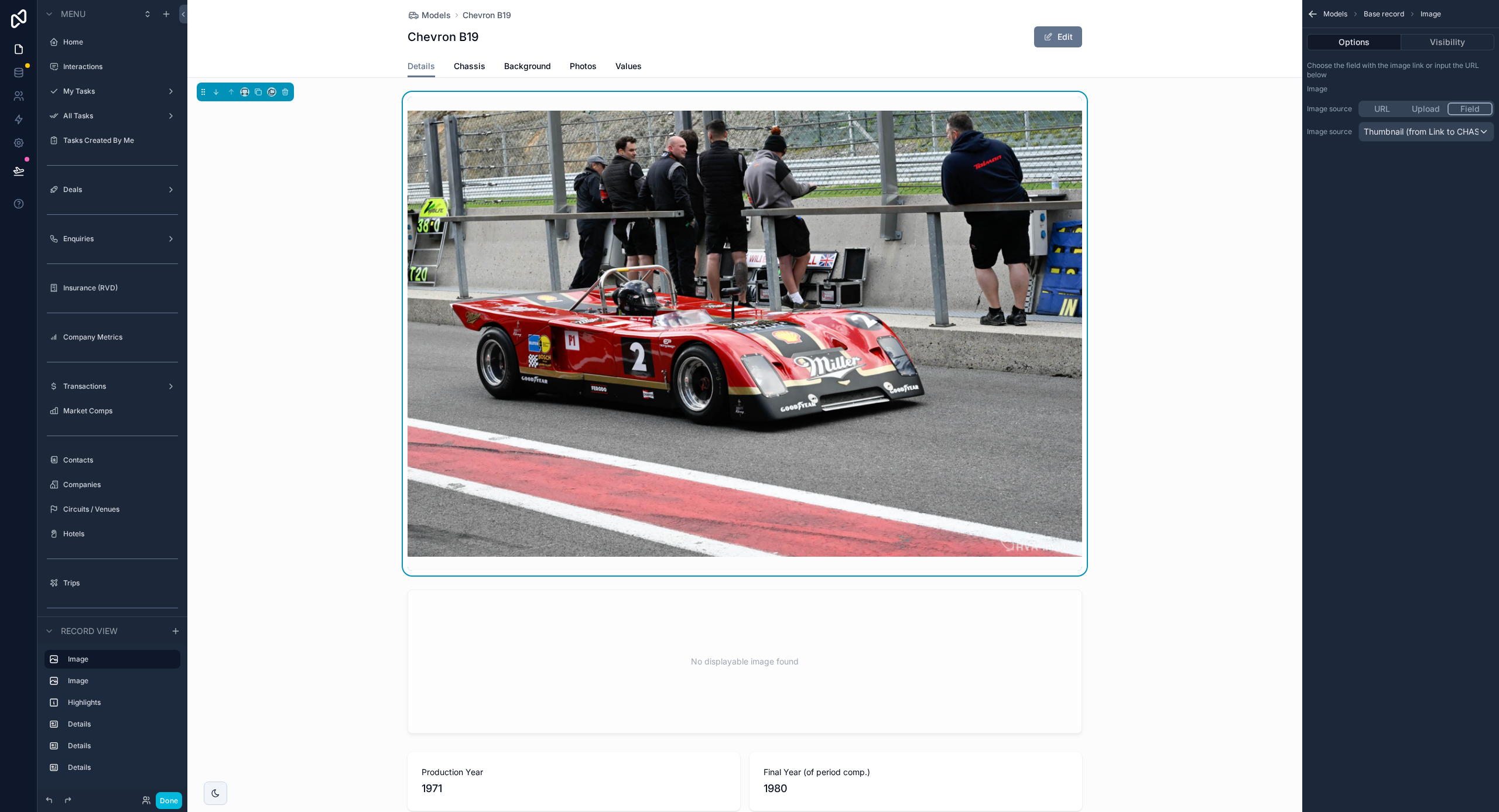
click at [164, 797] on button "Done" at bounding box center [169, 801] width 26 height 17
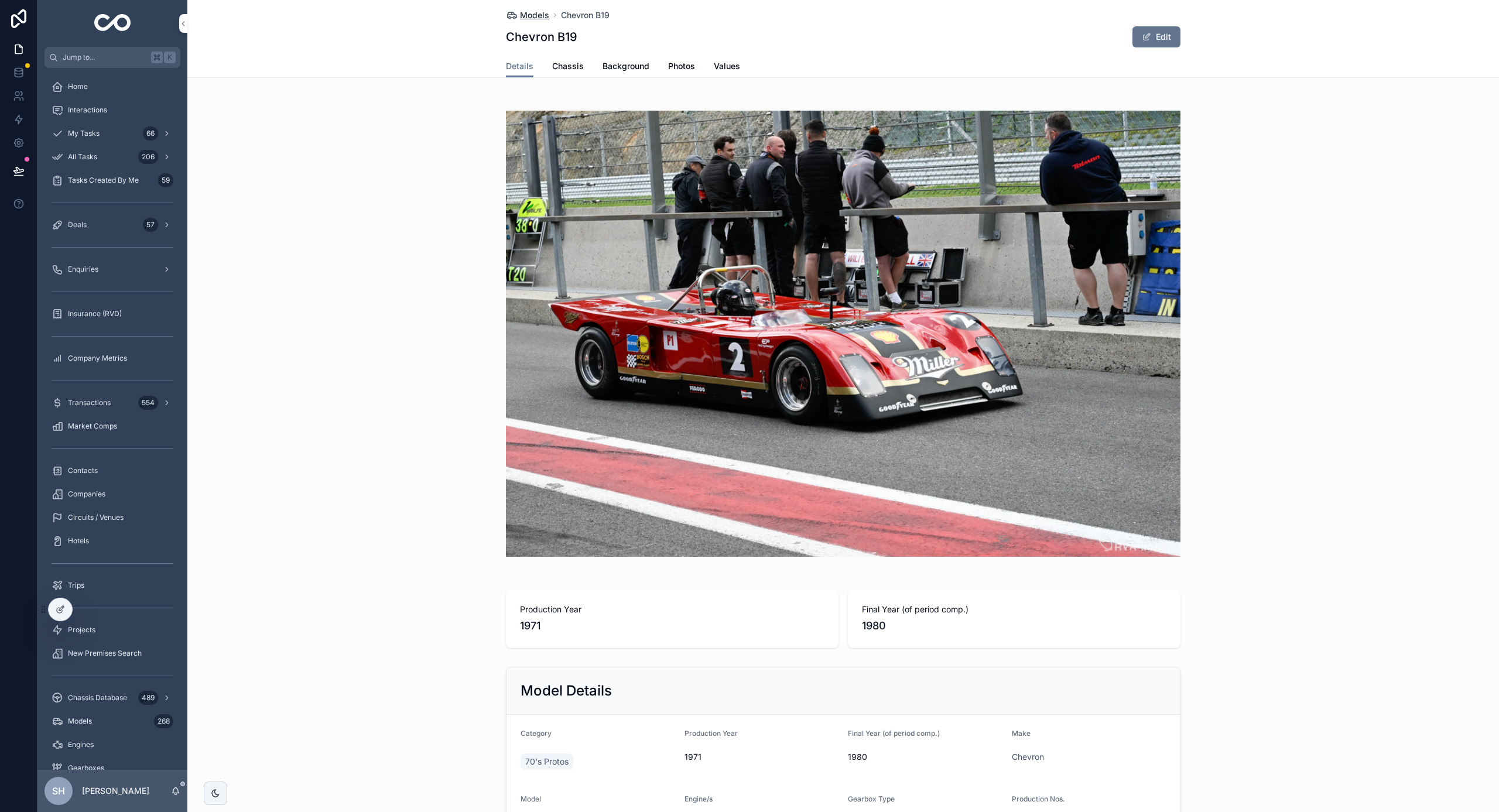
click at [525, 14] on span "Models" at bounding box center [535, 15] width 29 height 12
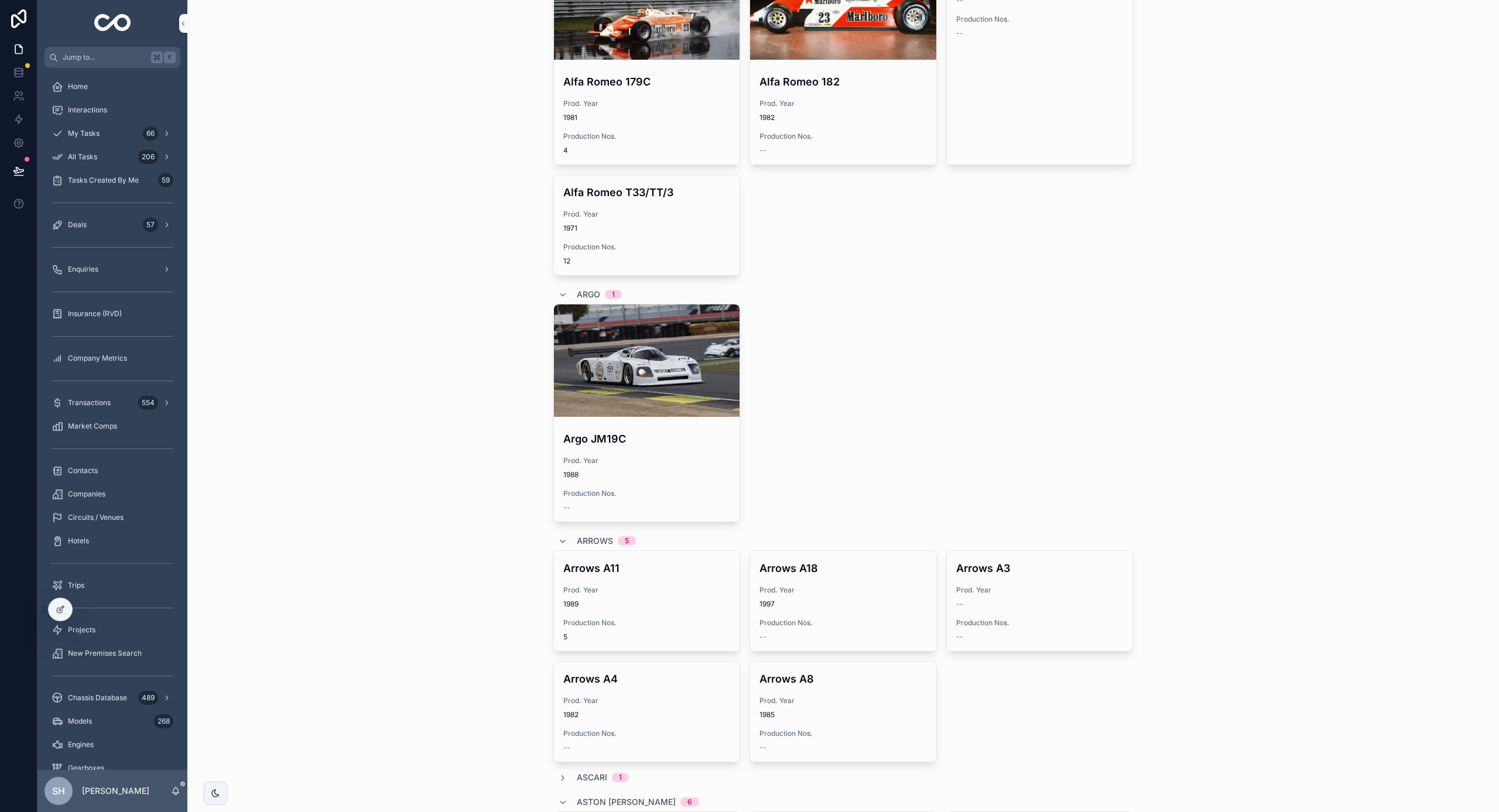
scroll to position [1138, 0]
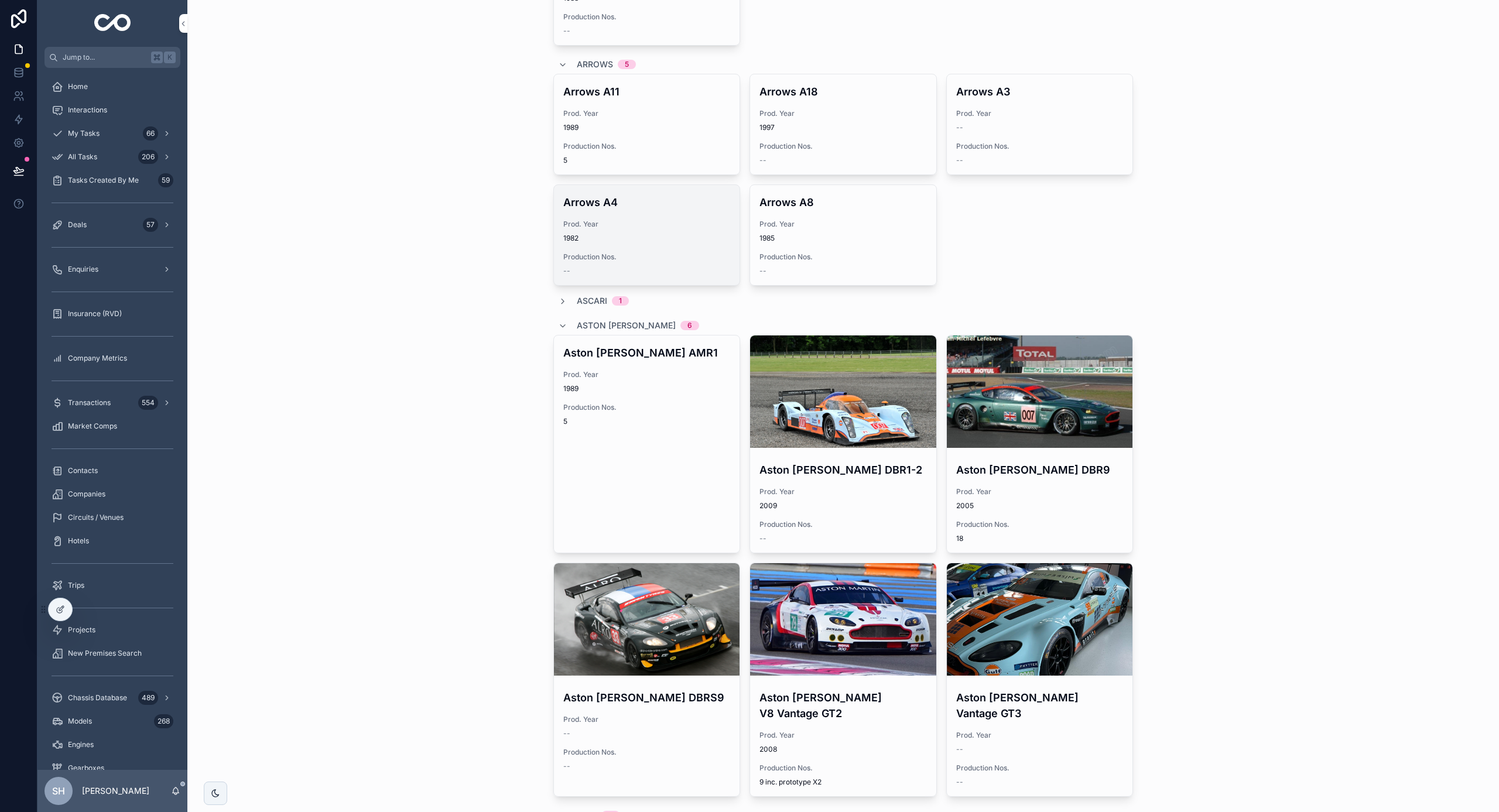
click at [627, 208] on h4 "Arrows A4" at bounding box center [647, 202] width 167 height 16
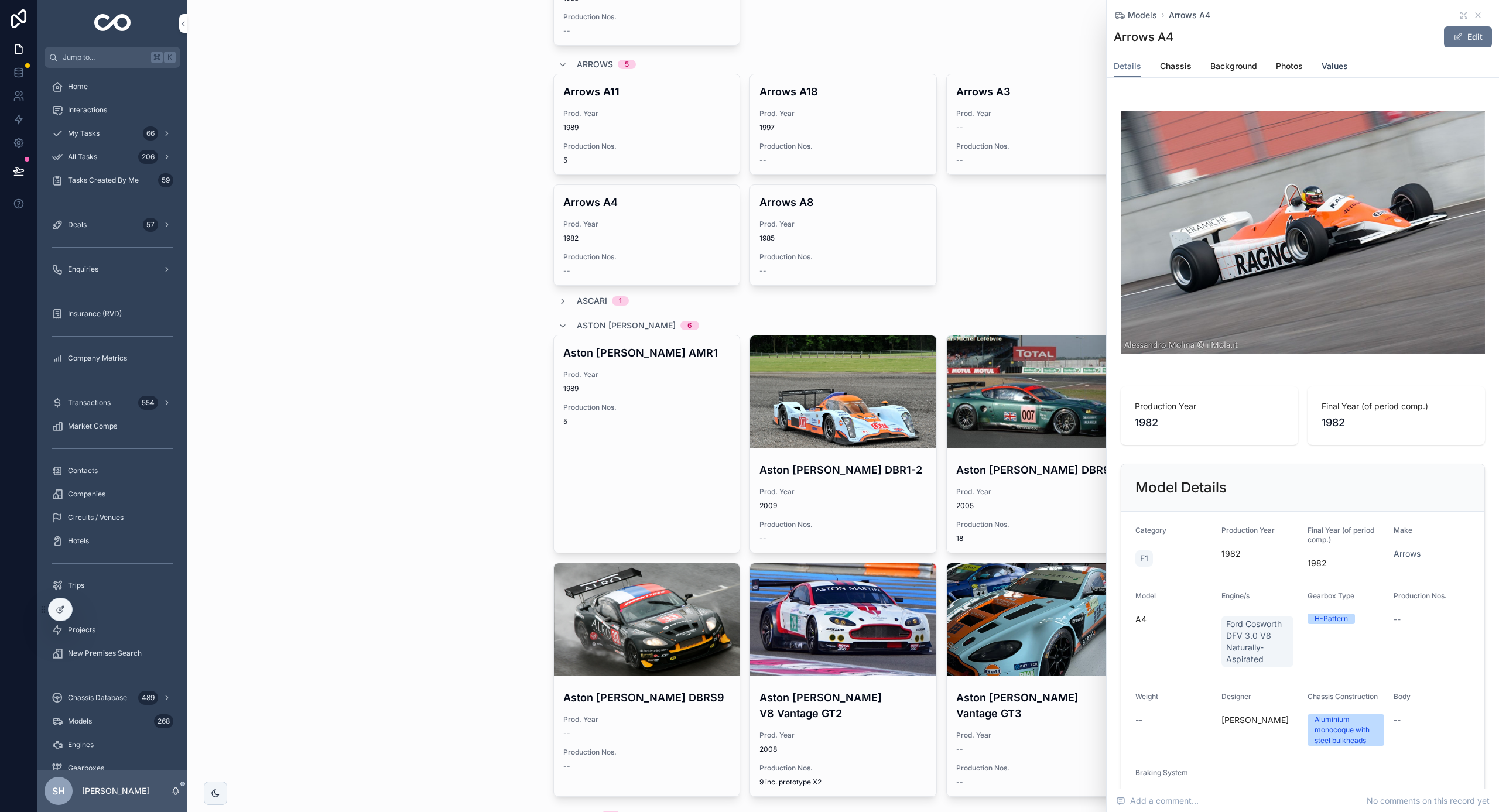
click at [1322, 63] on span "Values" at bounding box center [1335, 67] width 26 height 12
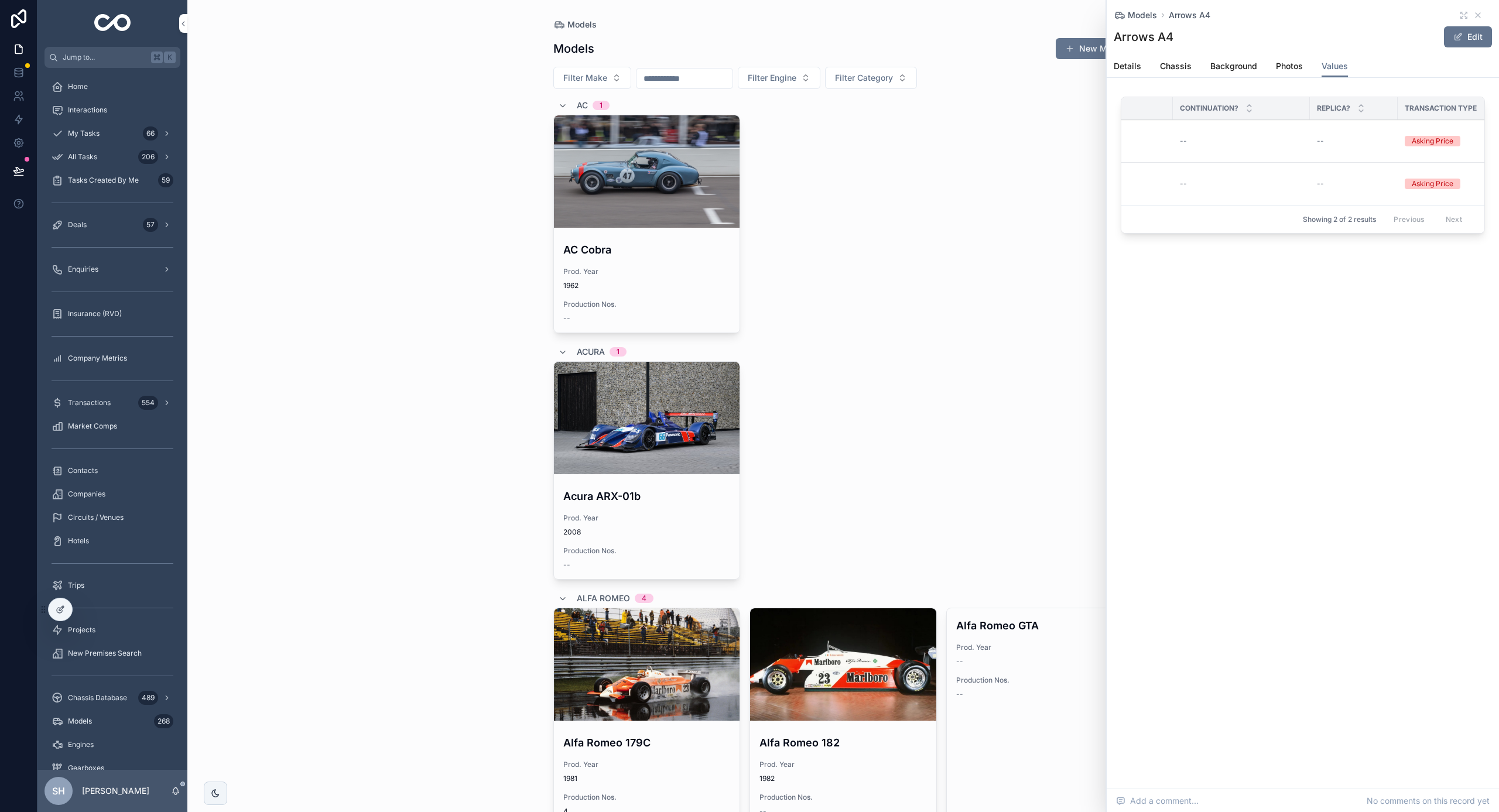
scroll to position [0, 308]
click at [62, 621] on div at bounding box center [60, 610] width 24 height 24
click at [57, 610] on icon at bounding box center [59, 610] width 5 height 5
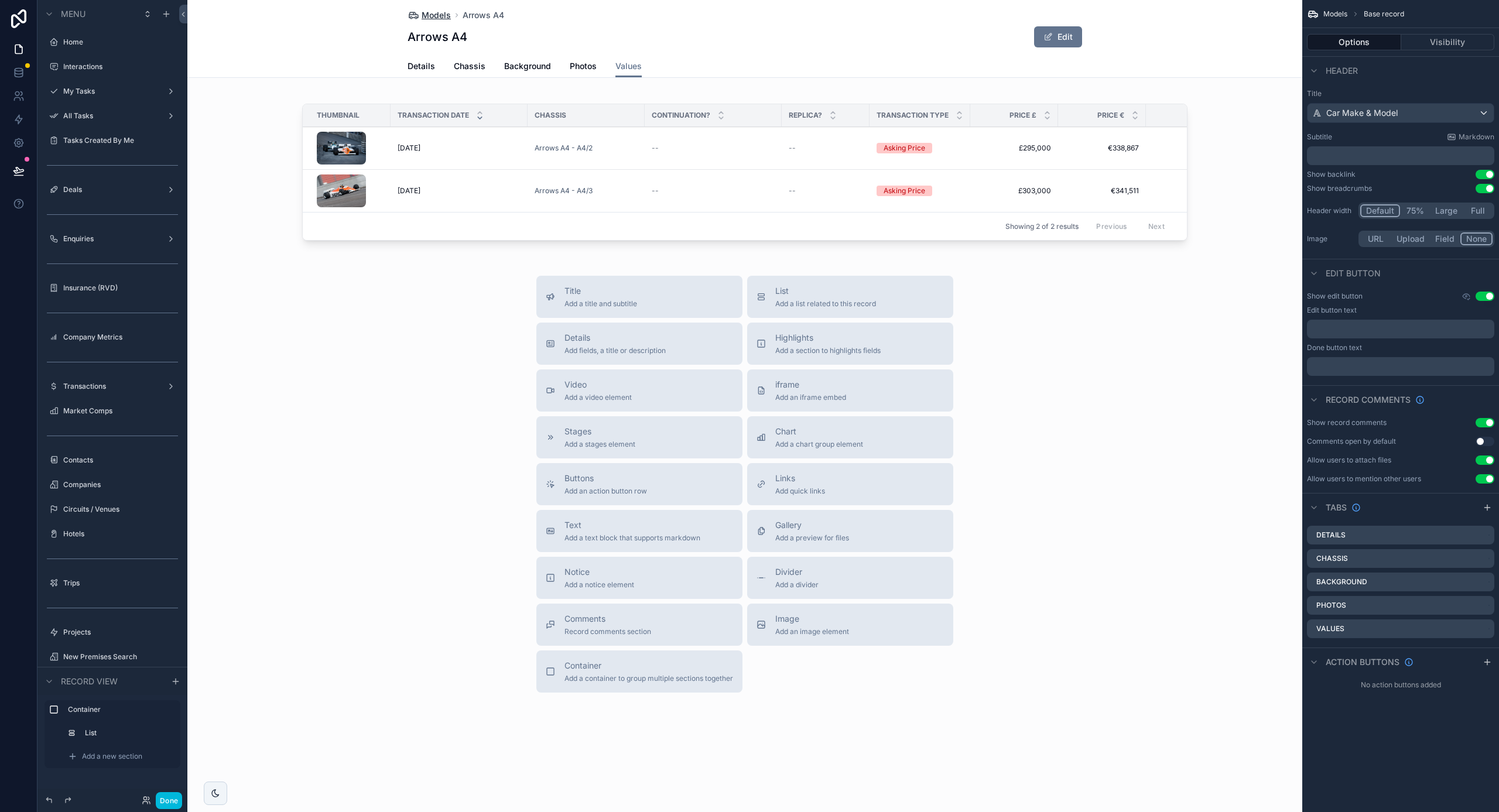
click at [434, 18] on span "Models" at bounding box center [436, 15] width 29 height 12
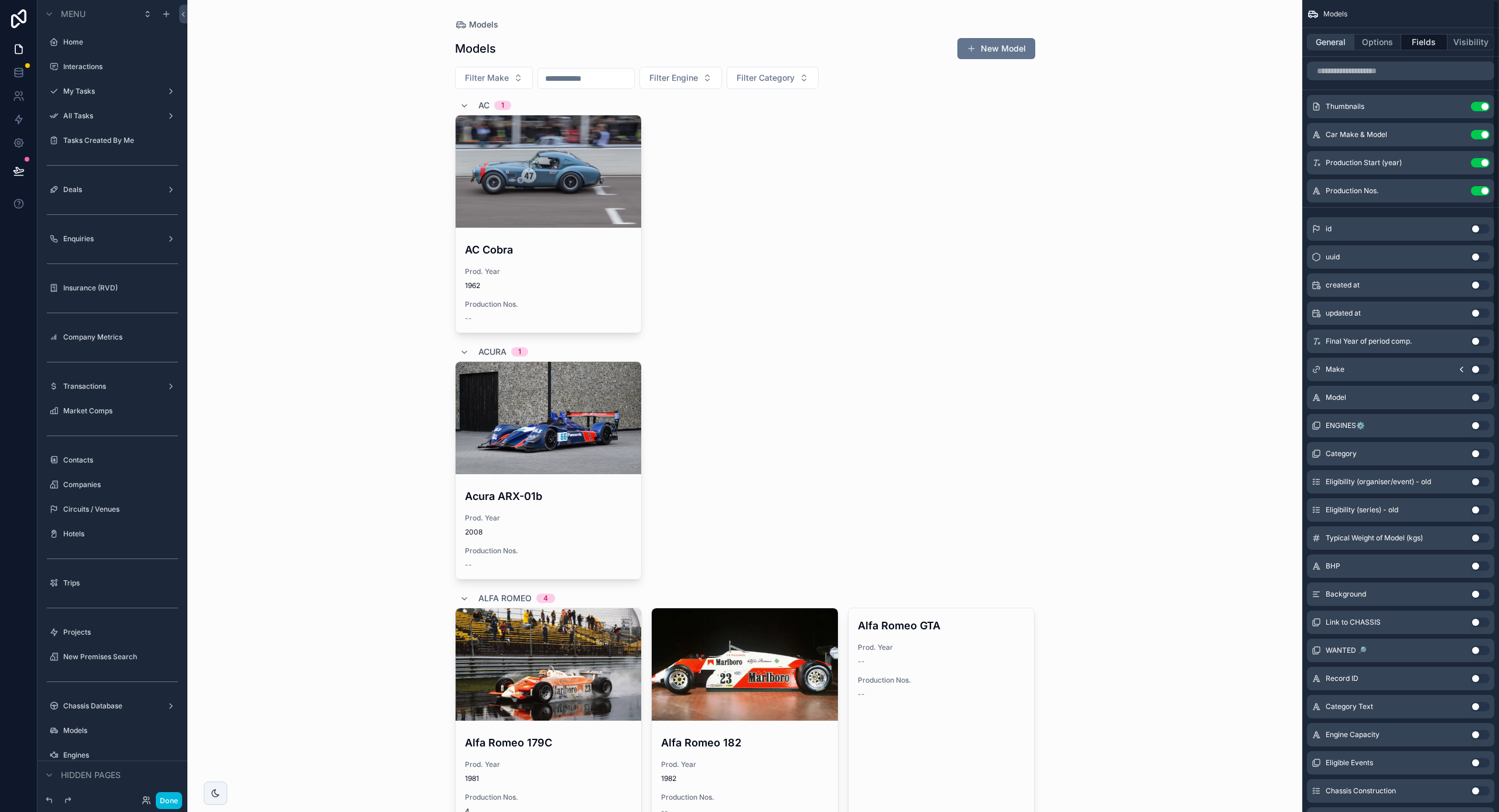
click at [1330, 42] on button "General" at bounding box center [1331, 42] width 47 height 16
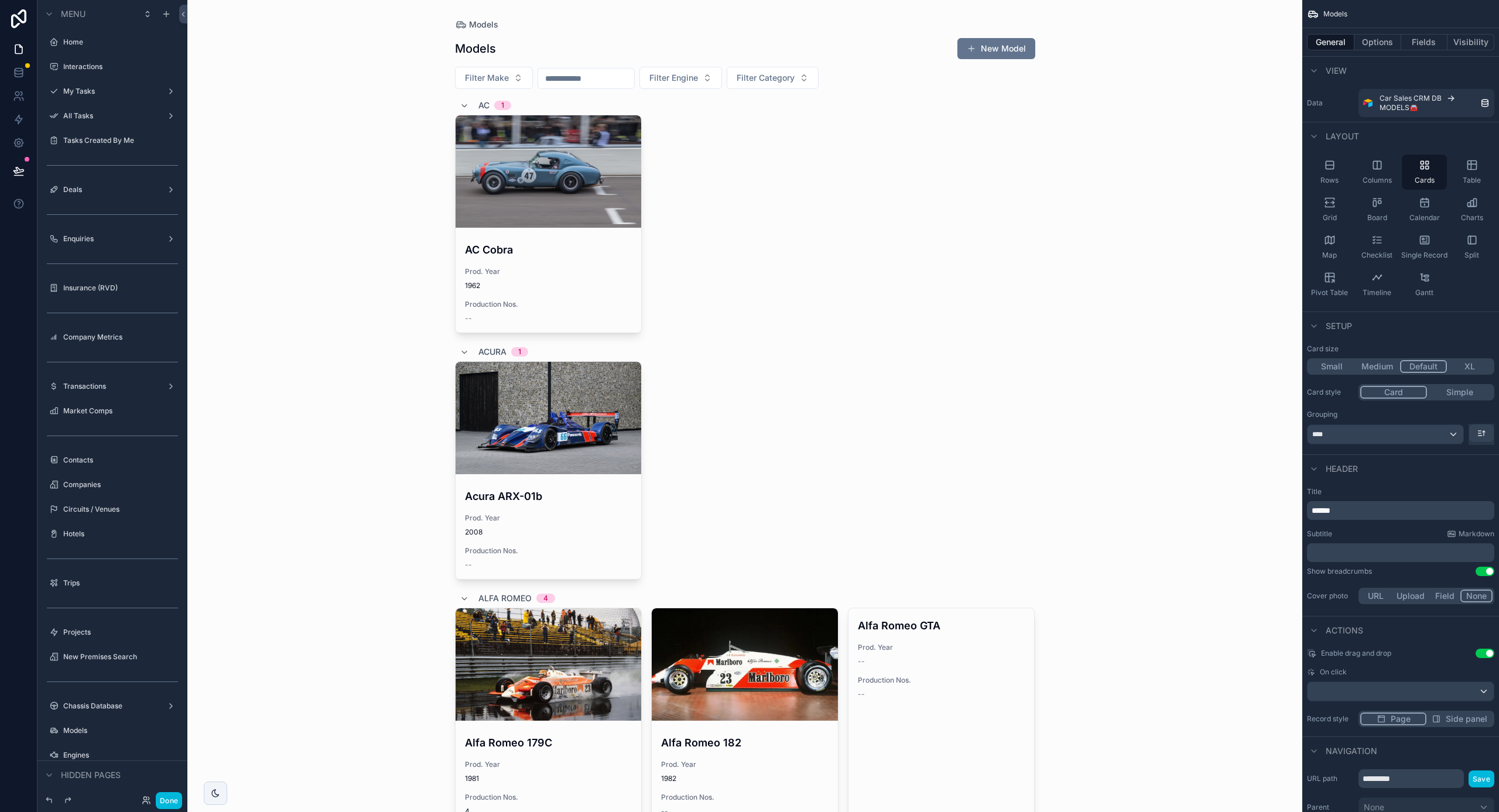
click at [1399, 716] on span "Page" at bounding box center [1401, 719] width 20 height 12
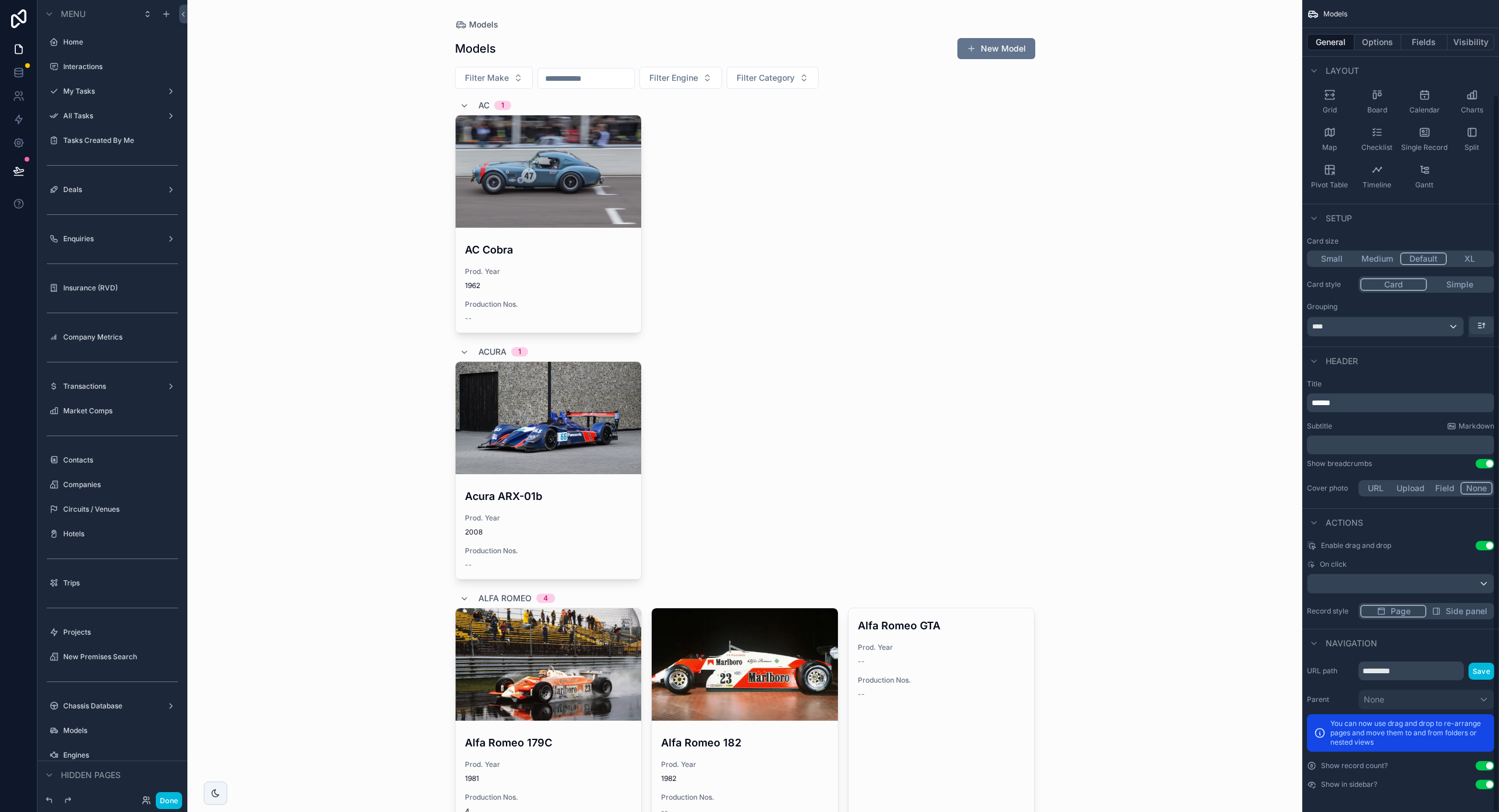
scroll to position [107, 0]
click at [165, 801] on button "Done" at bounding box center [169, 801] width 26 height 17
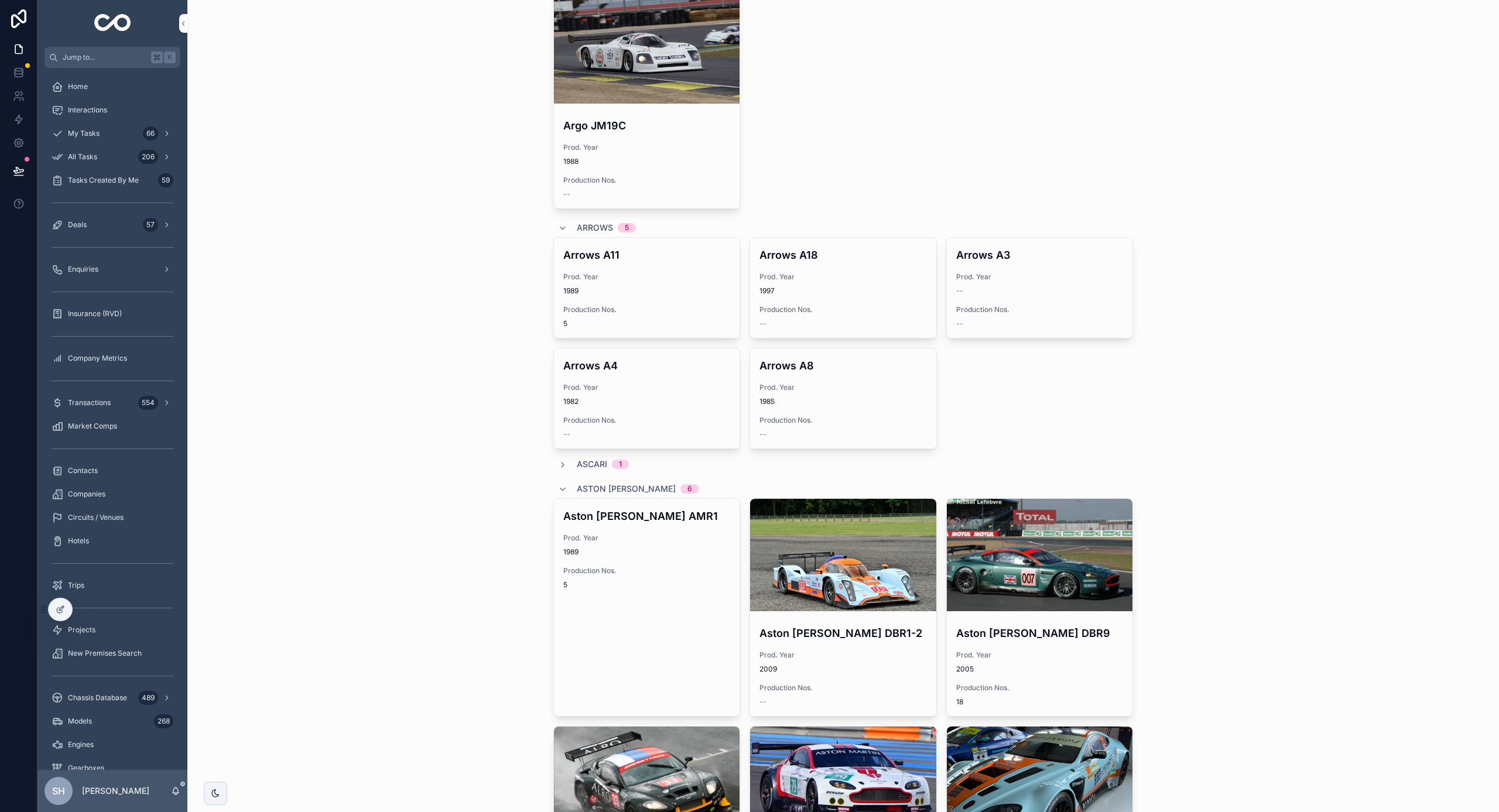
scroll to position [1205, 0]
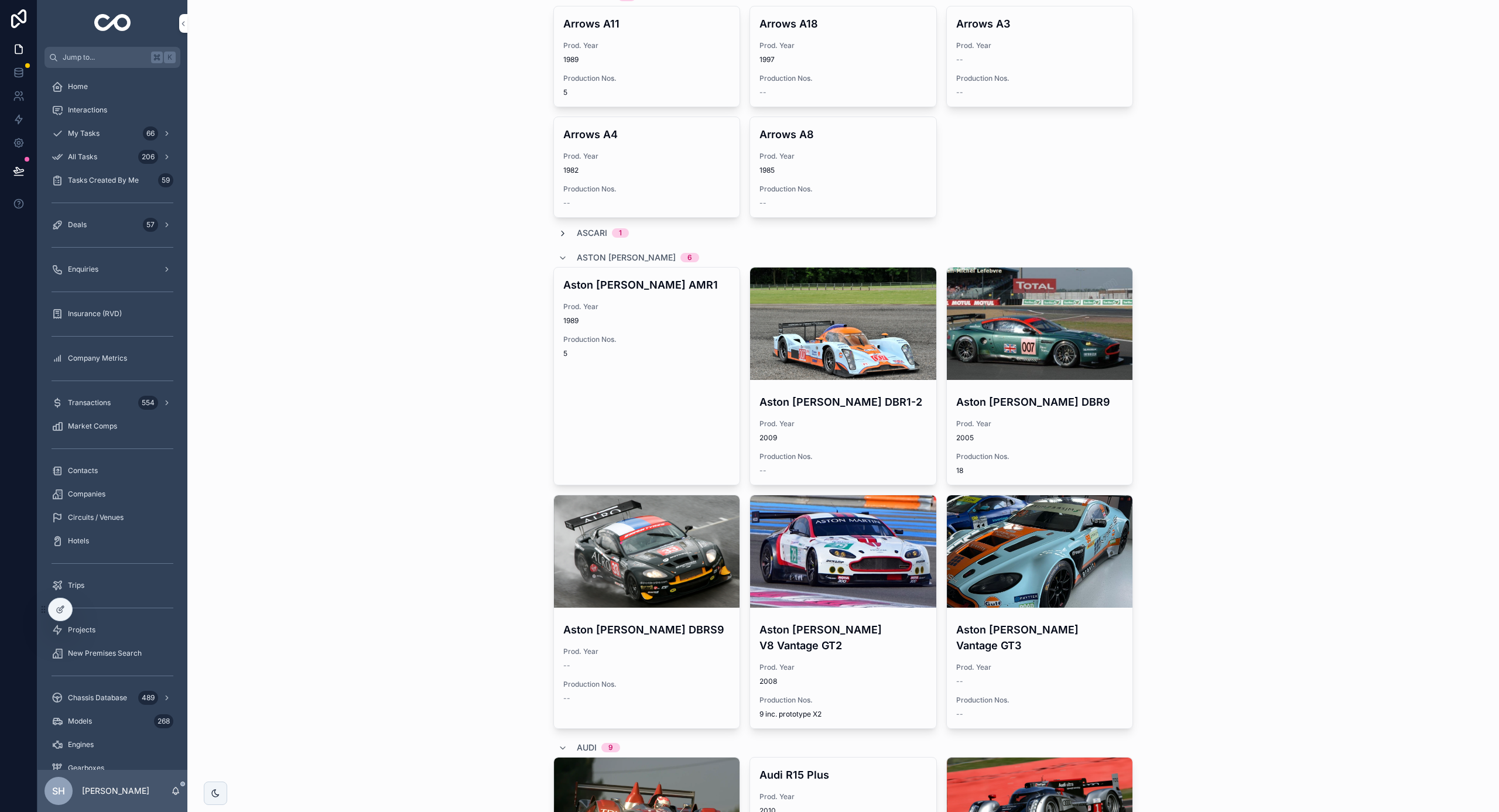
click at [558, 231] on icon "scrollable content" at bounding box center [563, 233] width 9 height 9
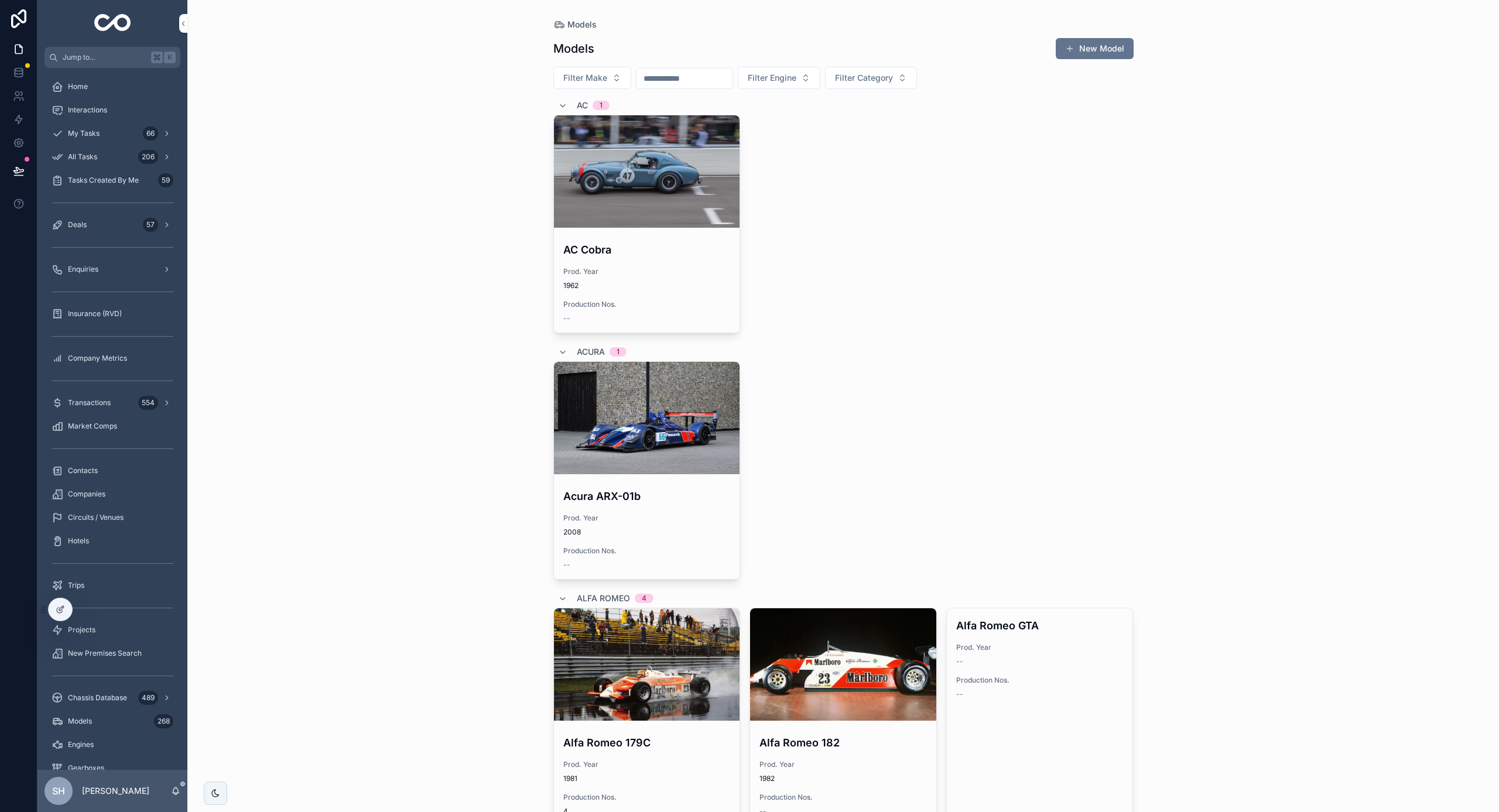
scroll to position [0, 0]
click at [262, 260] on div "Models Models New Model Filter Make Filter Engine Filter Category AC 1 AC Cobra…" at bounding box center [843, 406] width 1312 height 812
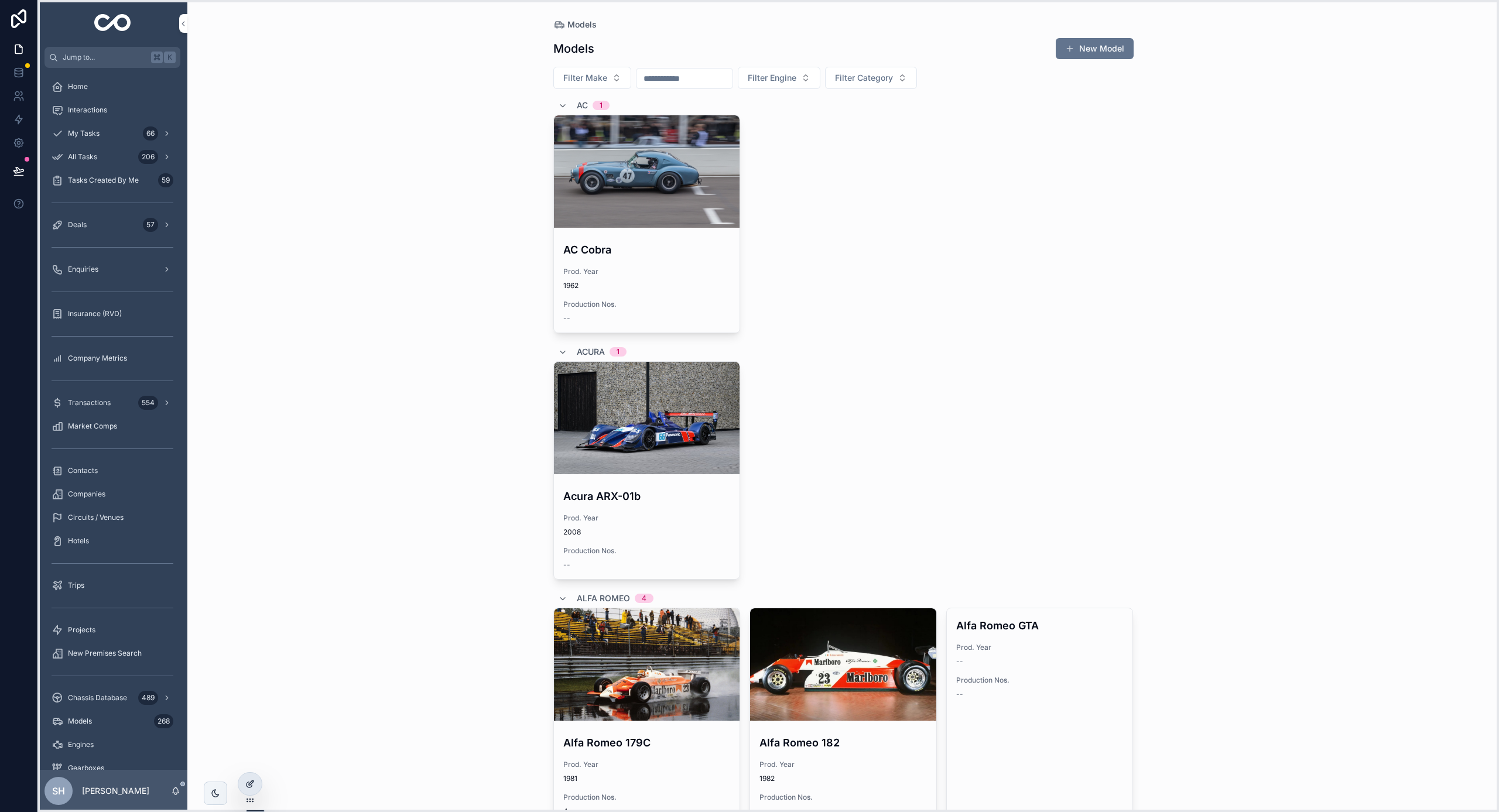
drag, startPoint x: 44, startPoint y: 611, endPoint x: 243, endPoint y: 787, distance: 265.7
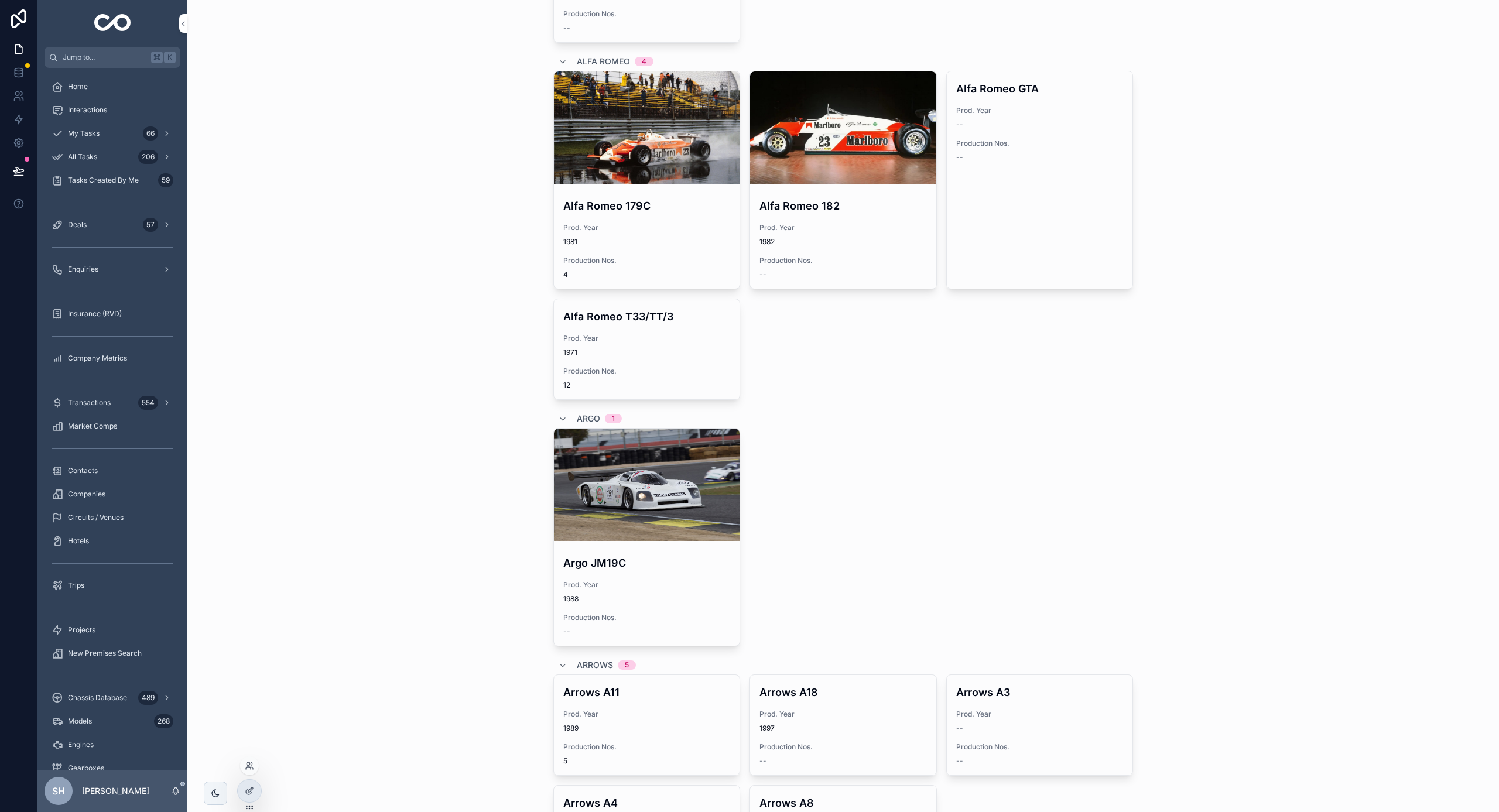
scroll to position [684, 0]
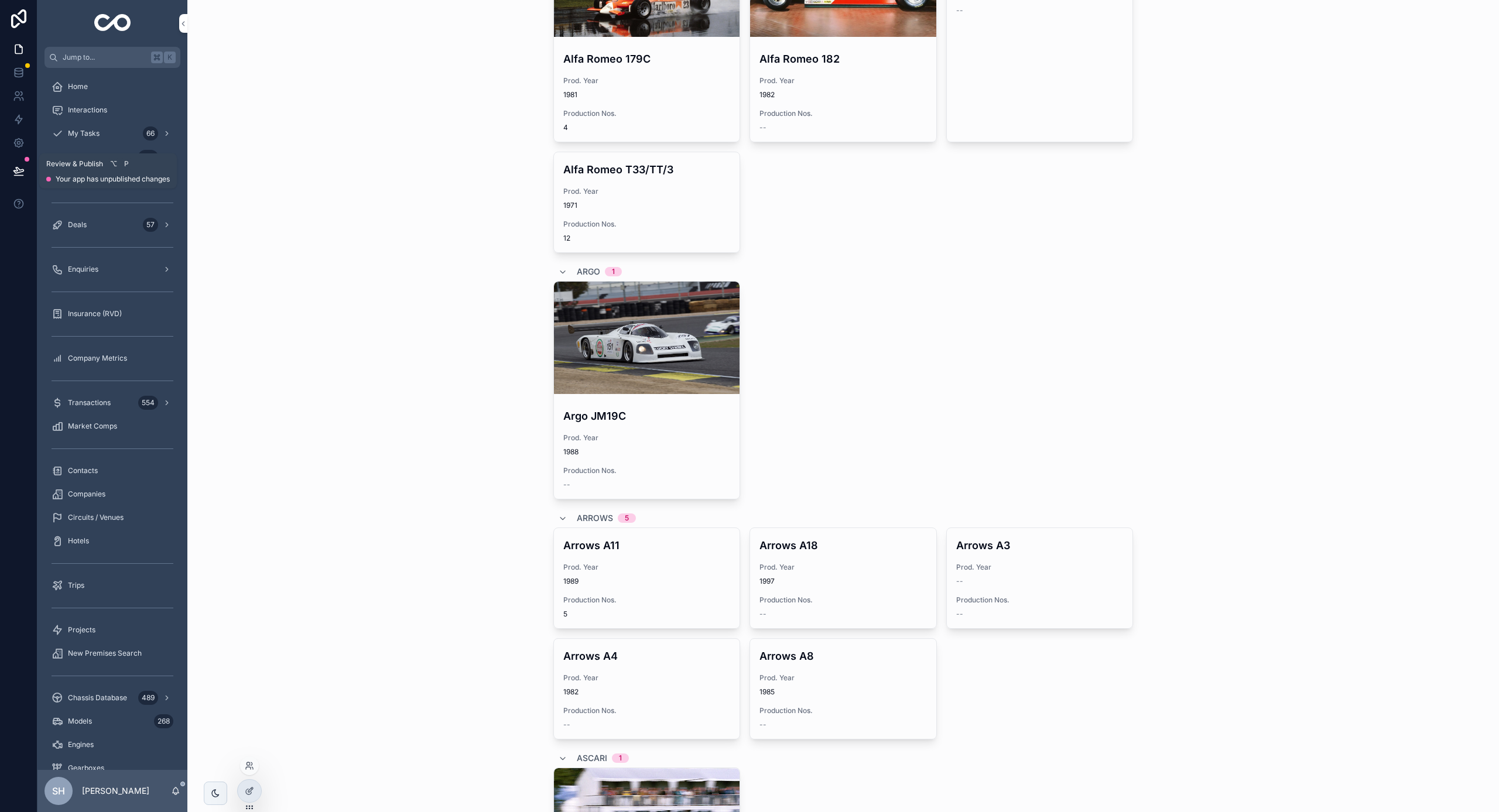
click at [22, 171] on icon at bounding box center [19, 171] width 12 height 12
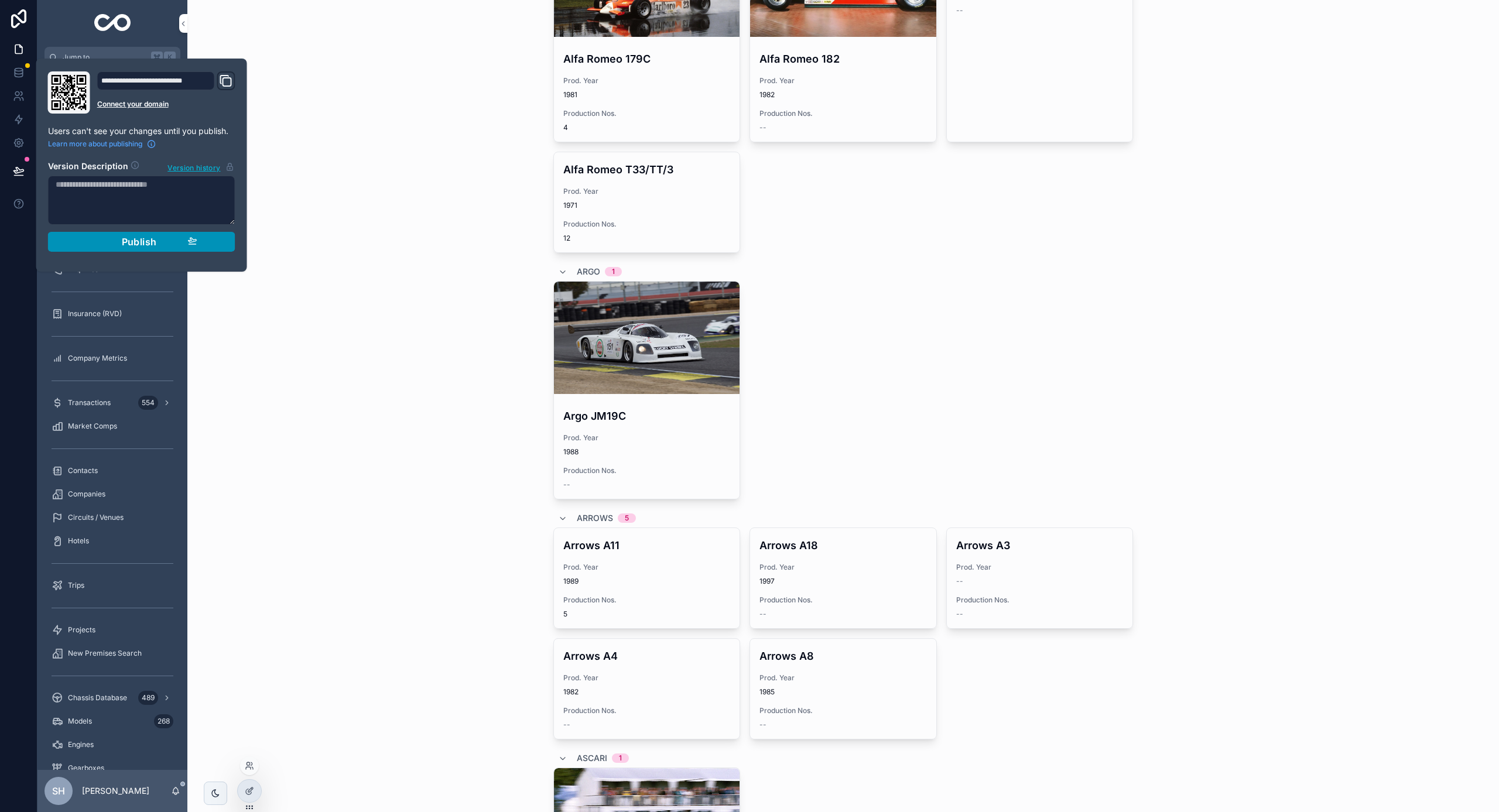
click at [158, 244] on div "Publish" at bounding box center [142, 242] width 111 height 12
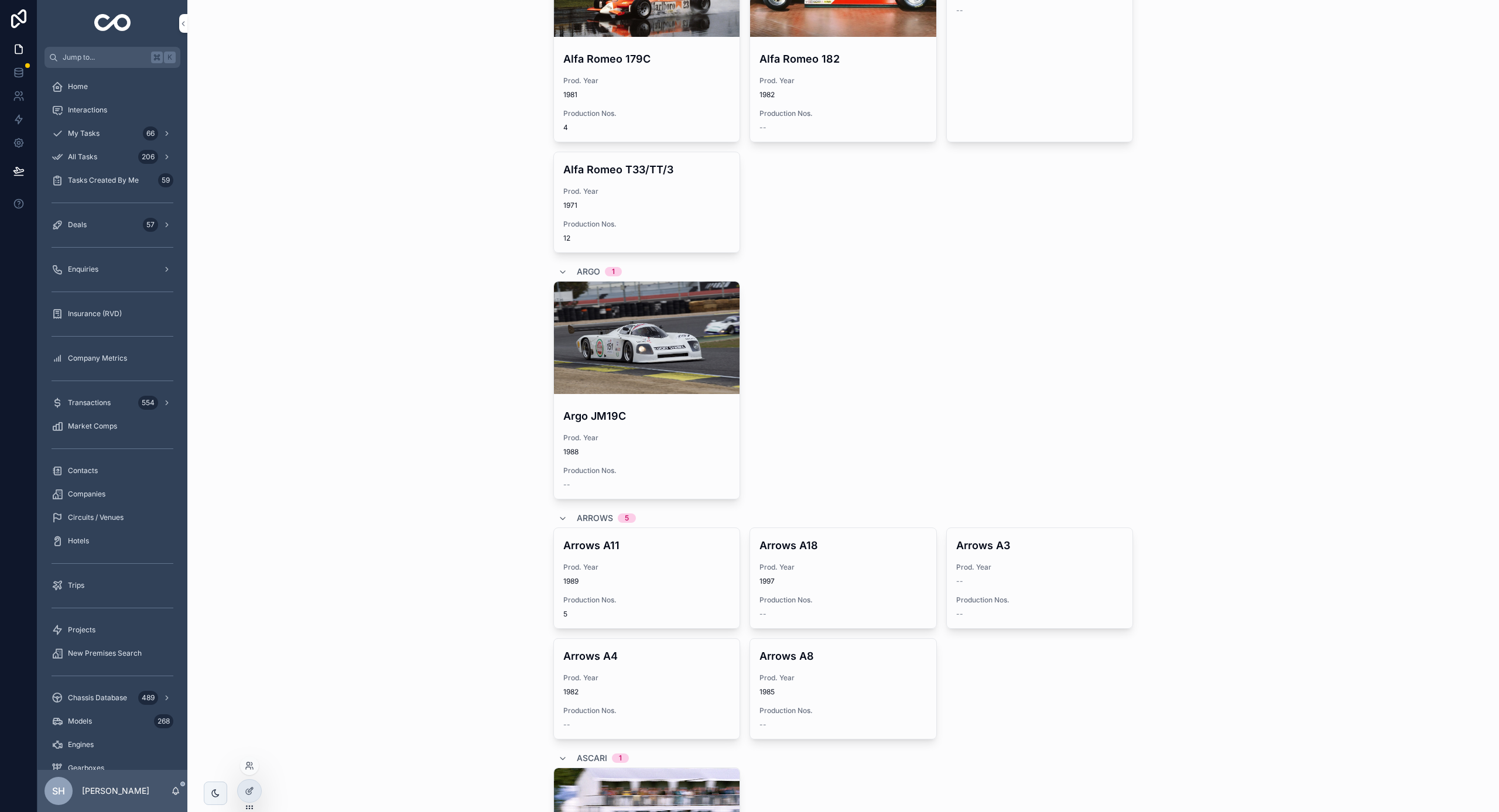
click at [338, 146] on div "Models Models New Model Filter Make Filter Engine Filter Category AC 1 AC Cobra…" at bounding box center [843, 406] width 1312 height 812
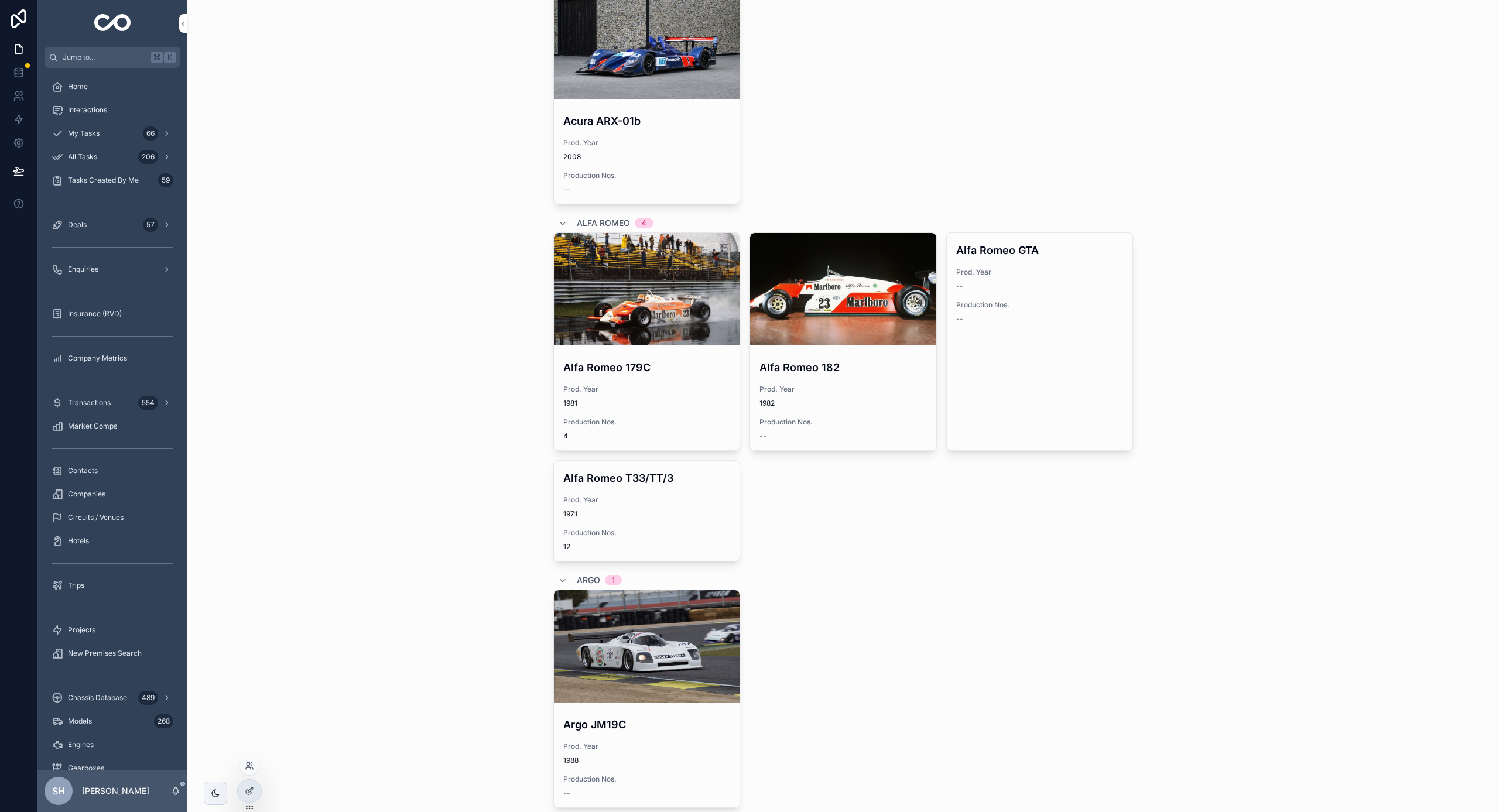
scroll to position [479, 0]
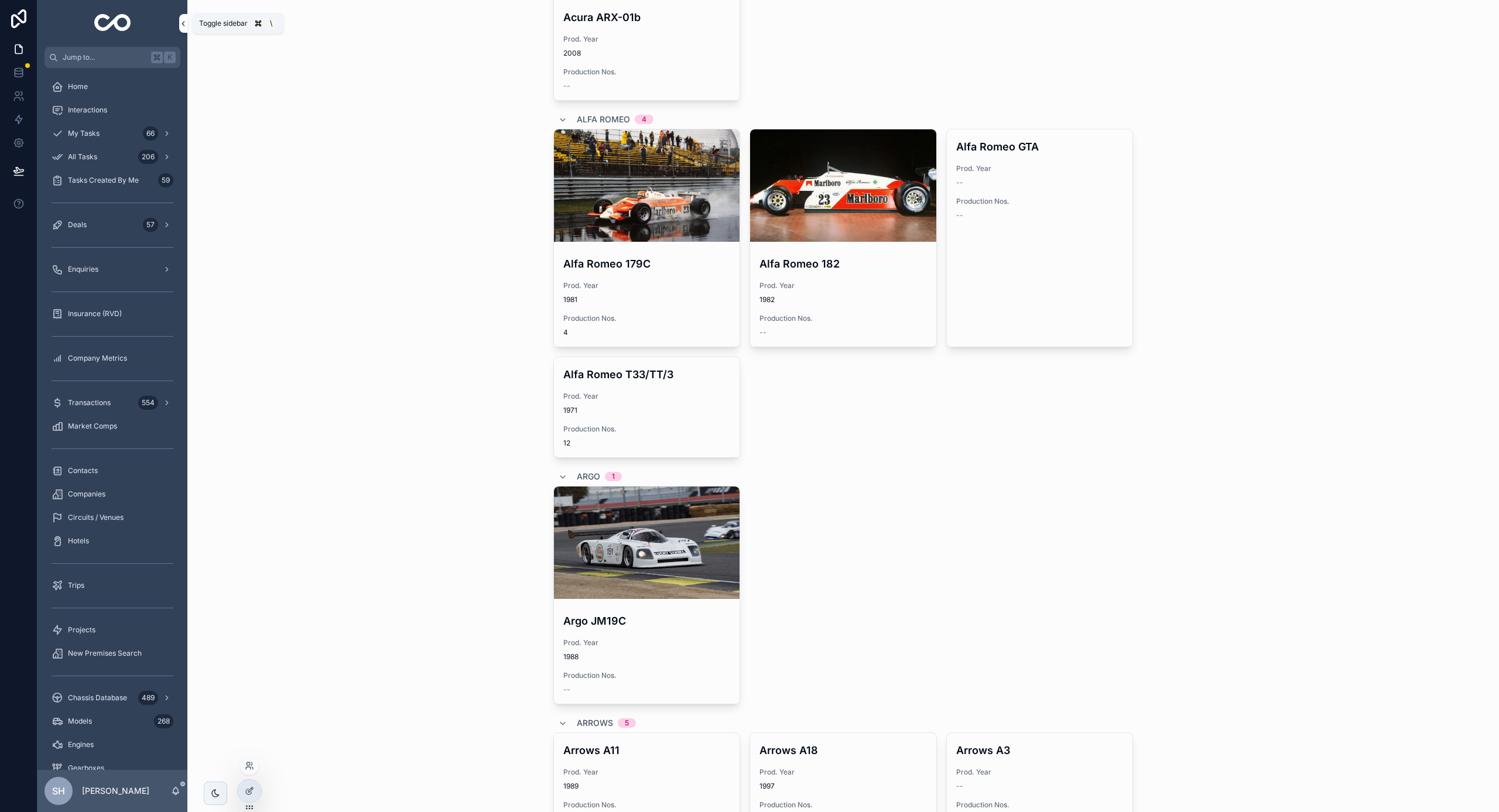
click at [184, 22] on icon "scrollable content" at bounding box center [183, 24] width 3 height 4
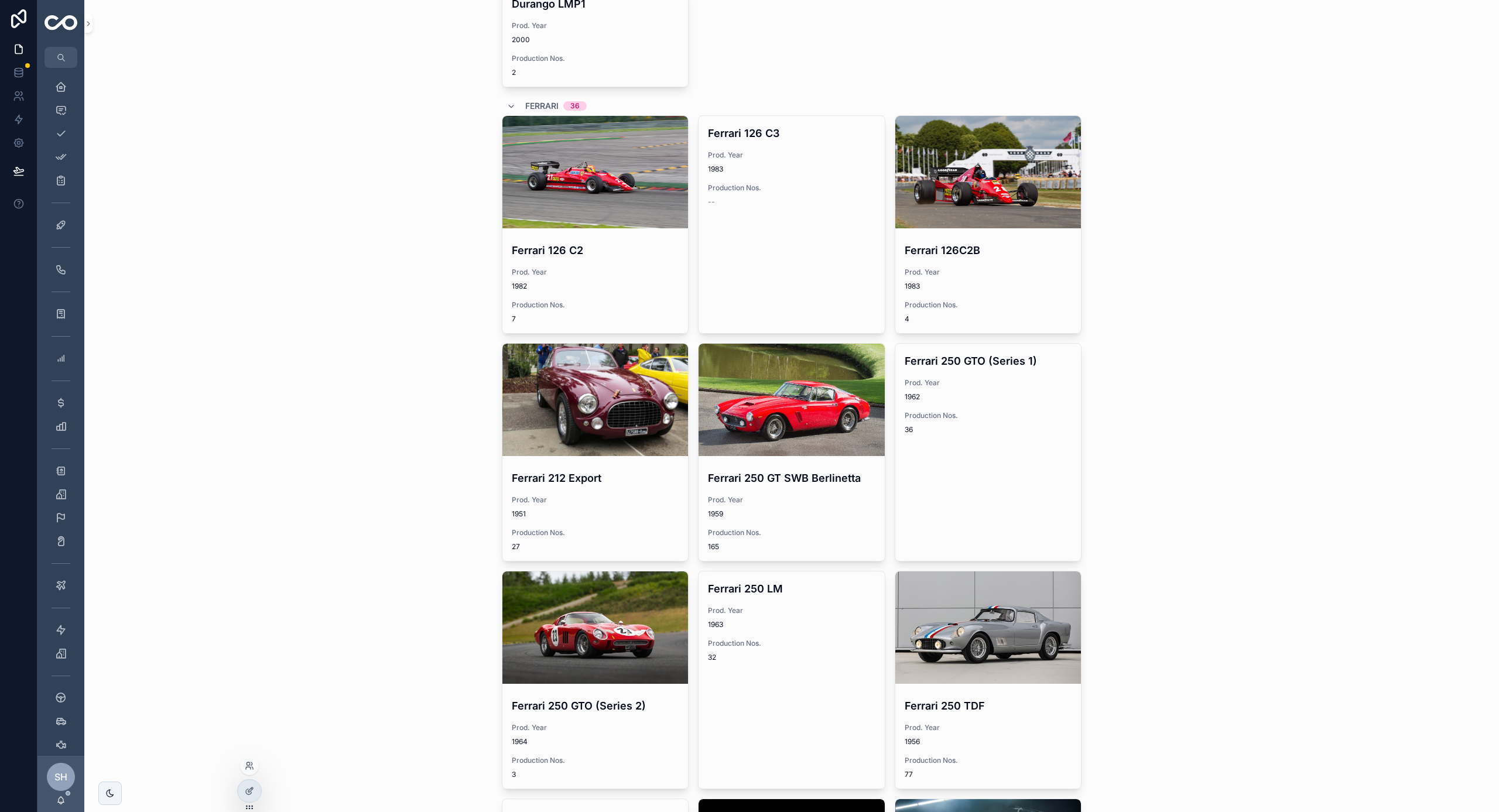
scroll to position [7732, 0]
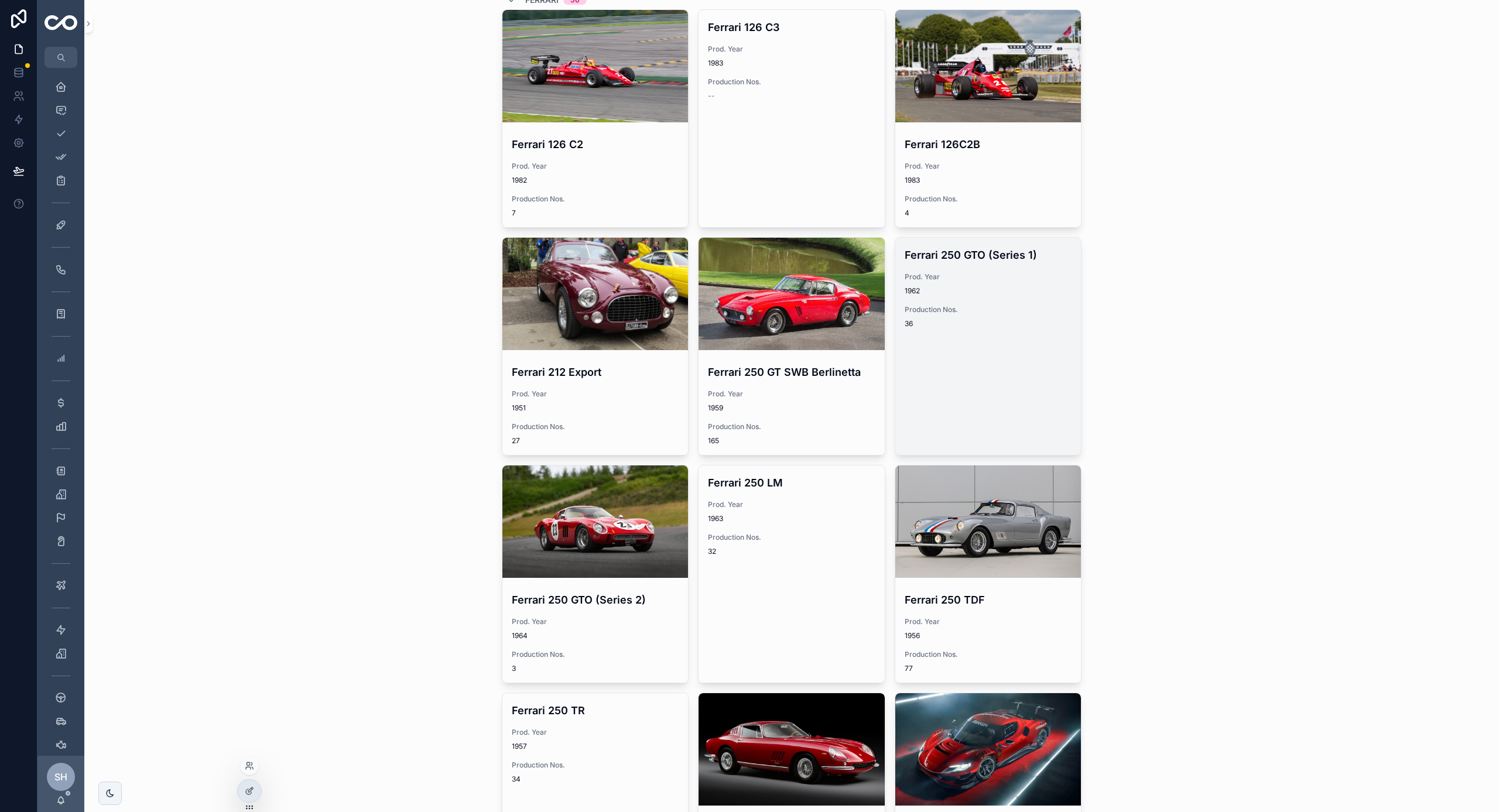
click at [1020, 272] on div "Prod. Year 1962" at bounding box center [989, 284] width 167 height 24
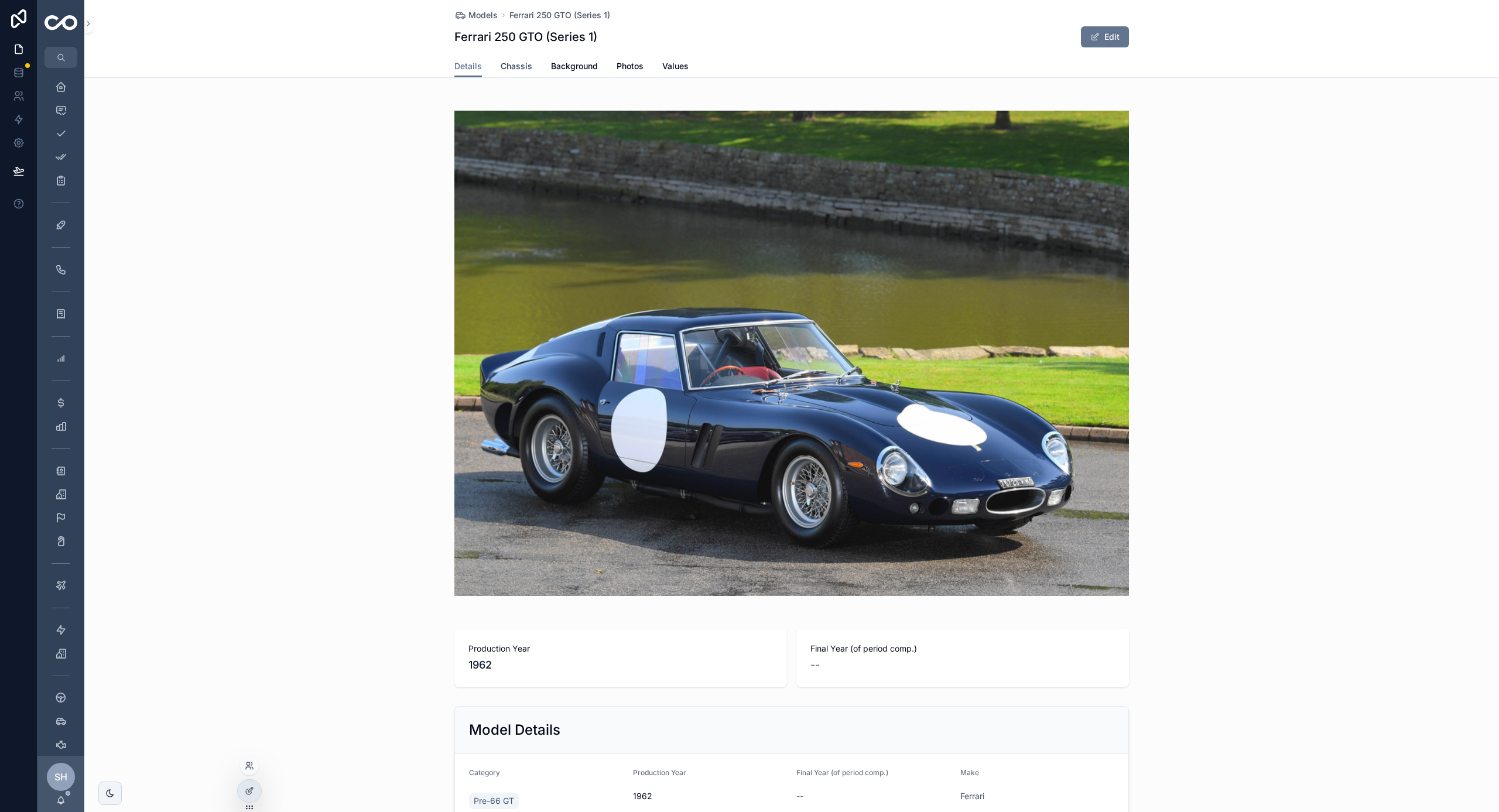
click at [506, 67] on span "Chassis" at bounding box center [517, 67] width 32 height 12
click at [510, 63] on span "Chassis" at bounding box center [517, 67] width 32 height 12
click at [584, 71] on span "Background" at bounding box center [574, 67] width 47 height 12
click at [622, 59] on link "Photos" at bounding box center [630, 67] width 27 height 24
click at [678, 61] on span "Values" at bounding box center [676, 67] width 26 height 12
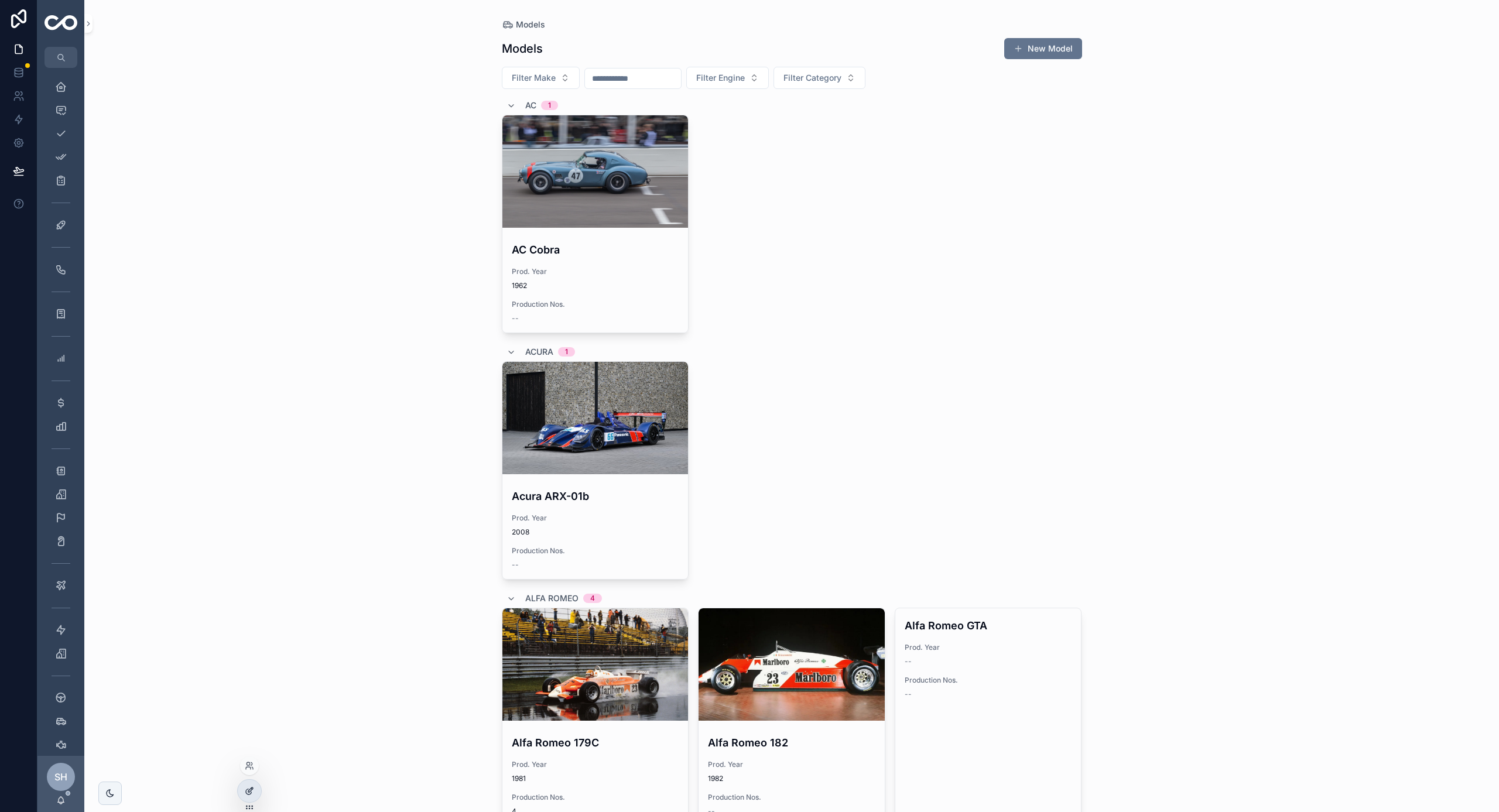
click at [254, 786] on div at bounding box center [250, 791] width 24 height 22
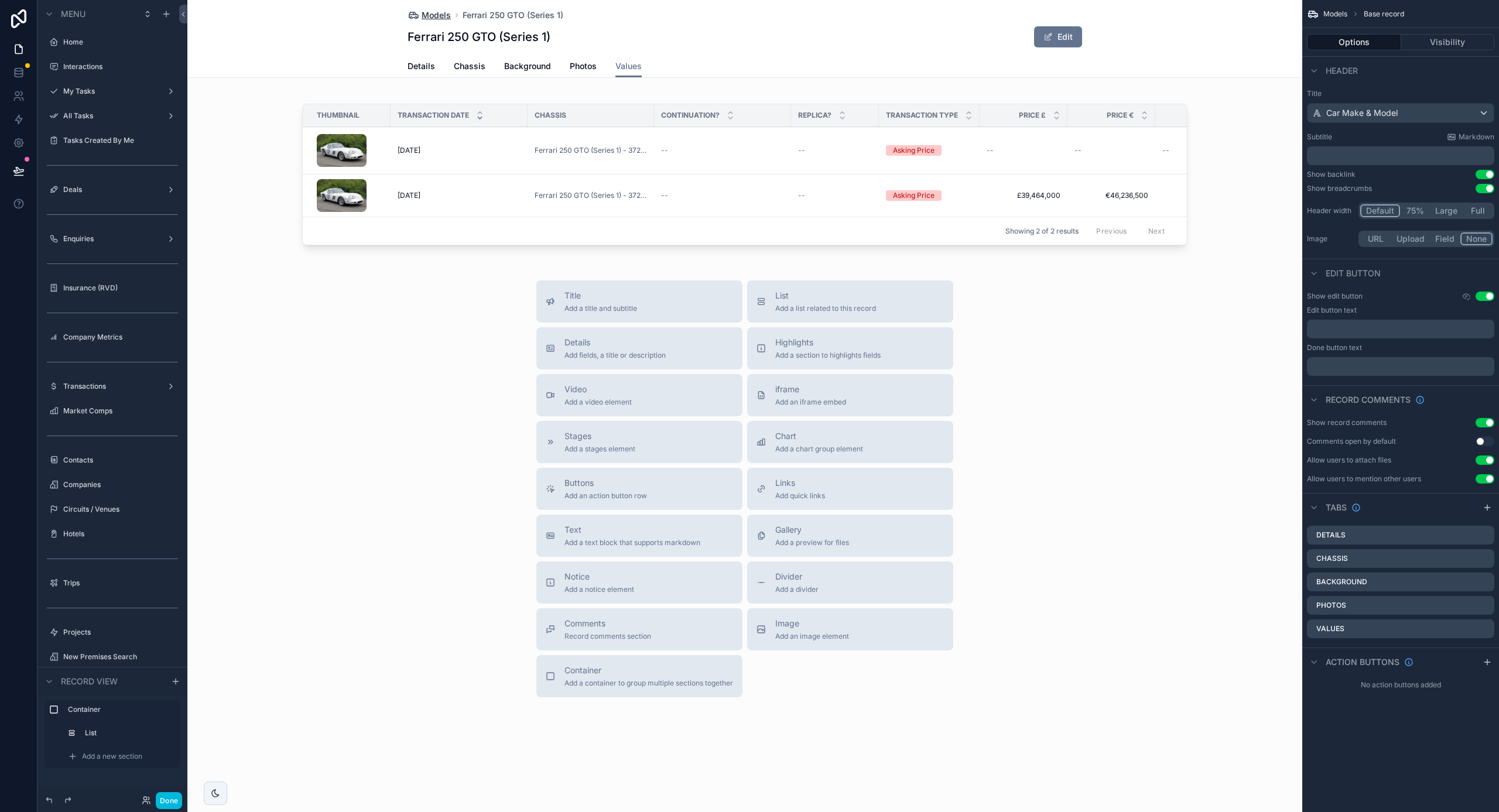
click at [436, 16] on span "Models" at bounding box center [436, 15] width 29 height 12
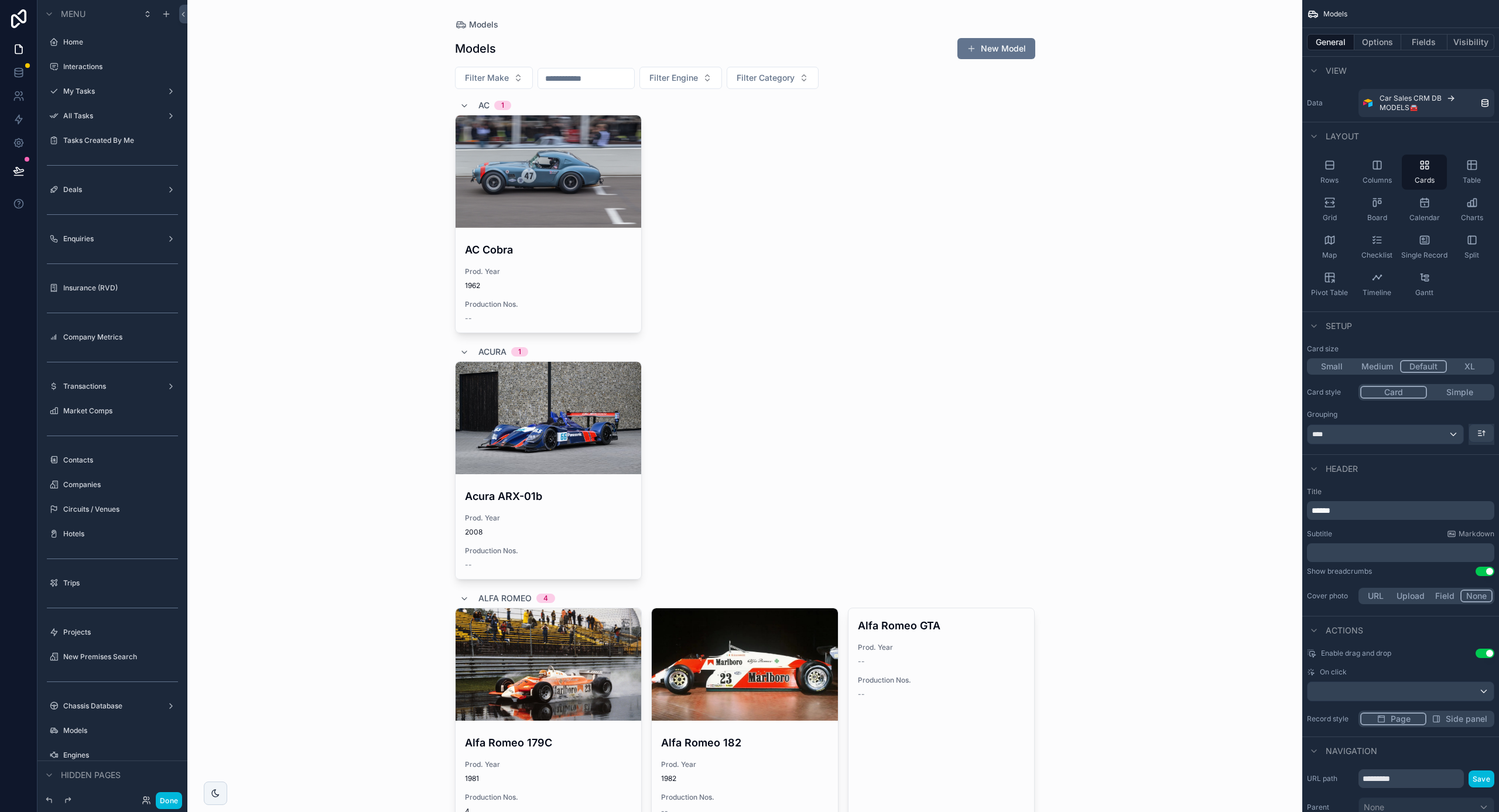
scroll to position [187, 0]
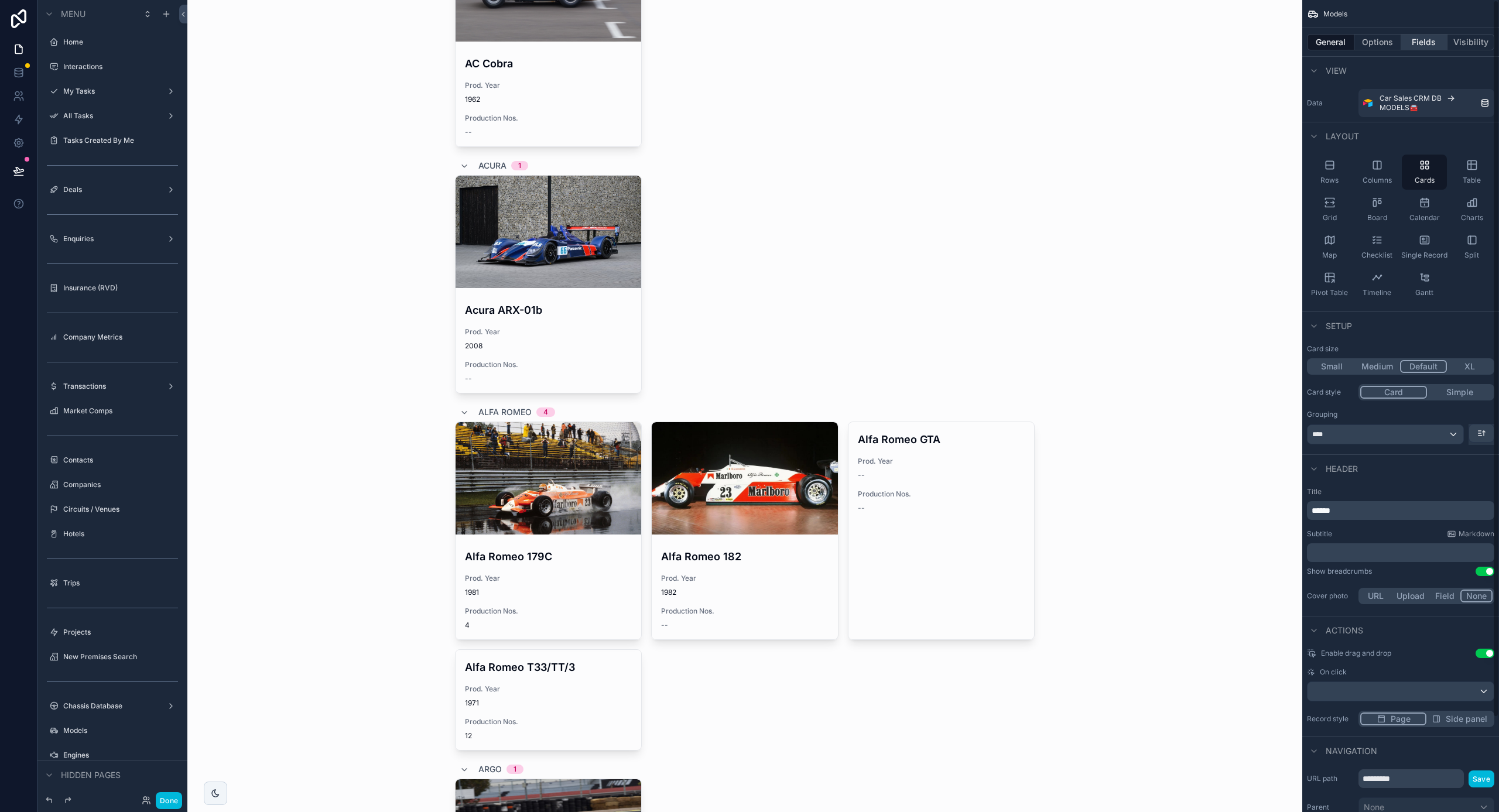
click at [1433, 38] on button "Fields" at bounding box center [1425, 42] width 47 height 16
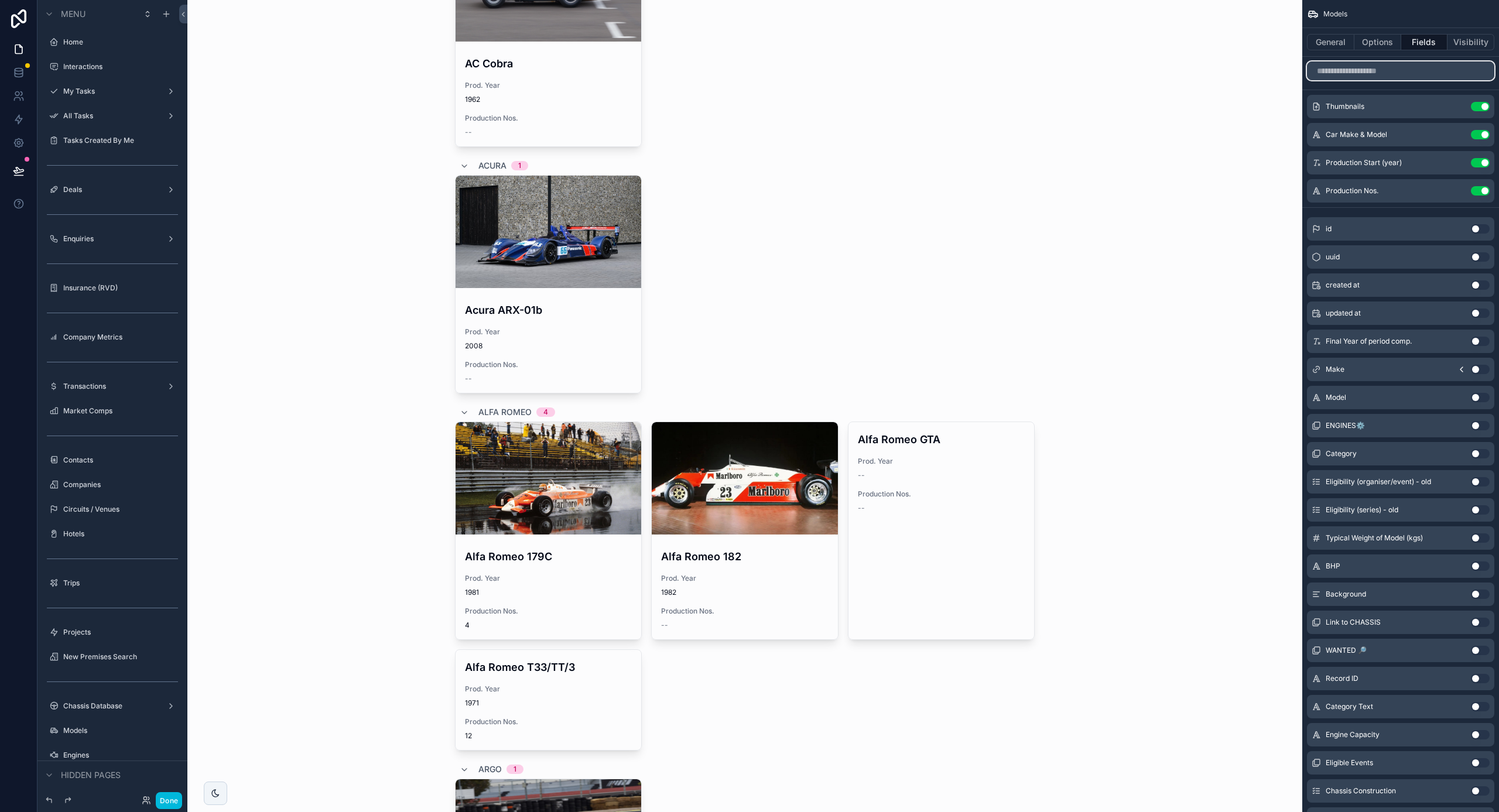
click at [1382, 67] on input "scrollable content" at bounding box center [1401, 71] width 187 height 18
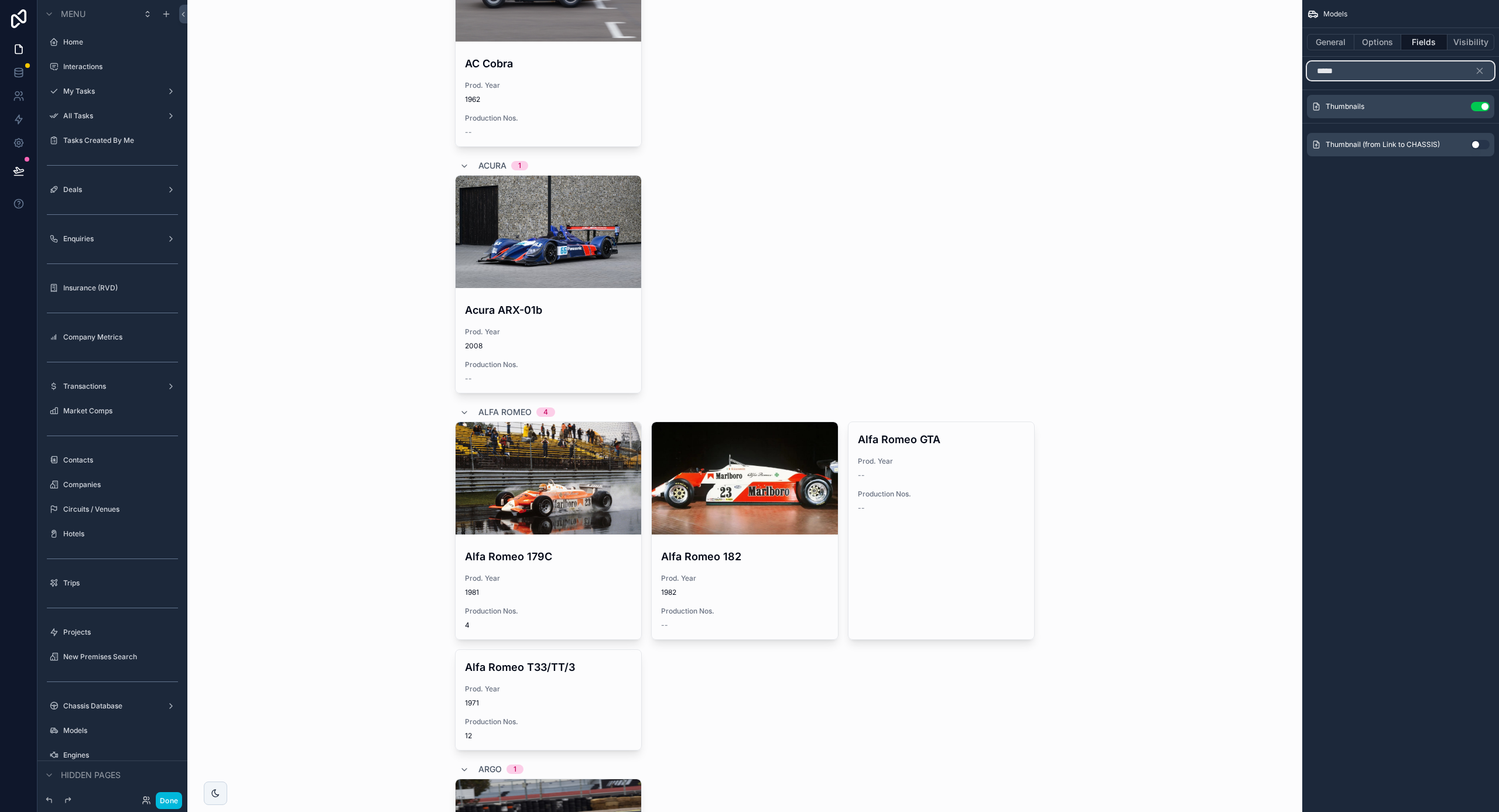
type input "*****"
click at [1471, 144] on button "Use setting" at bounding box center [1481, 144] width 18 height 9
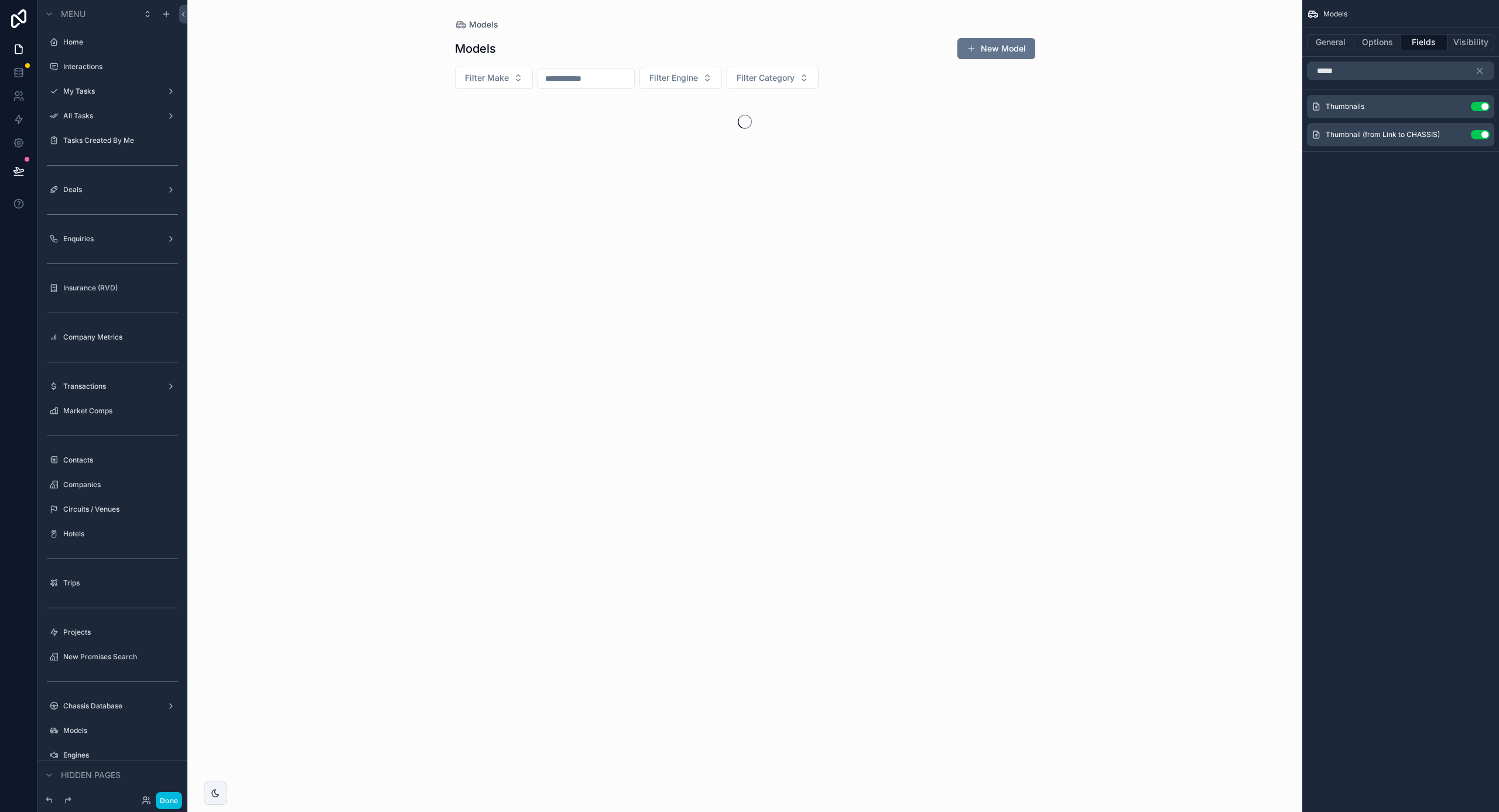
scroll to position [0, 0]
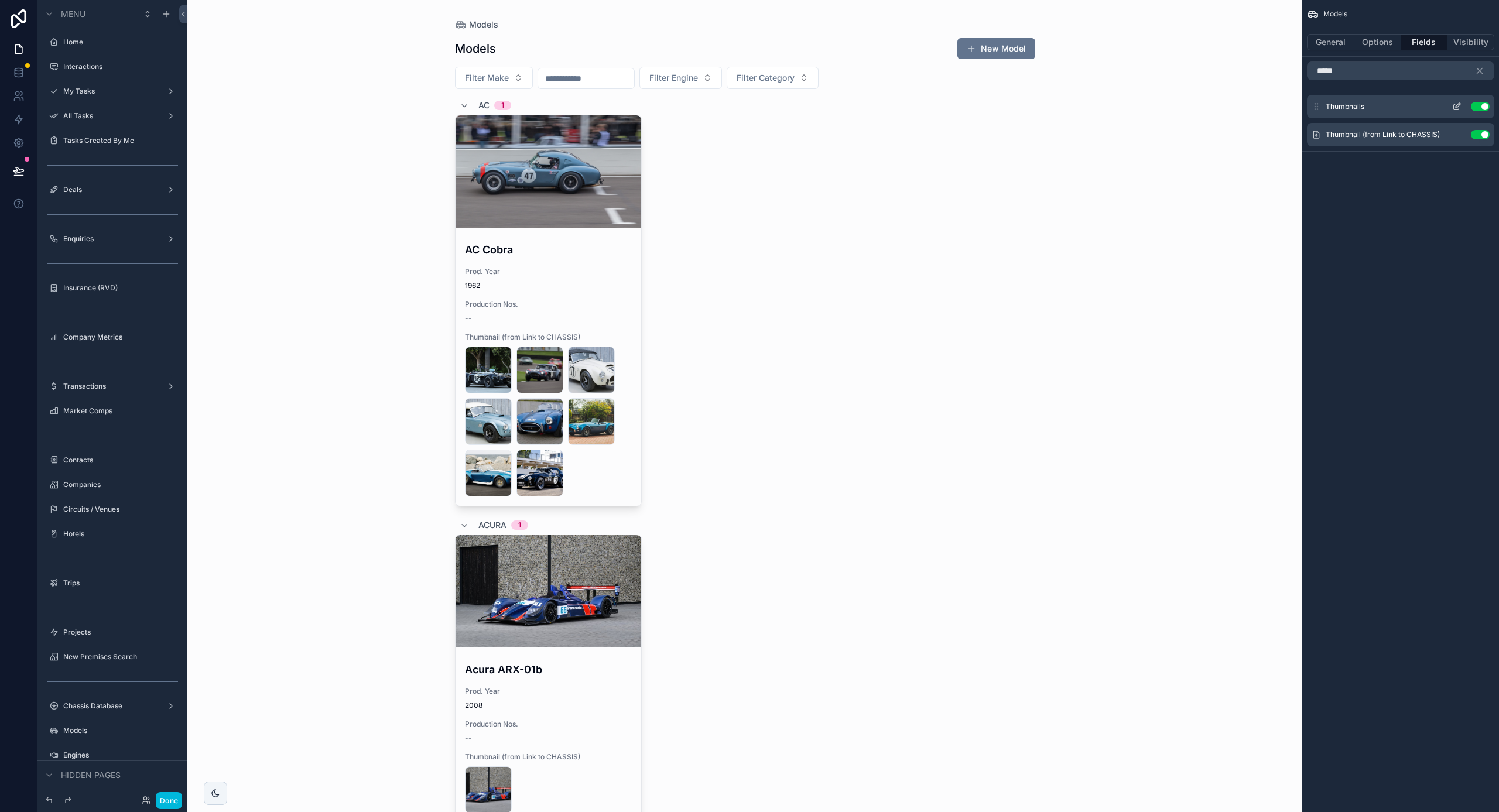
click at [1479, 106] on button "Use setting" at bounding box center [1481, 107] width 18 height 9
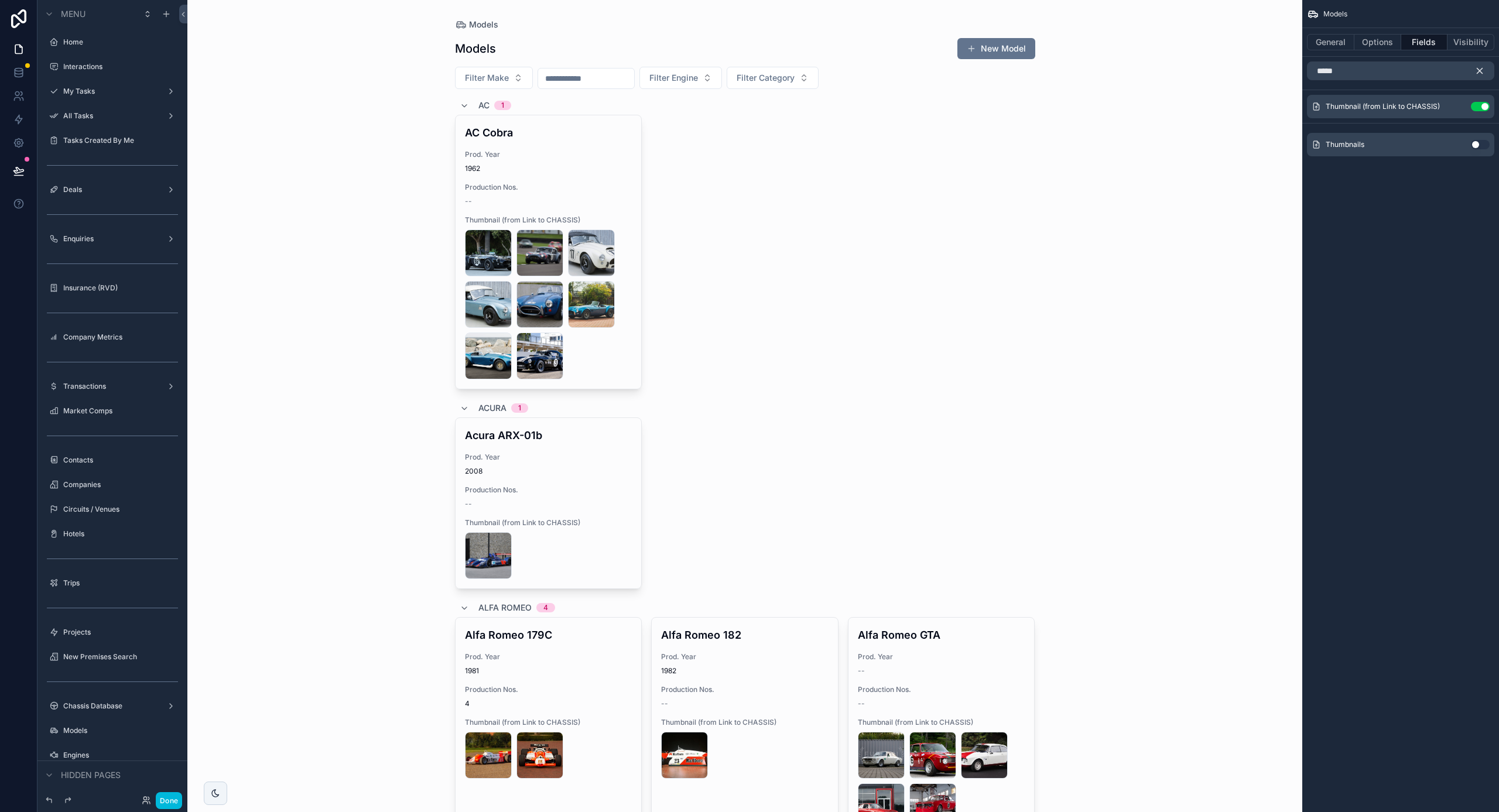
click at [1478, 71] on icon "scrollable content" at bounding box center [1480, 71] width 11 height 11
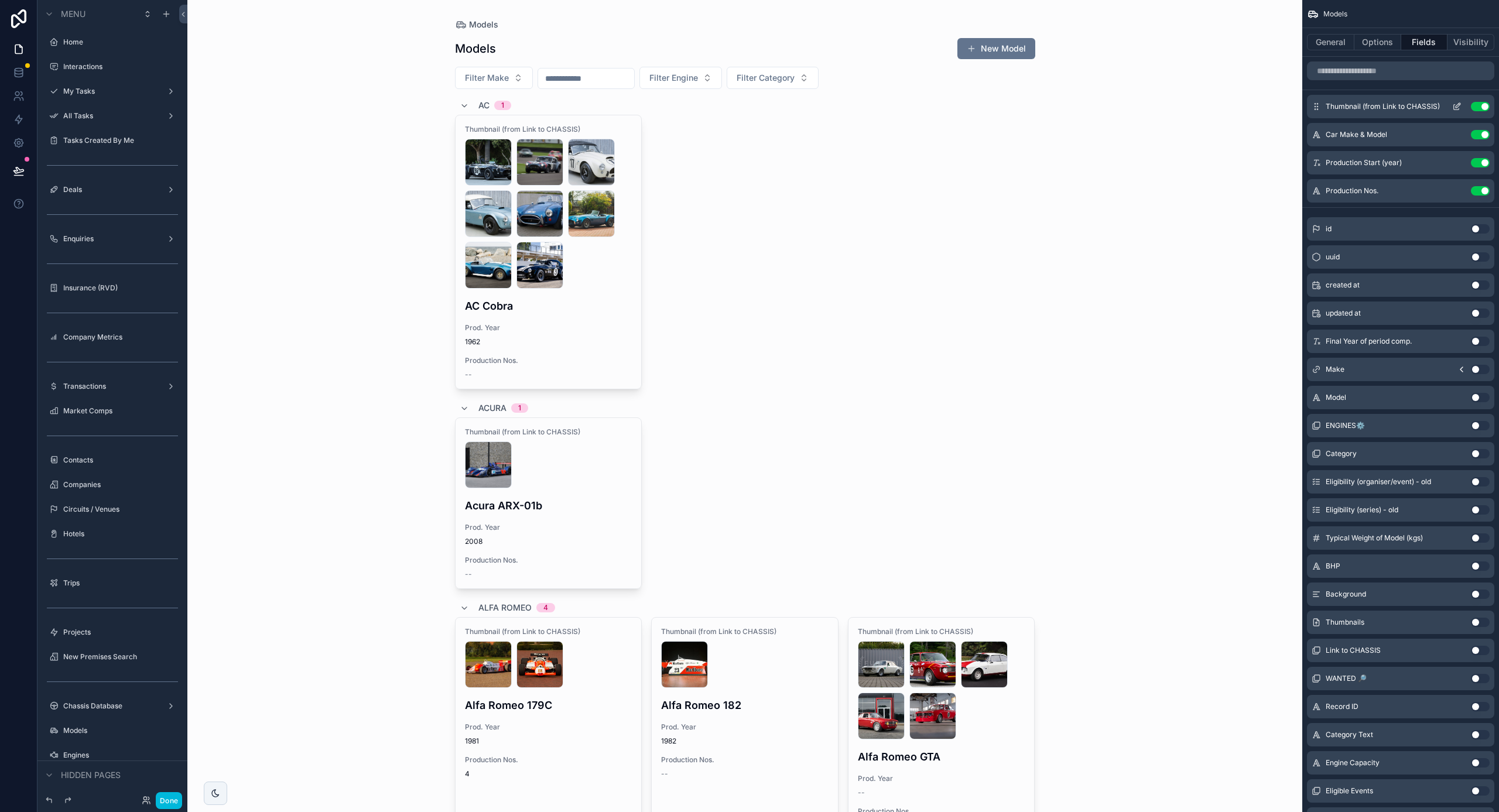
click at [1454, 104] on icon "scrollable content" at bounding box center [1457, 107] width 9 height 9
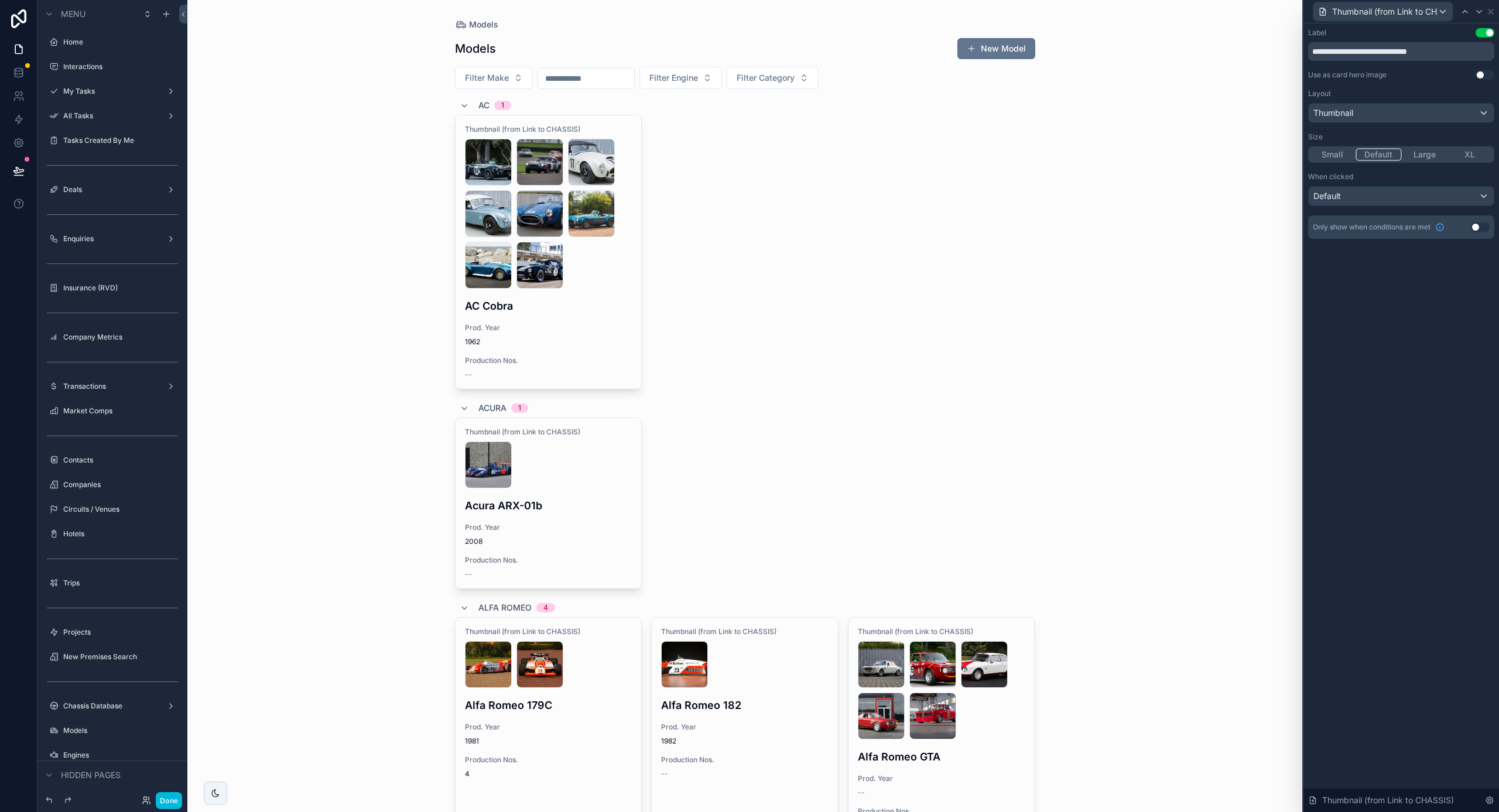
click at [1482, 76] on button "Use setting" at bounding box center [1485, 75] width 18 height 9
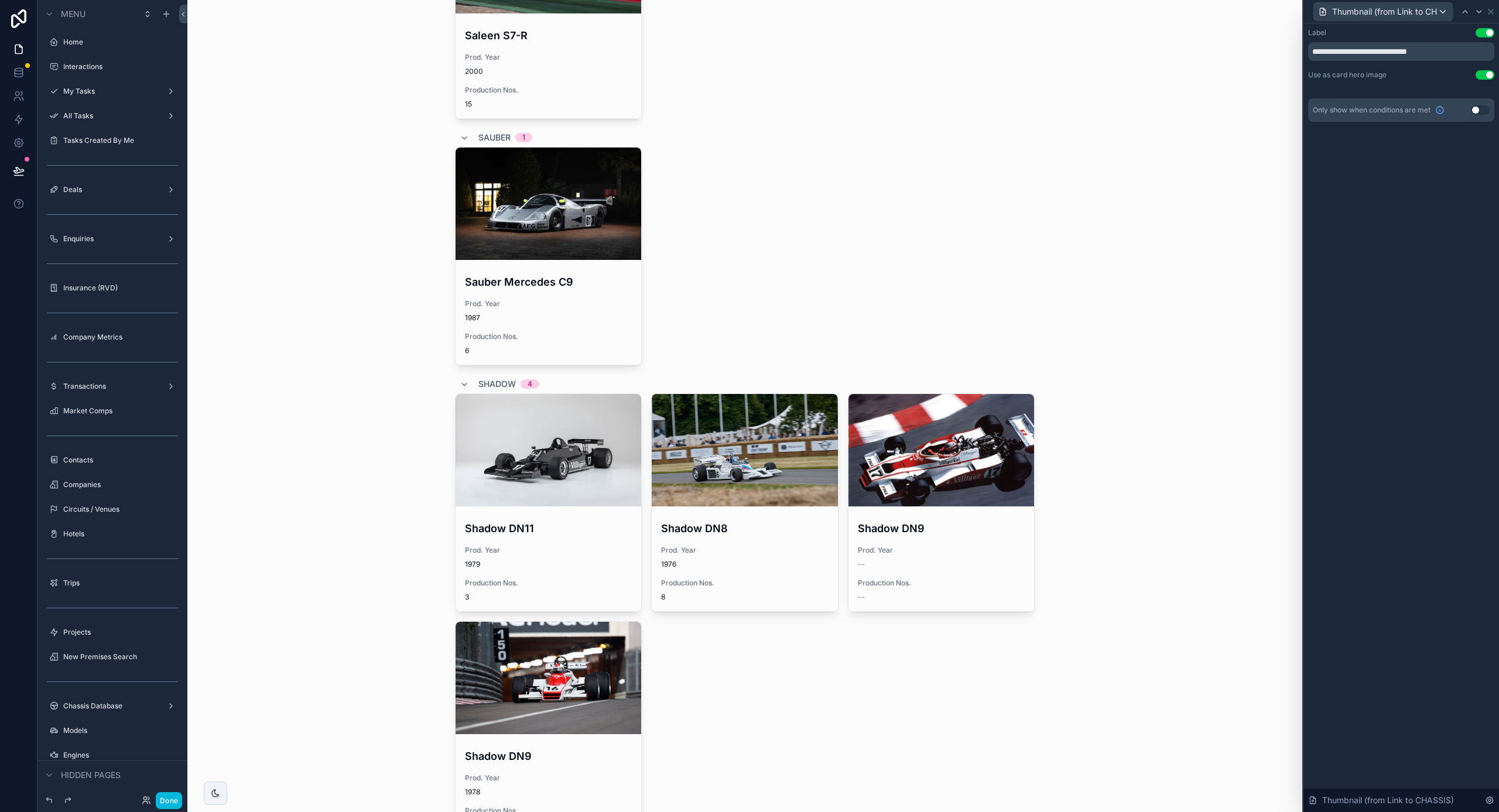
scroll to position [25062, 0]
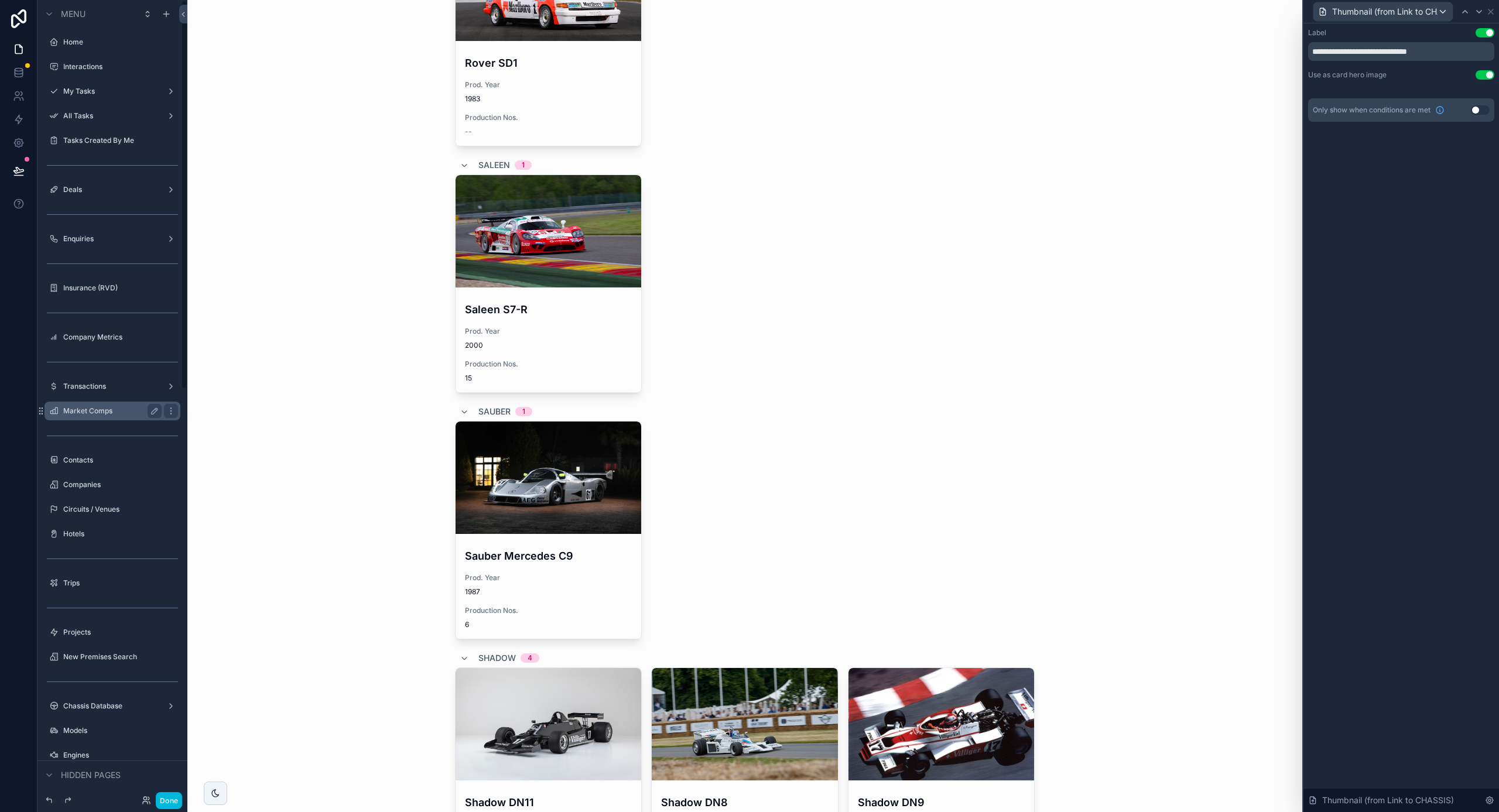
click at [107, 410] on label "Market Comps" at bounding box center [110, 411] width 94 height 9
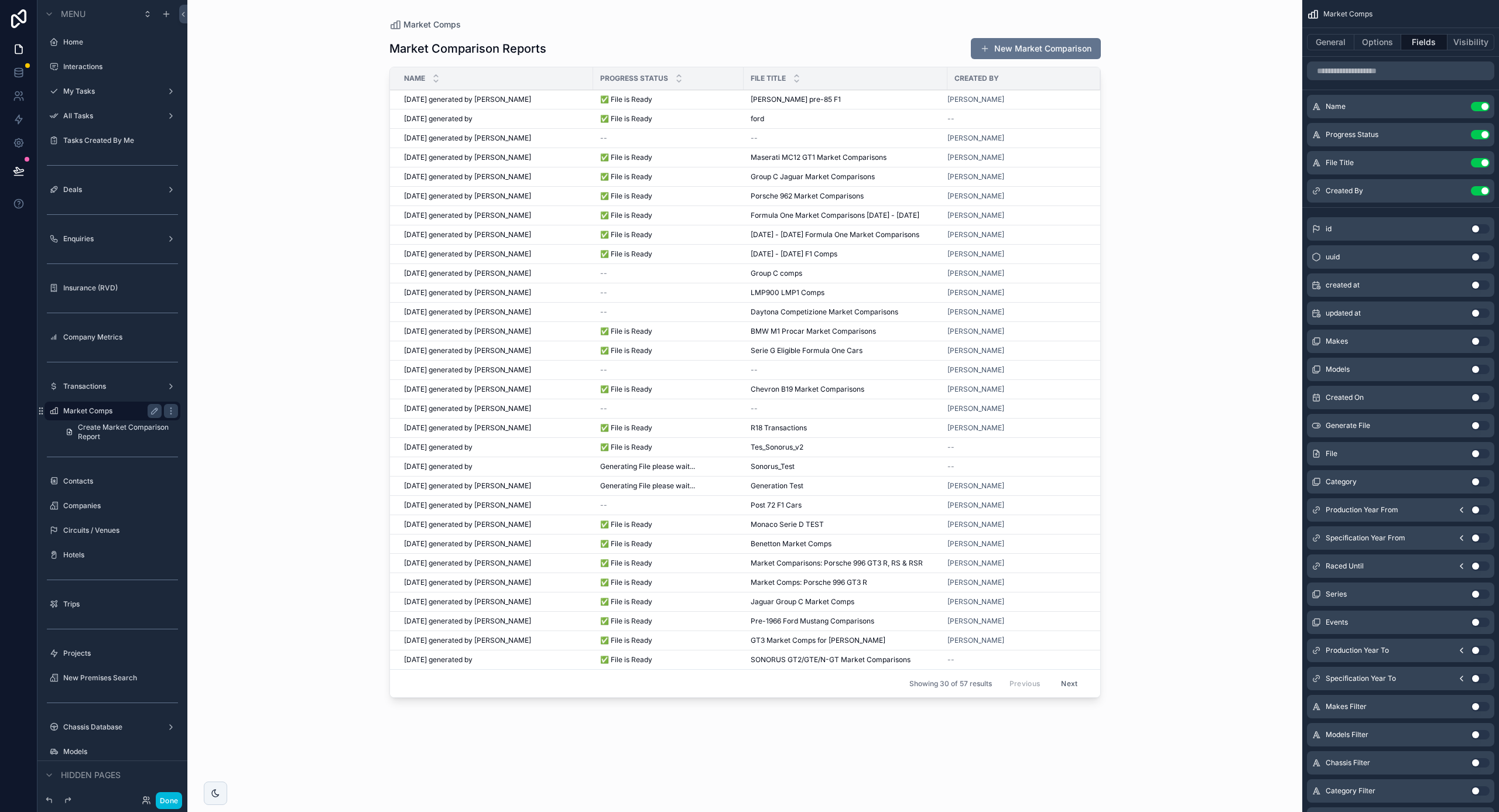
click at [551, 158] on div "scrollable content" at bounding box center [745, 399] width 749 height 798
click at [537, 160] on div "30/09/25 generated by William Lowery 30/09/25 generated by William Lowery" at bounding box center [495, 158] width 182 height 9
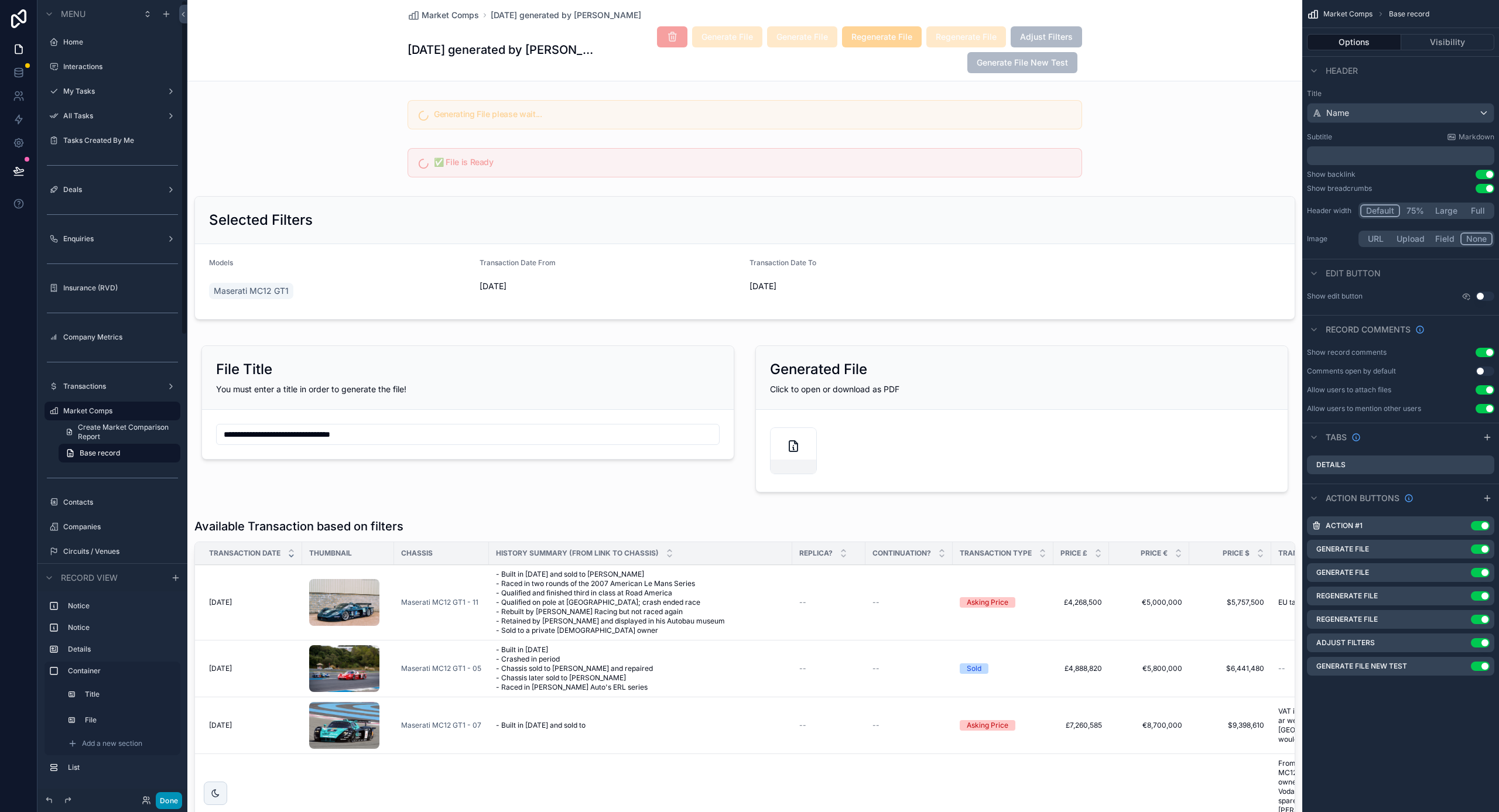
click at [178, 799] on button "Done" at bounding box center [169, 801] width 26 height 17
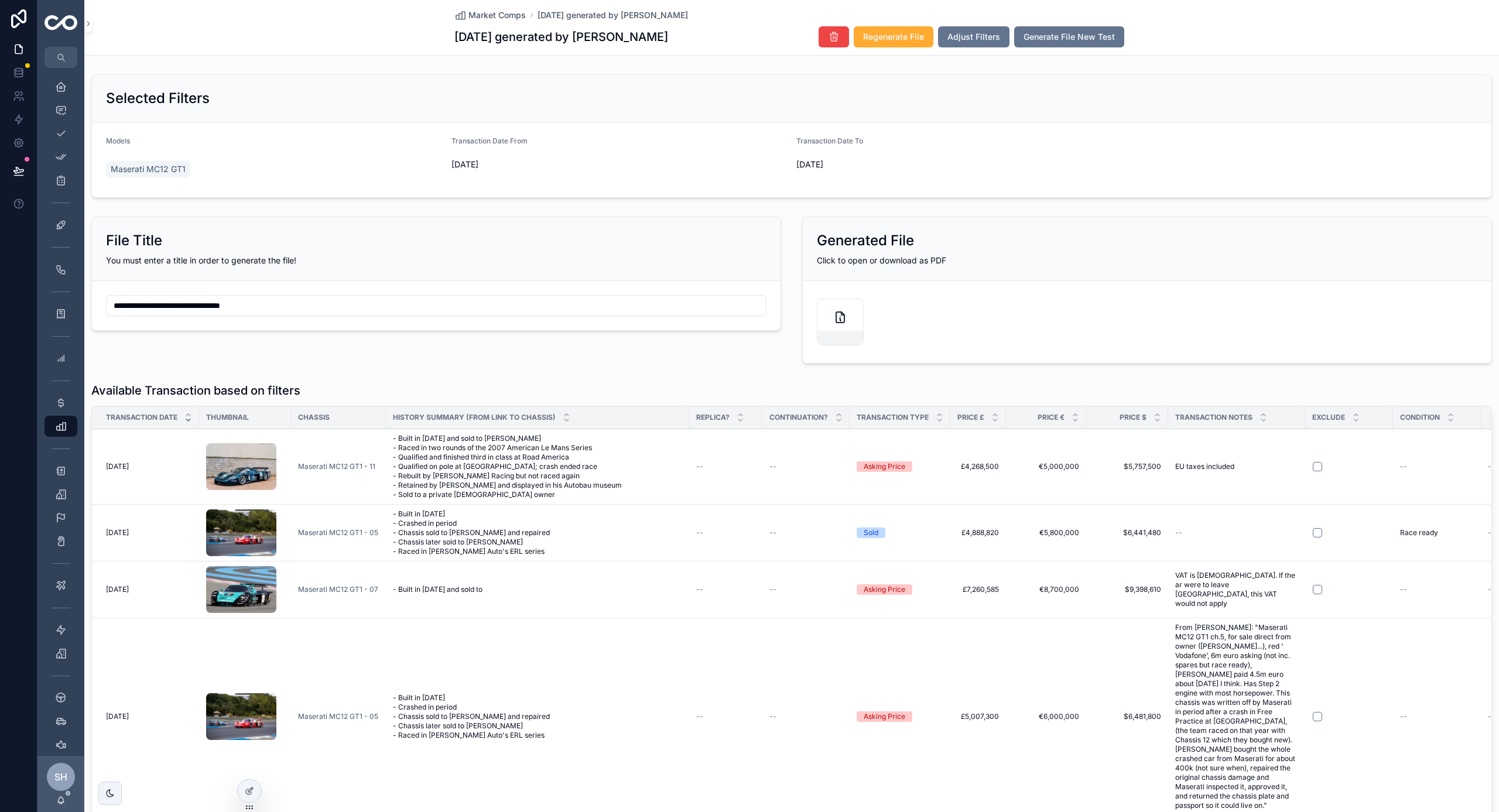
click at [836, 343] on div "scrollable content" at bounding box center [840, 337] width 45 height 14
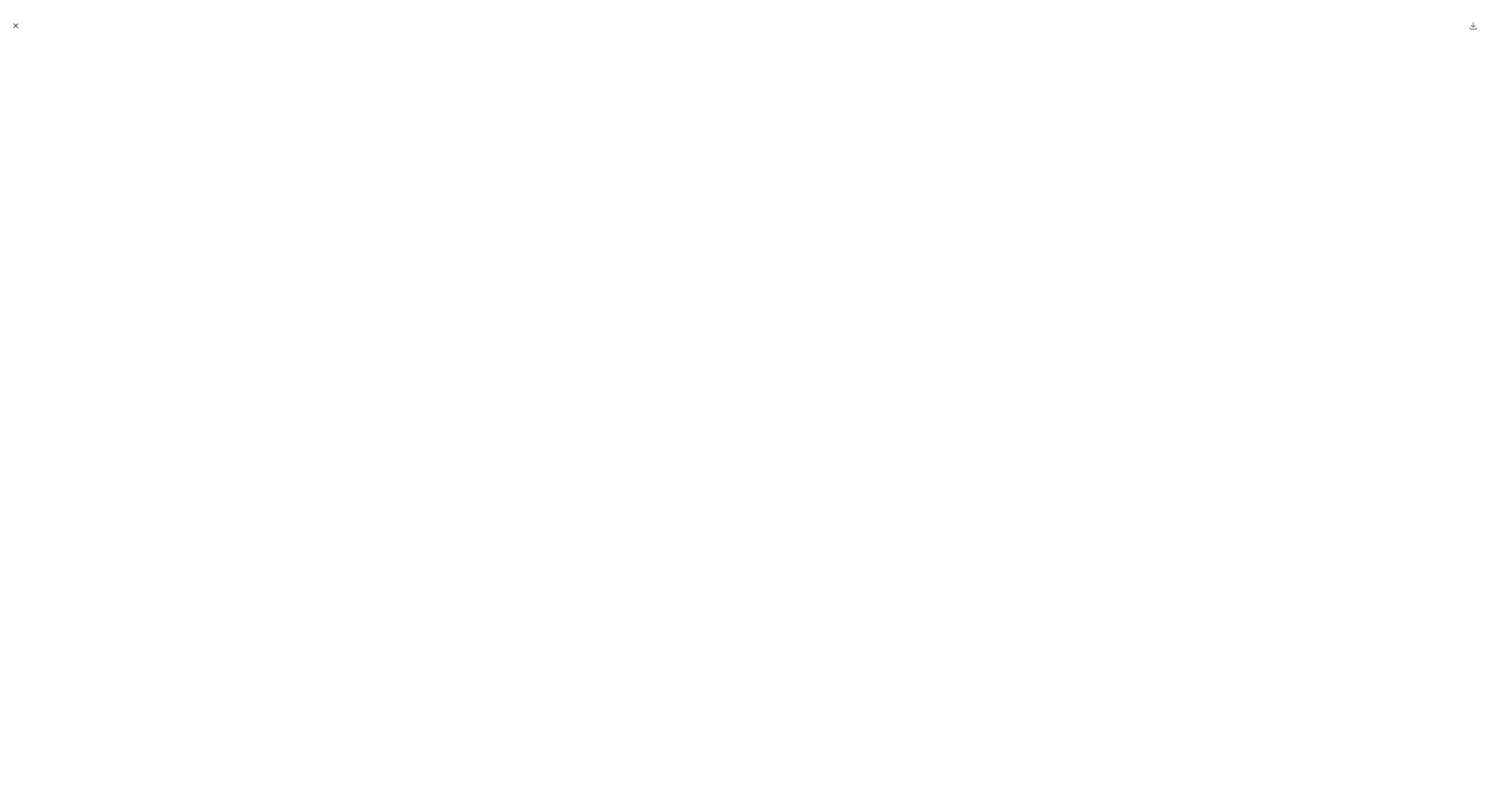
click at [13, 27] on icon "Close modal" at bounding box center [16, 26] width 8 height 8
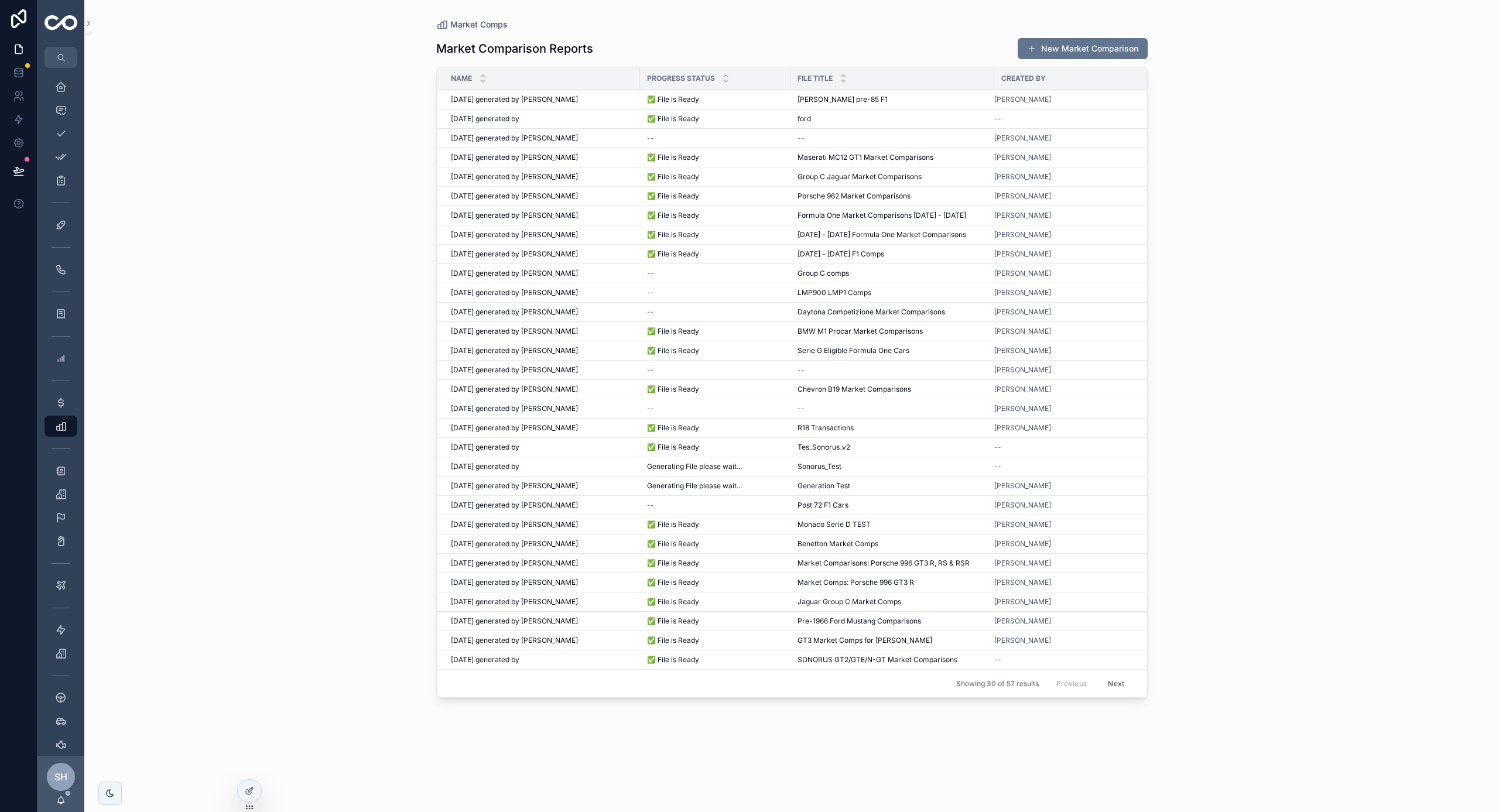
click at [873, 100] on div "Williams pre-85 F1 Williams pre-85 F1" at bounding box center [893, 100] width 190 height 9
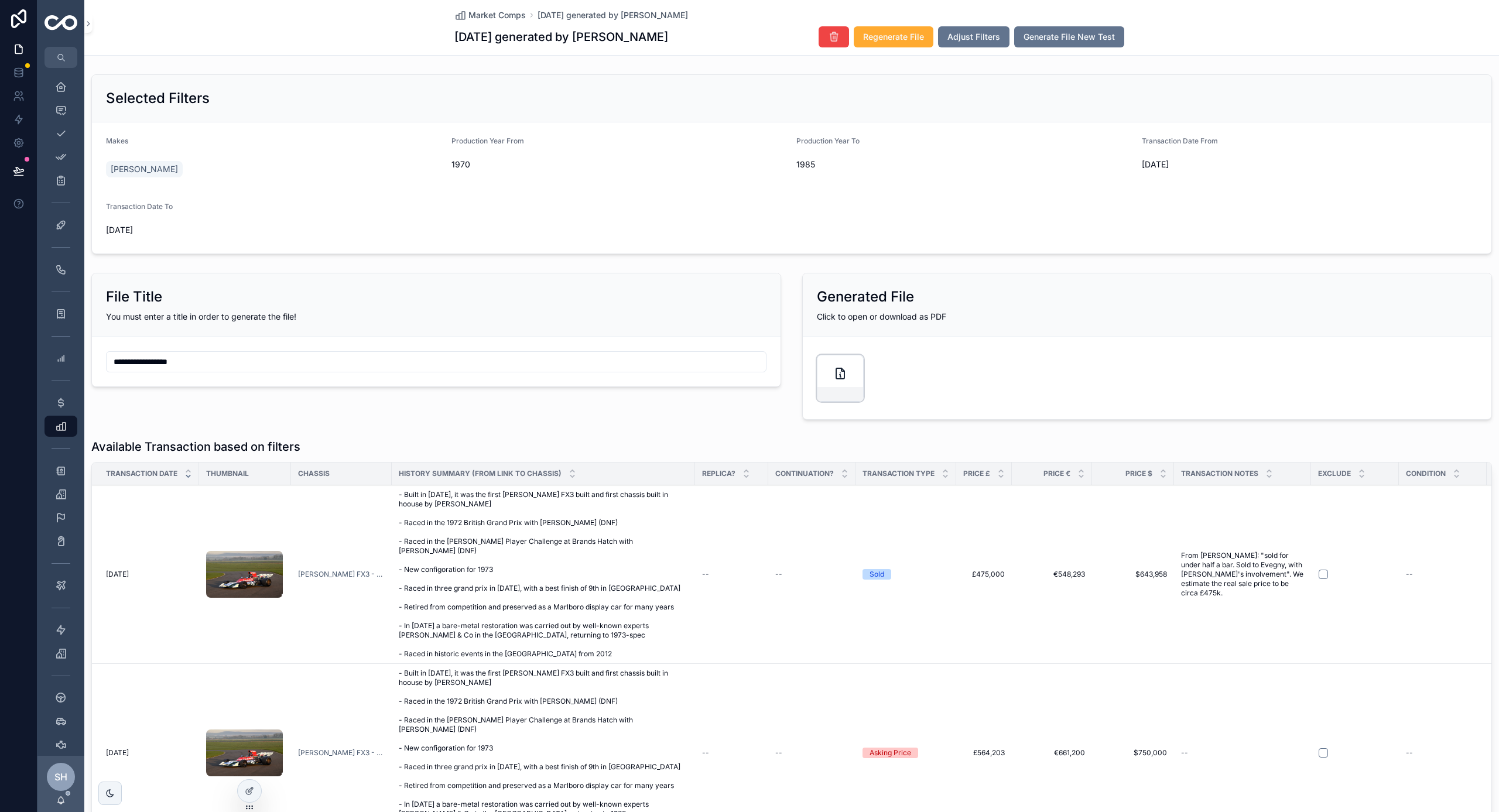
click at [848, 392] on div "scrollable content" at bounding box center [840, 393] width 45 height 14
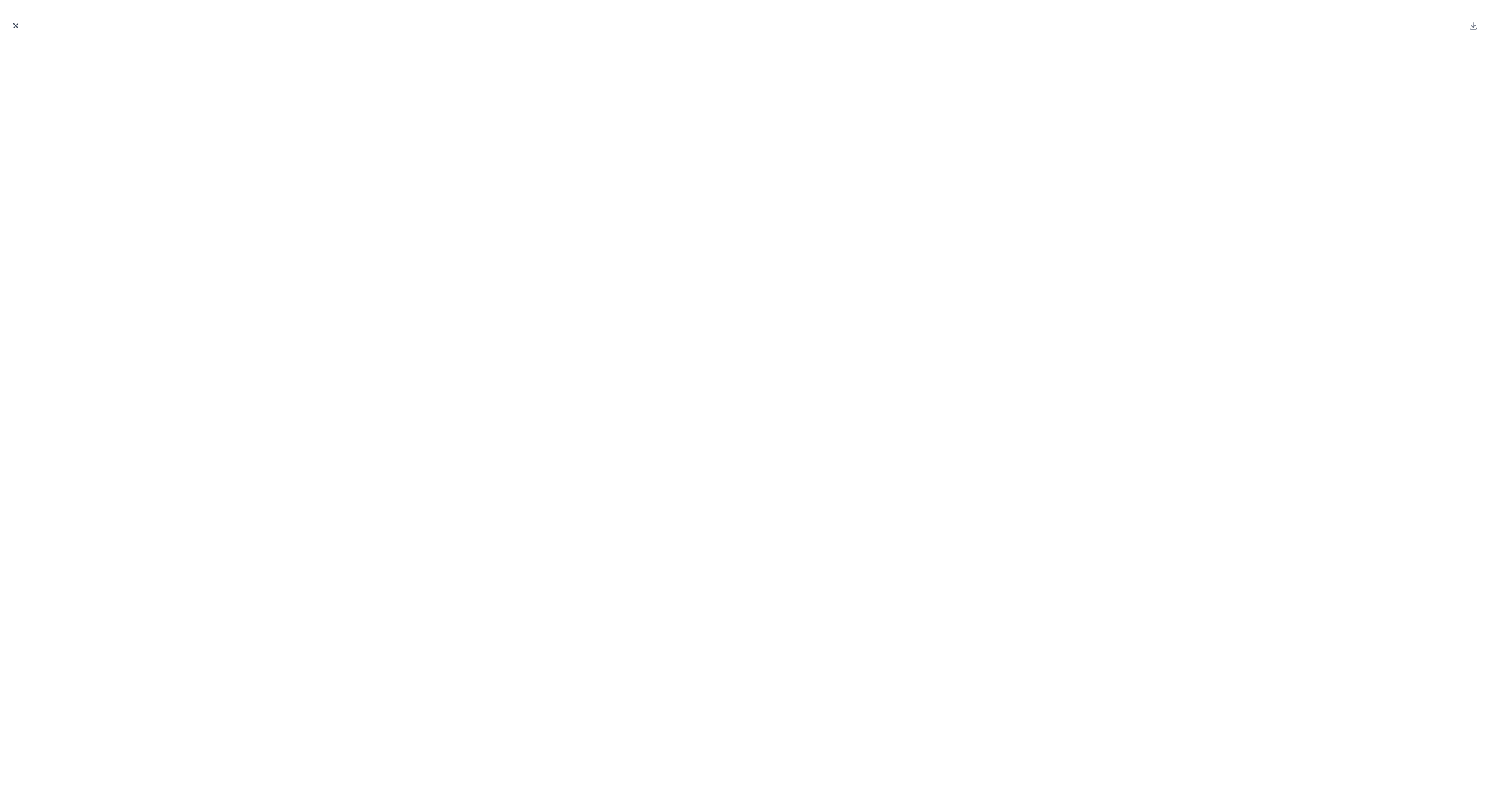
click at [13, 25] on icon "Close modal" at bounding box center [16, 26] width 8 height 8
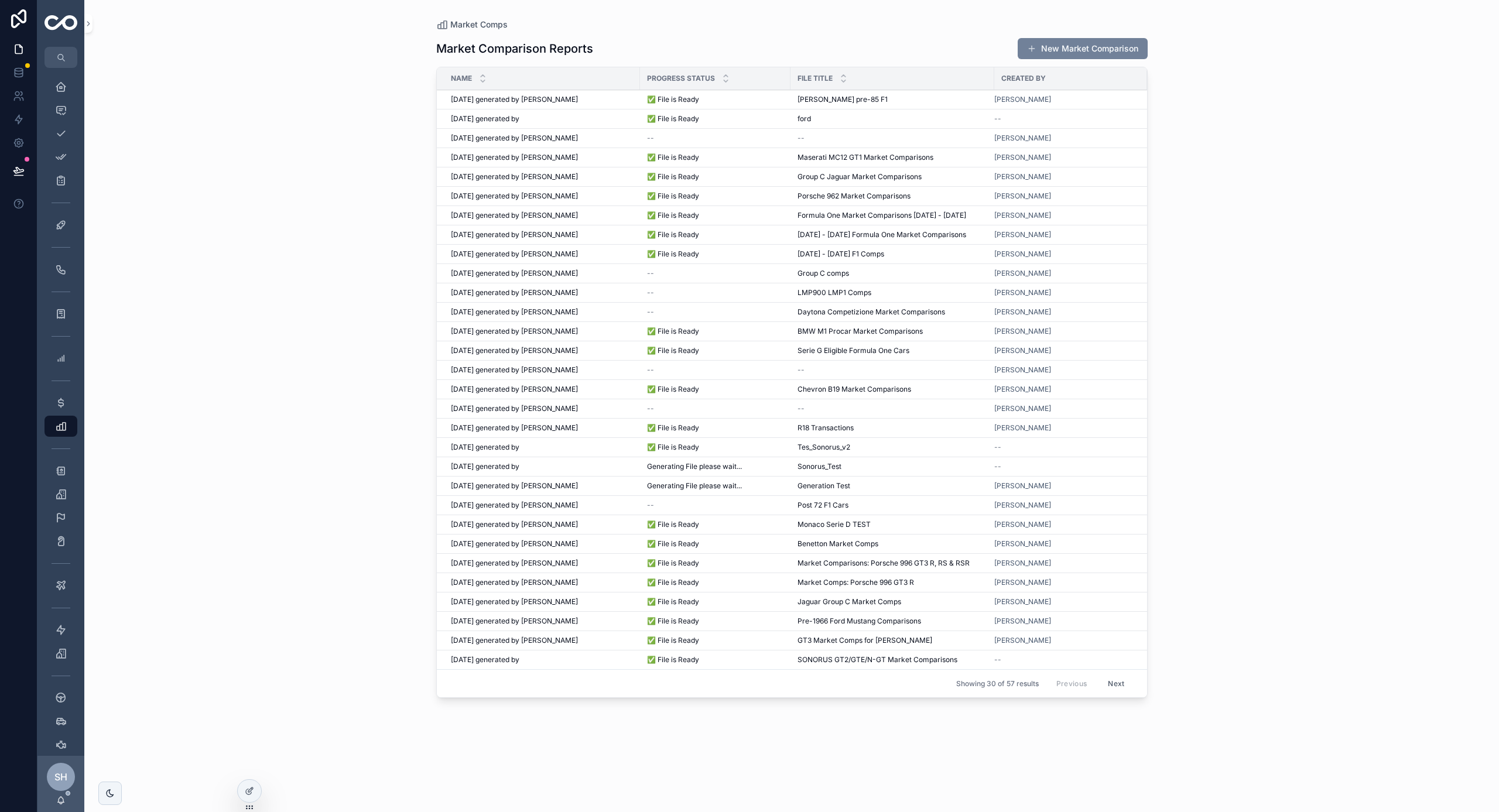
click at [1058, 53] on button "New Market Comparison" at bounding box center [1082, 49] width 130 height 21
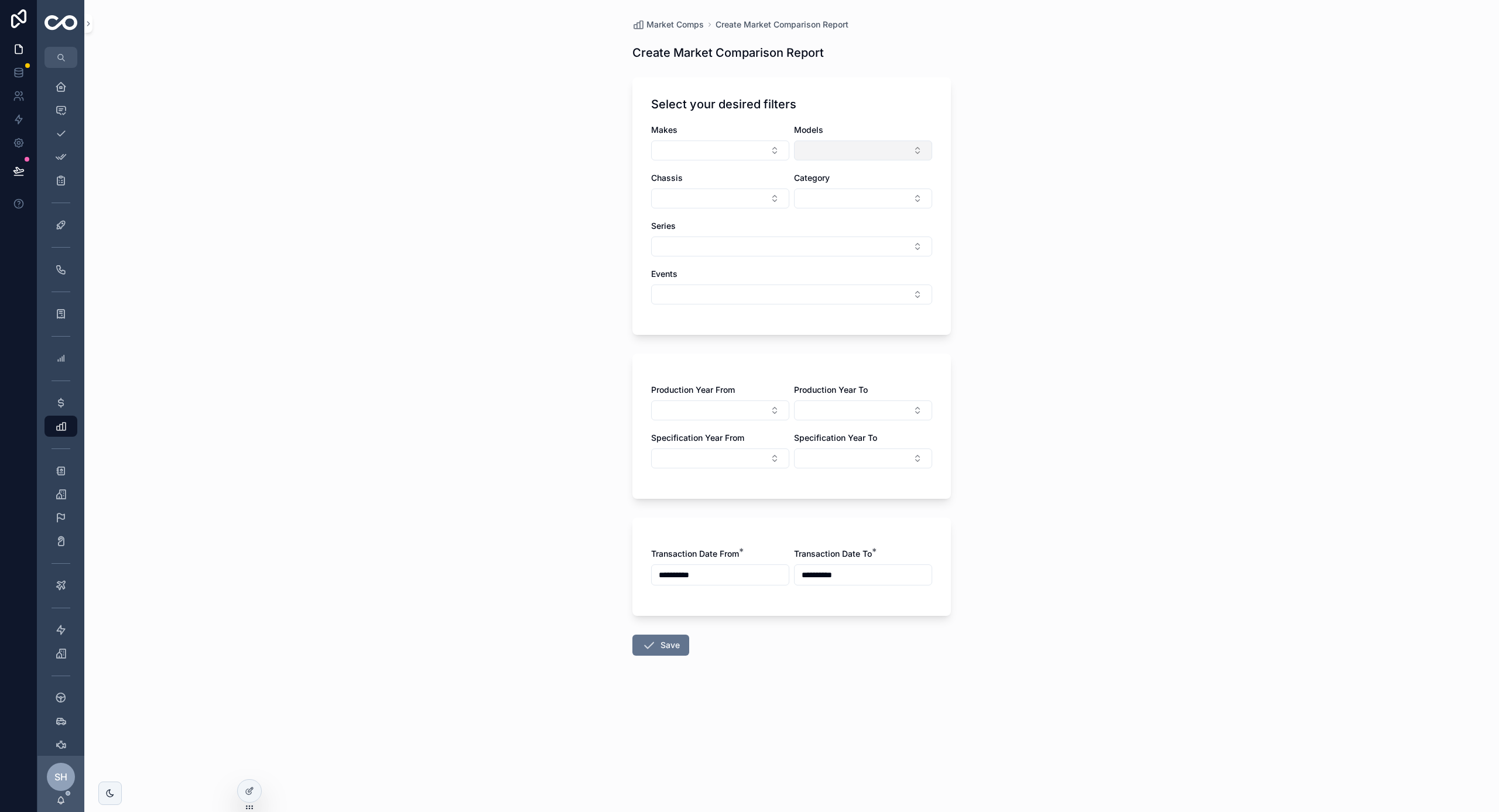
click at [854, 149] on button "Select Button" at bounding box center [864, 150] width 138 height 20
type input "***"
click at [838, 196] on span "Ferrari 333SP" at bounding box center [813, 197] width 53 height 12
click at [1045, 172] on div "**********" at bounding box center [792, 406] width 1415 height 812
click at [646, 654] on icon "scrollable content" at bounding box center [649, 649] width 14 height 14
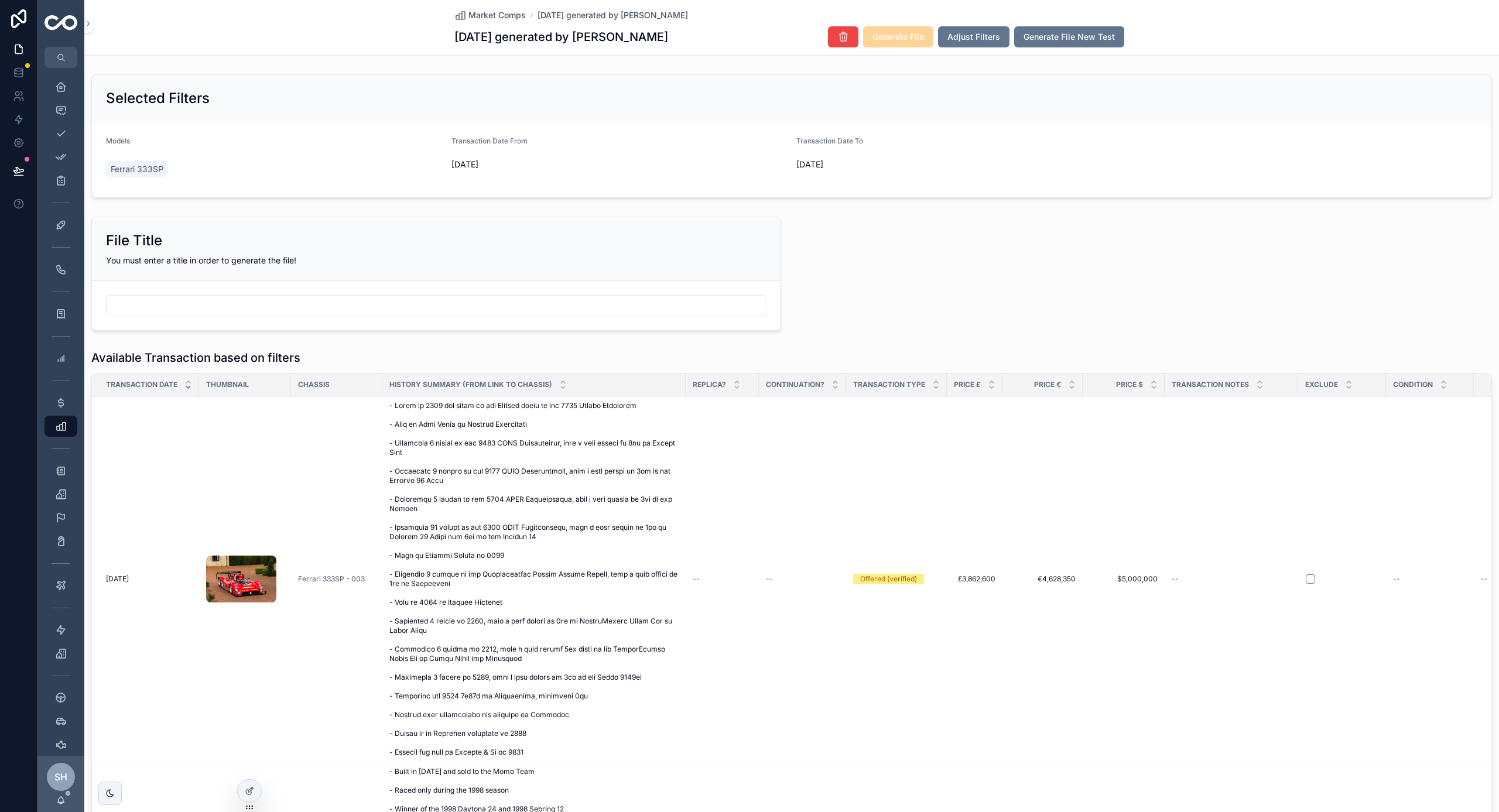
click at [562, 310] on input "scrollable content" at bounding box center [436, 305] width 659 height 16
type input "**********"
click at [819, 305] on div "**********" at bounding box center [792, 274] width 1415 height 123
click at [1109, 38] on span "Generate File New Test" at bounding box center [1069, 37] width 92 height 12
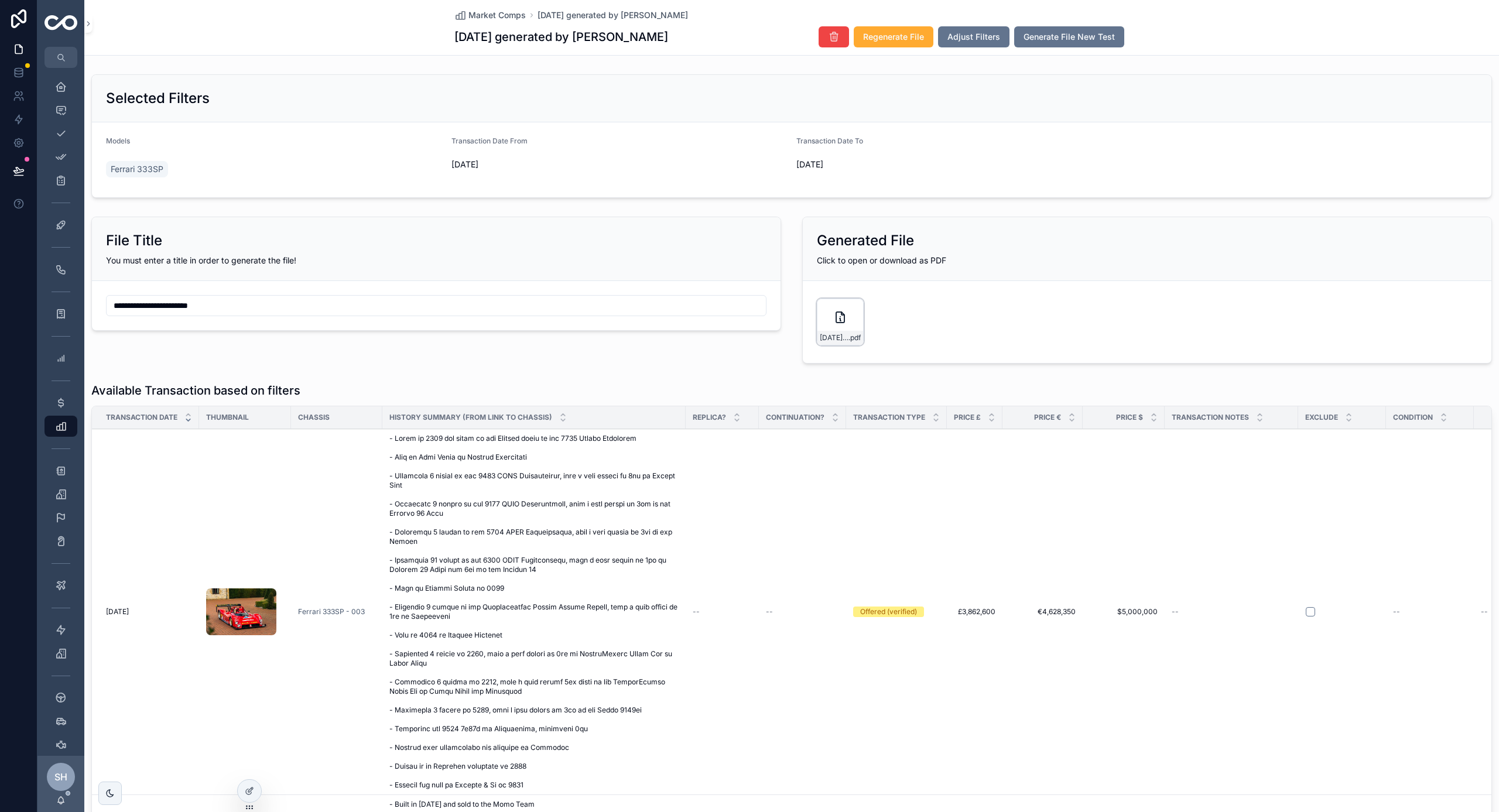
click at [825, 320] on div "08/10/25-generated-by-Sam-Hancock .pdf" at bounding box center [840, 322] width 47 height 47
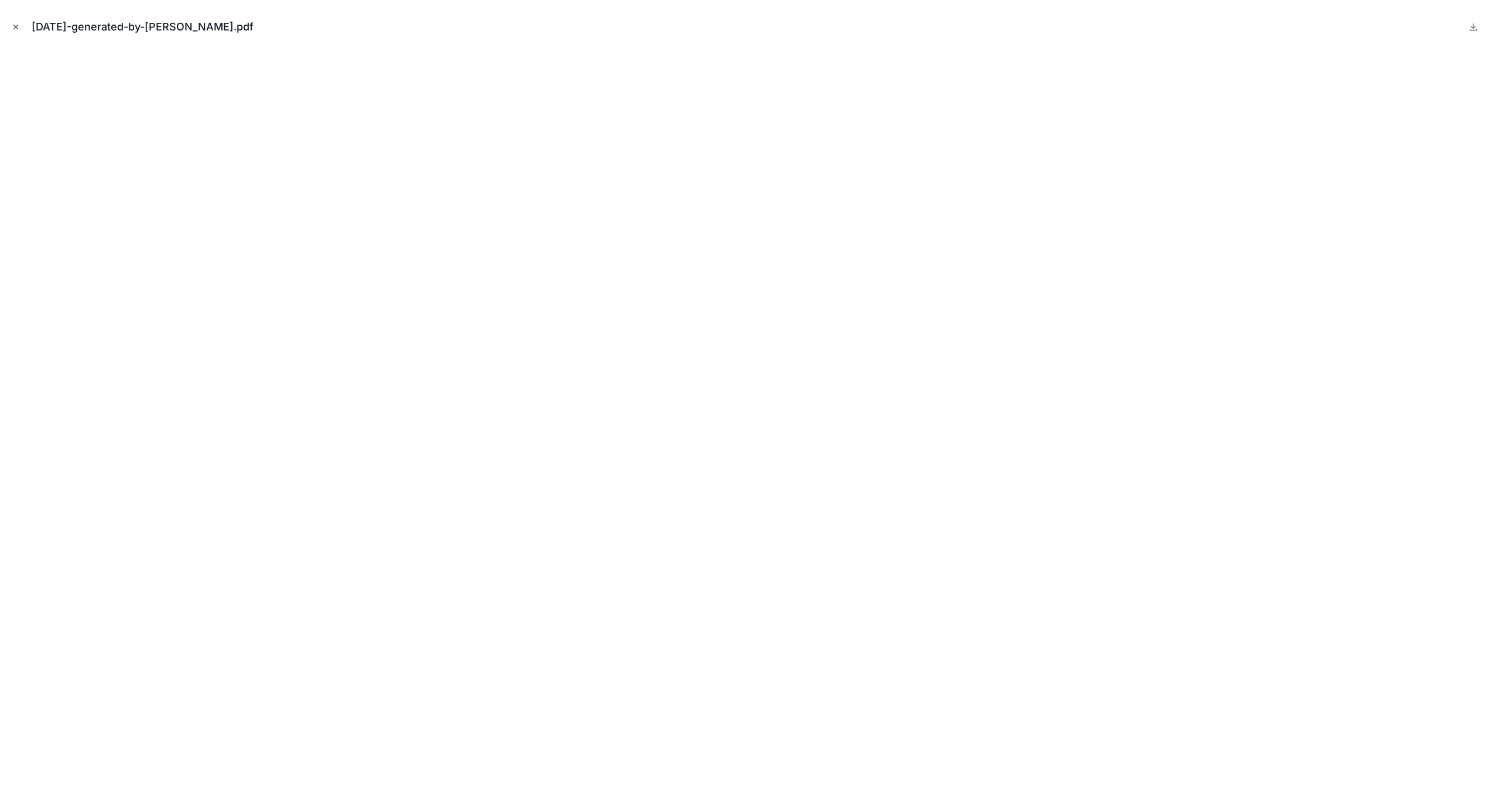
click at [16, 22] on button "Close modal" at bounding box center [16, 27] width 13 height 13
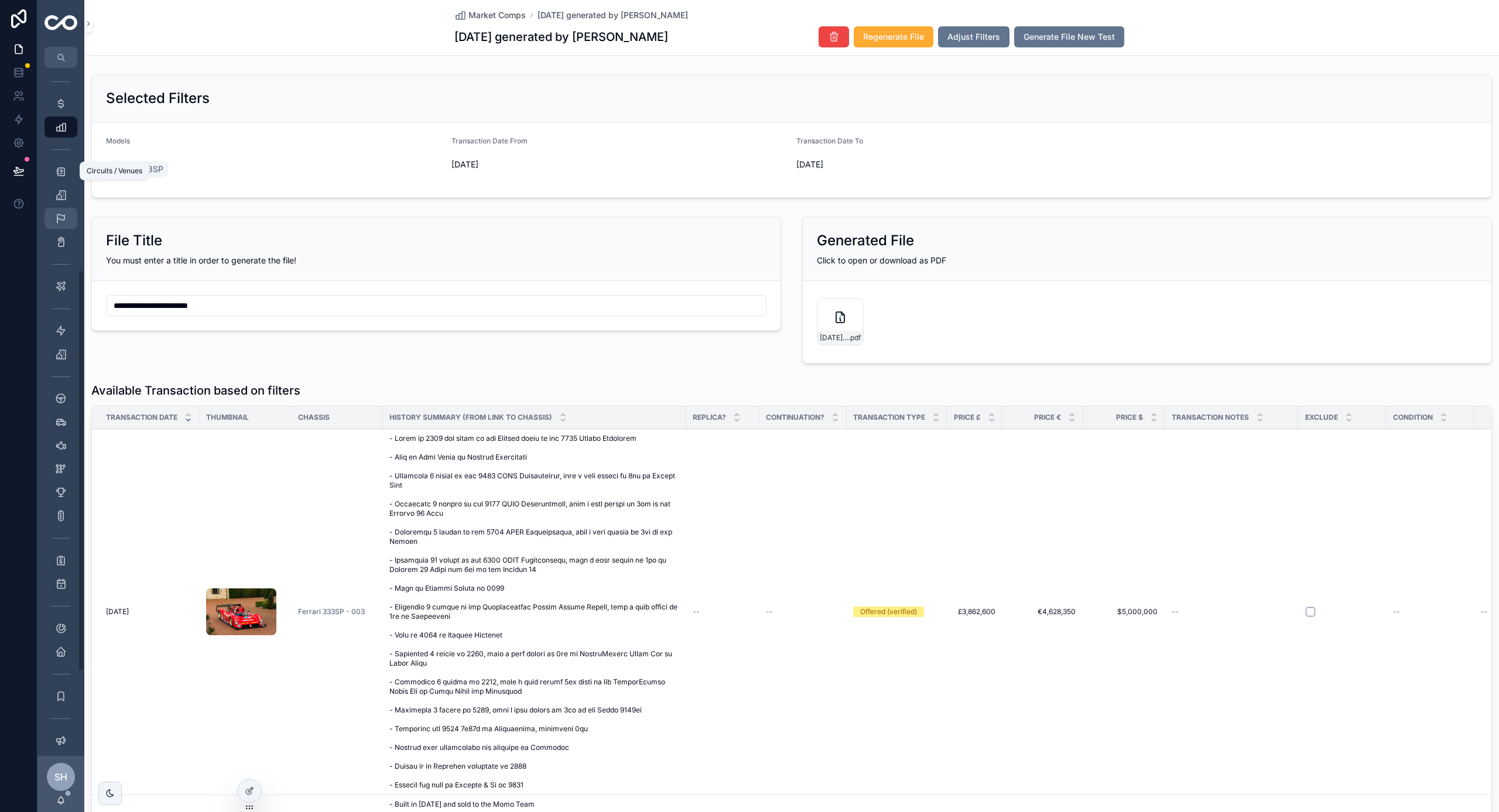
scroll to position [349, 0]
click at [59, 342] on div "Chassis Database 489" at bounding box center [61, 349] width 18 height 18
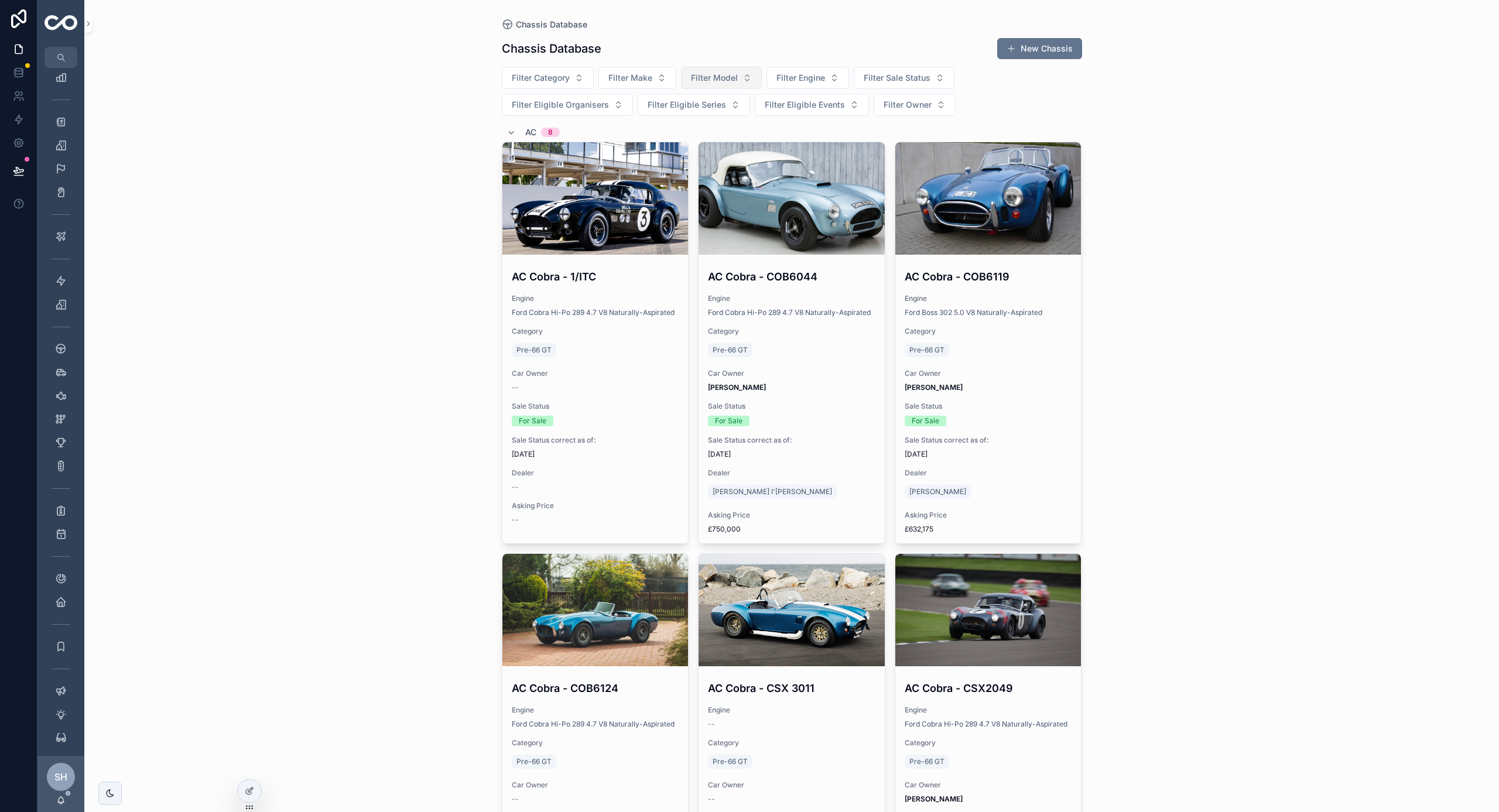
click at [732, 82] on span "Filter Model" at bounding box center [714, 78] width 47 height 12
type input "***"
click at [677, 142] on span "McLaren M19" at bounding box center [670, 144] width 53 height 12
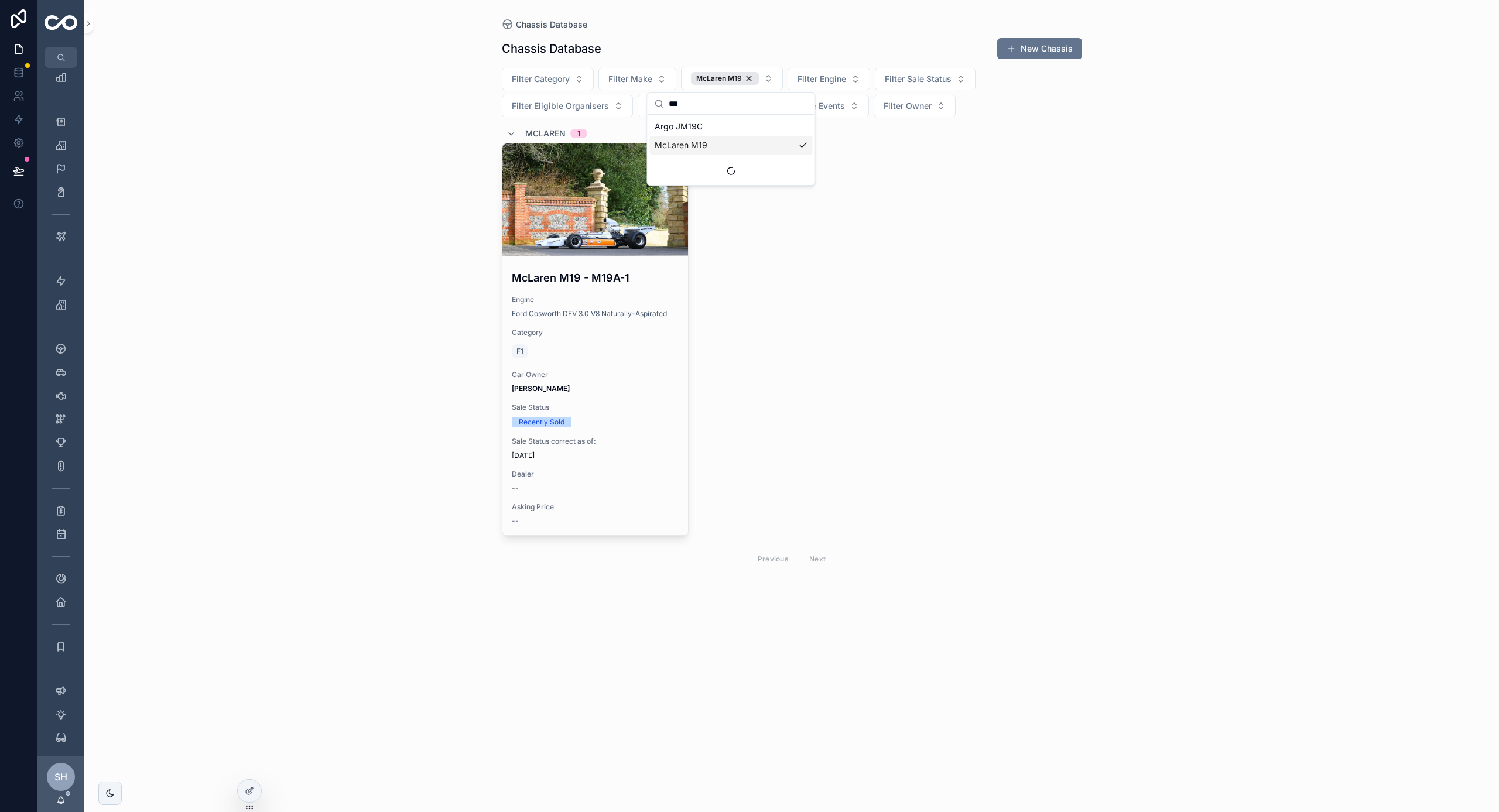
click at [451, 228] on div "Chassis Database Chassis Database New Chassis Filter Category Filter Make McLar…" at bounding box center [792, 406] width 1415 height 812
